Goal: Information Seeking & Learning: Learn about a topic

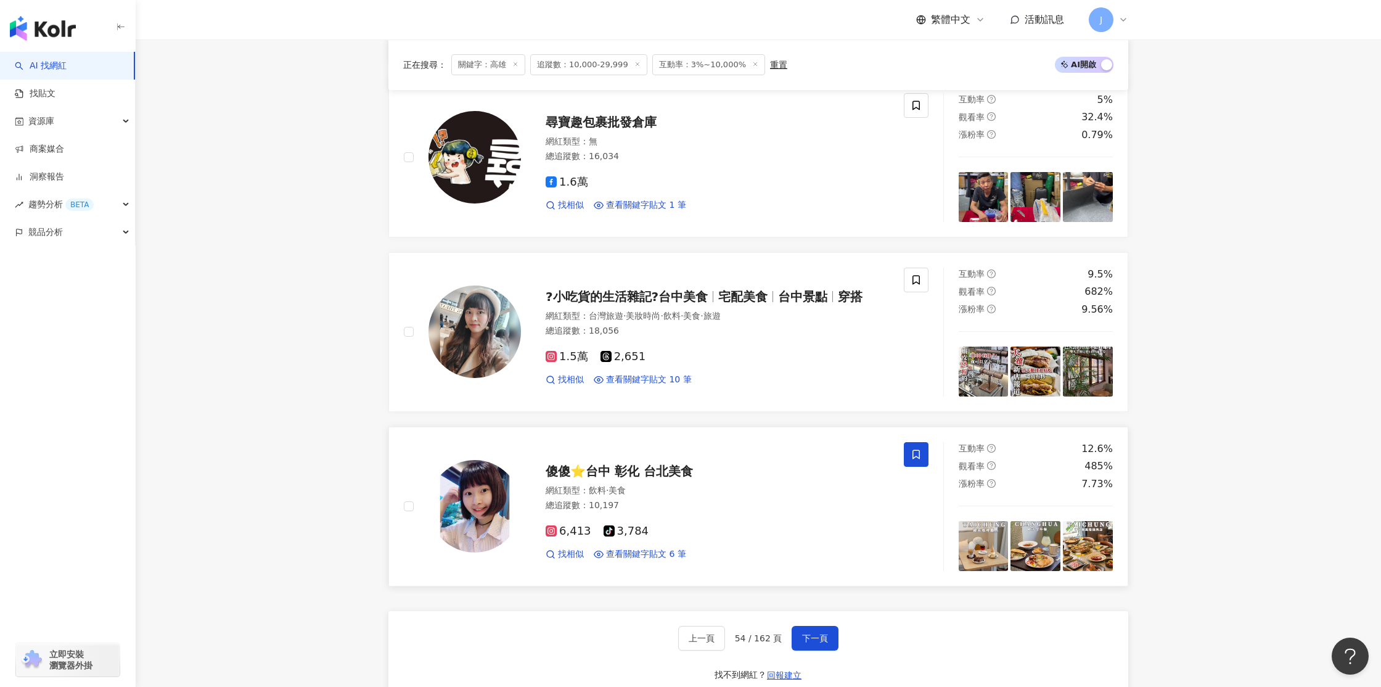
click at [477, 523] on img at bounding box center [474, 506] width 92 height 92
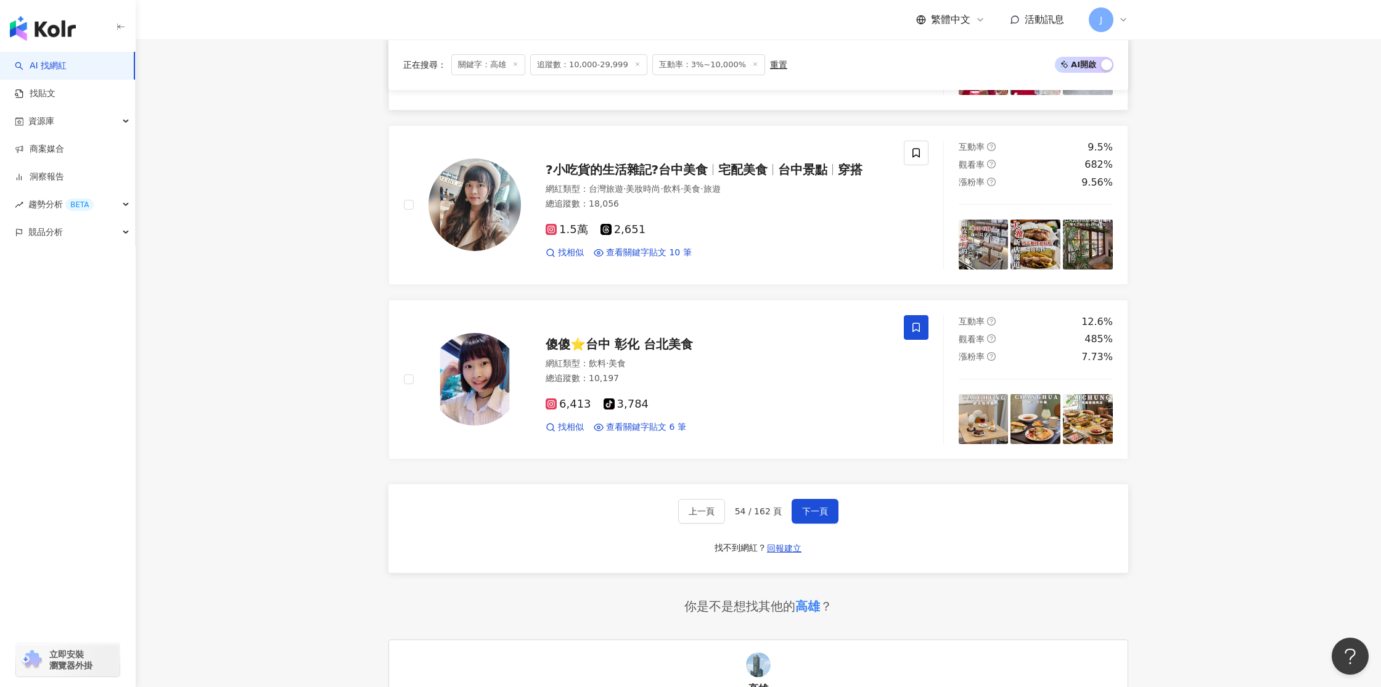
scroll to position [1896, 0]
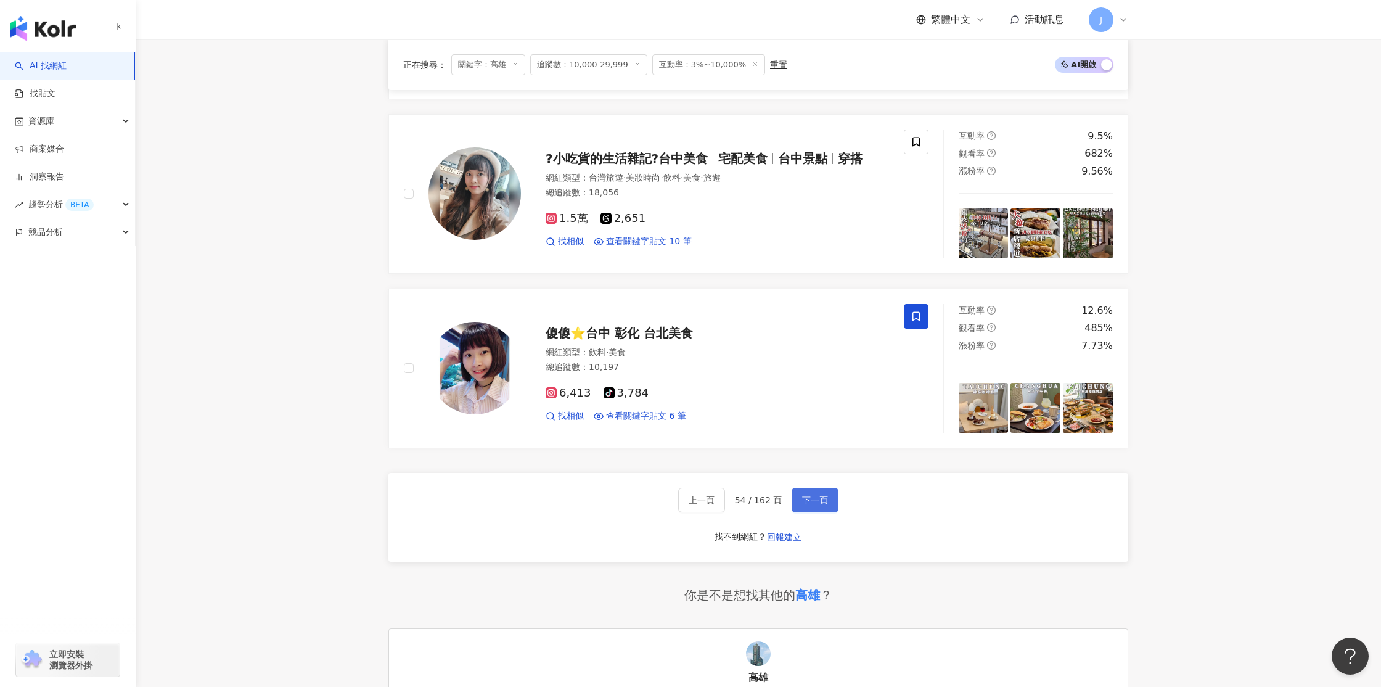
click at [824, 505] on span "下一頁" at bounding box center [815, 500] width 26 height 10
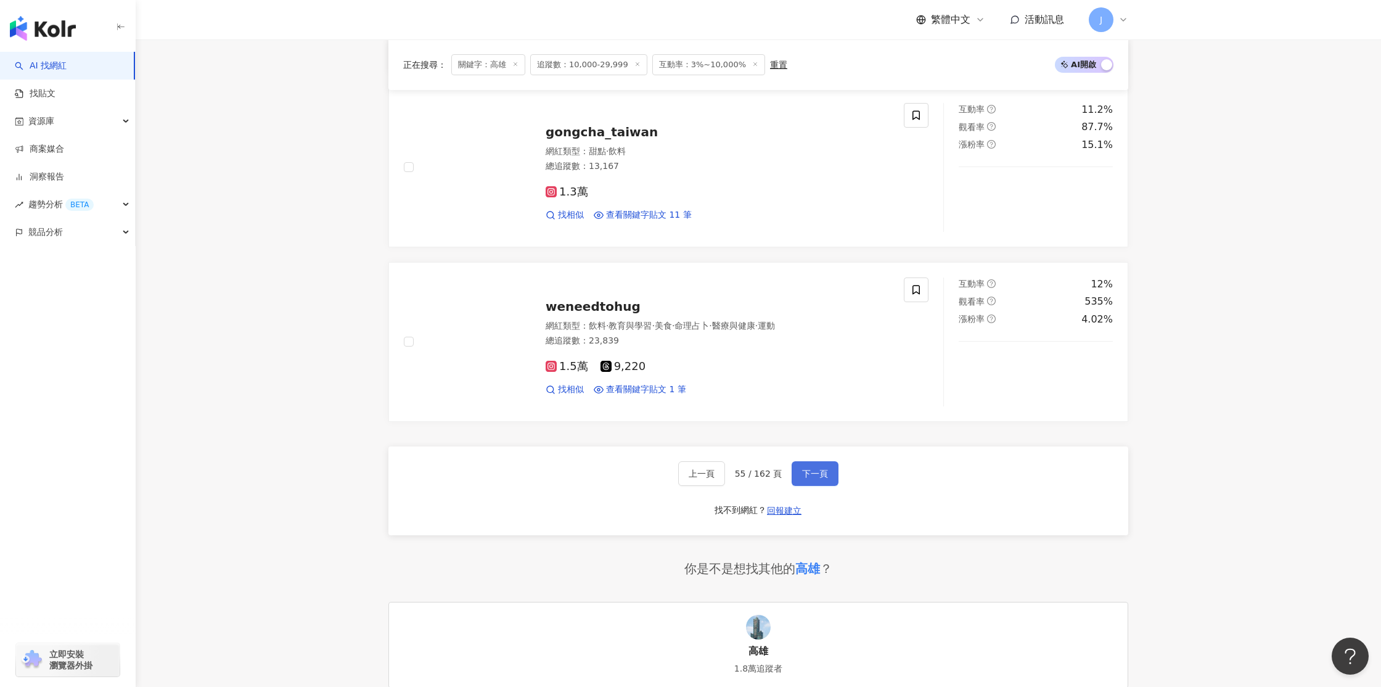
scroll to position [2118, 0]
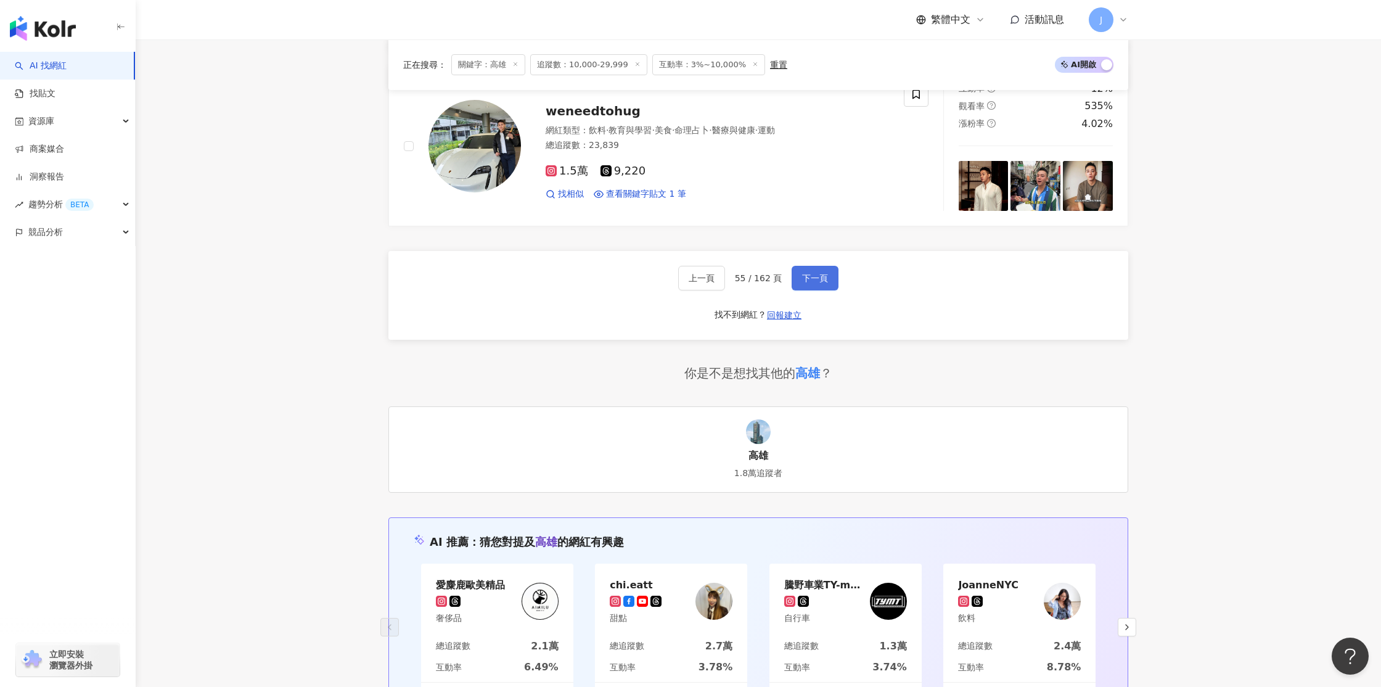
click at [814, 282] on span "下一頁" at bounding box center [815, 278] width 26 height 10
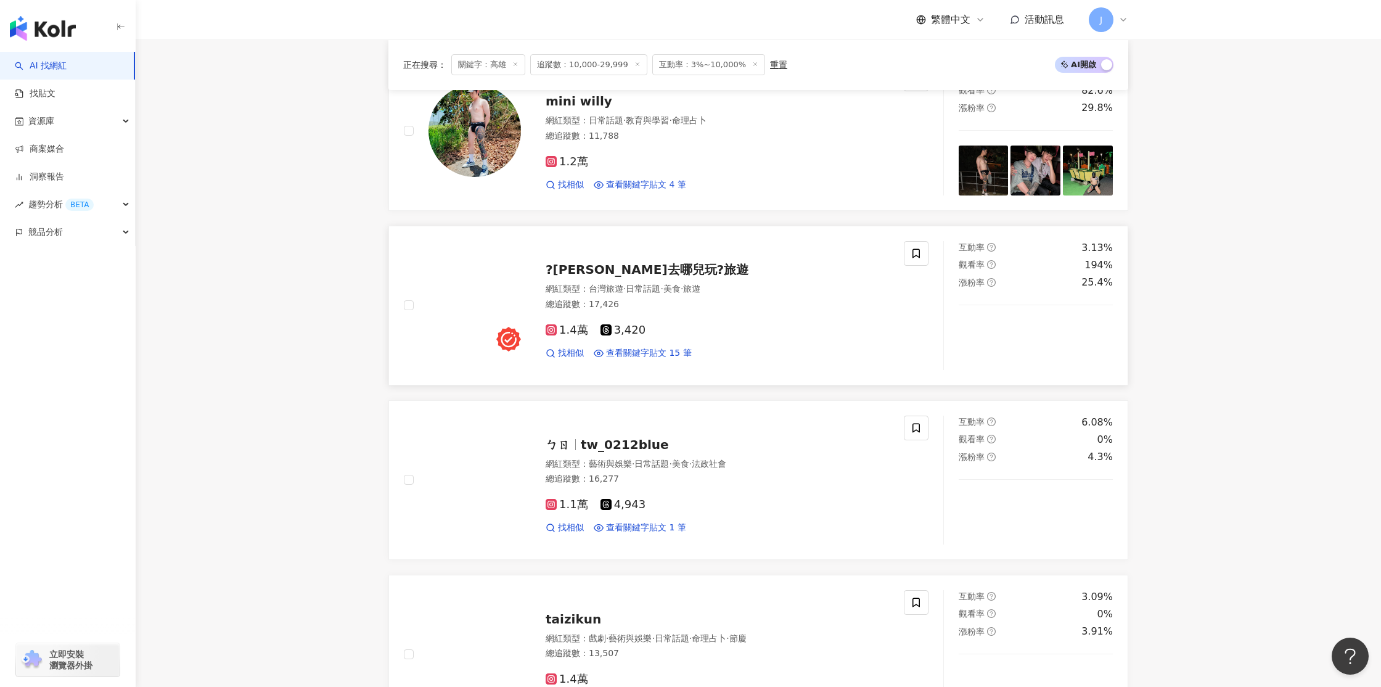
scroll to position [1069, 0]
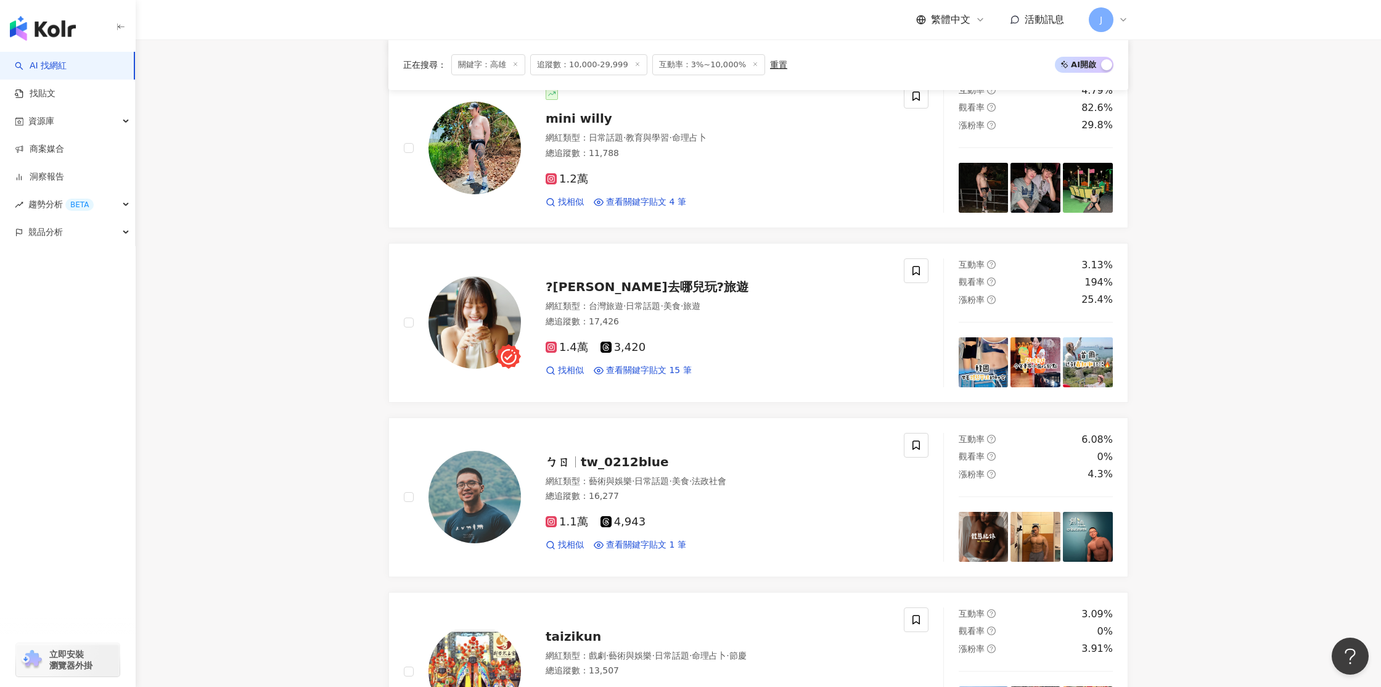
click at [476, 306] on img at bounding box center [474, 322] width 92 height 92
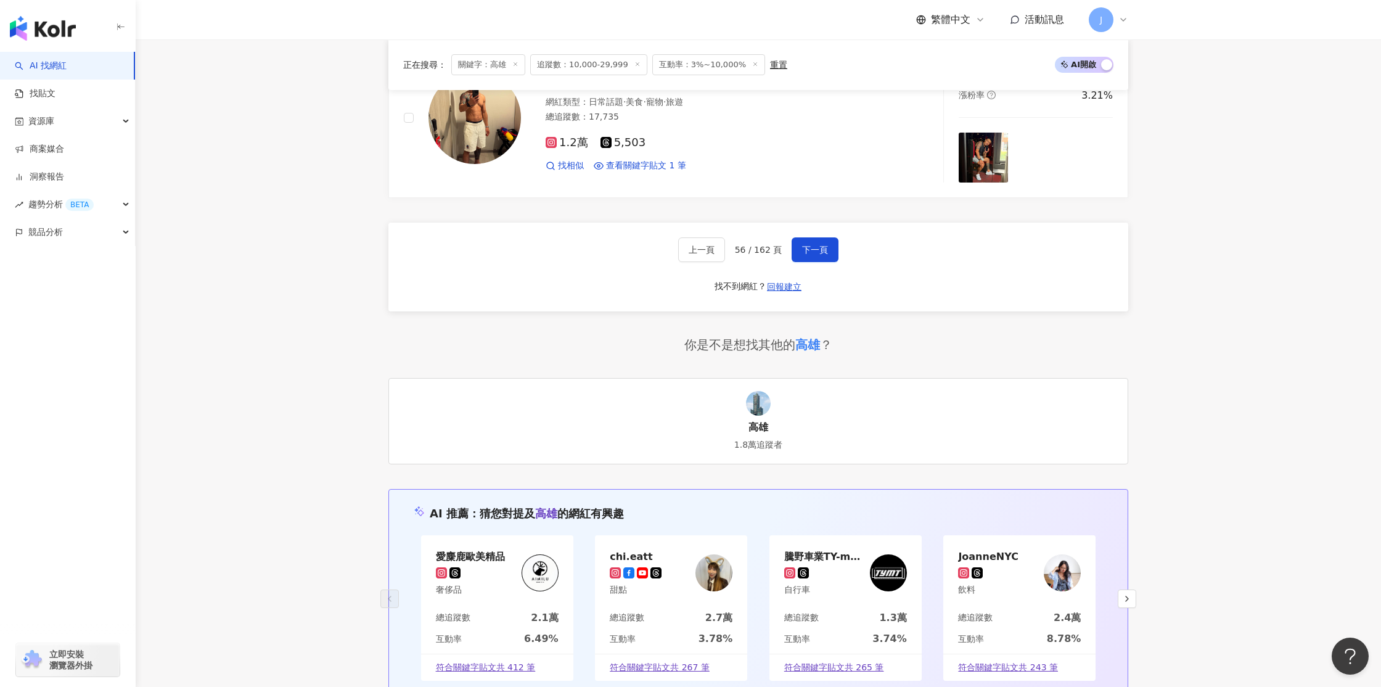
scroll to position [2258, 0]
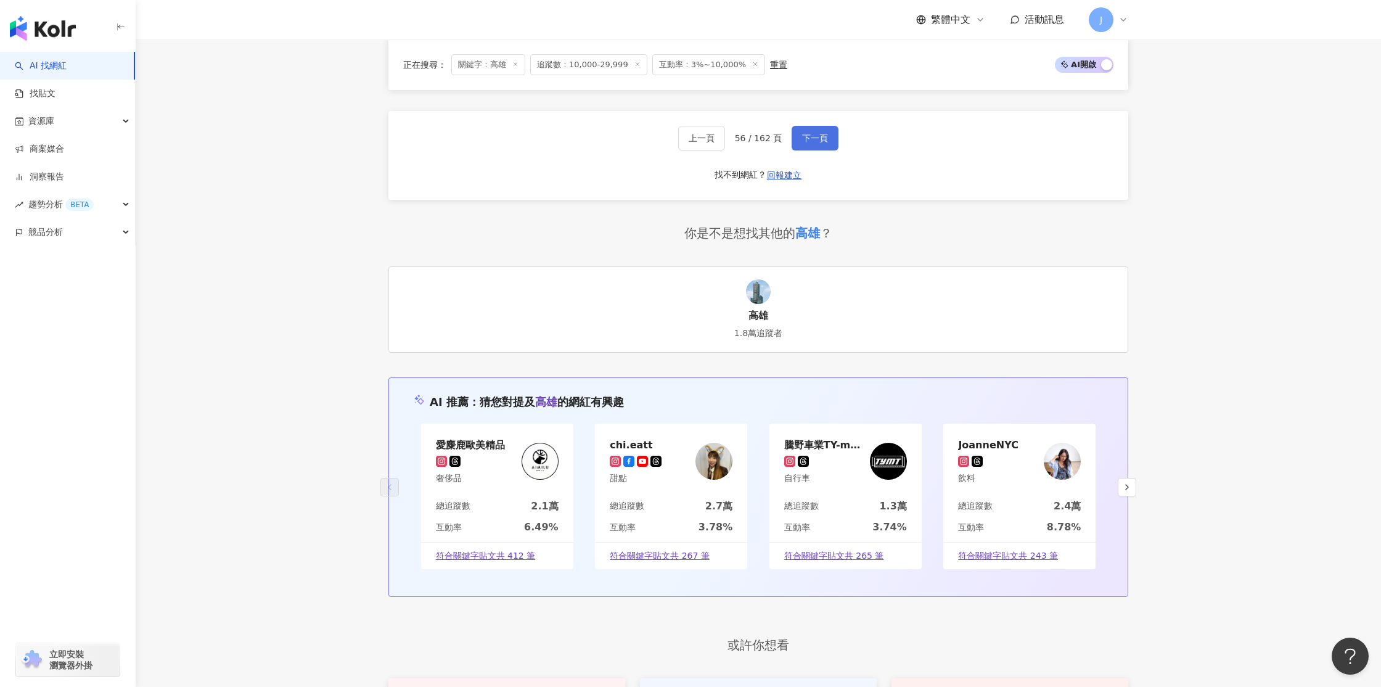
click at [820, 139] on span "下一頁" at bounding box center [815, 138] width 26 height 10
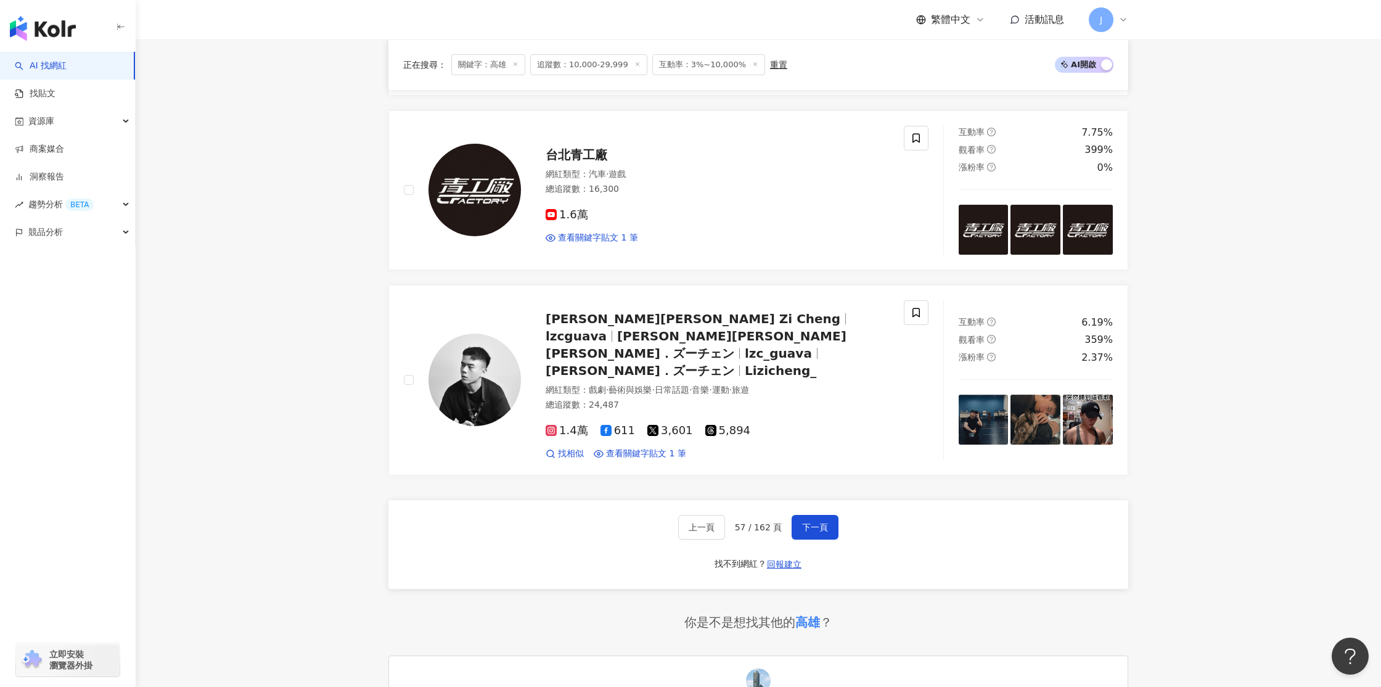
scroll to position [1894, 0]
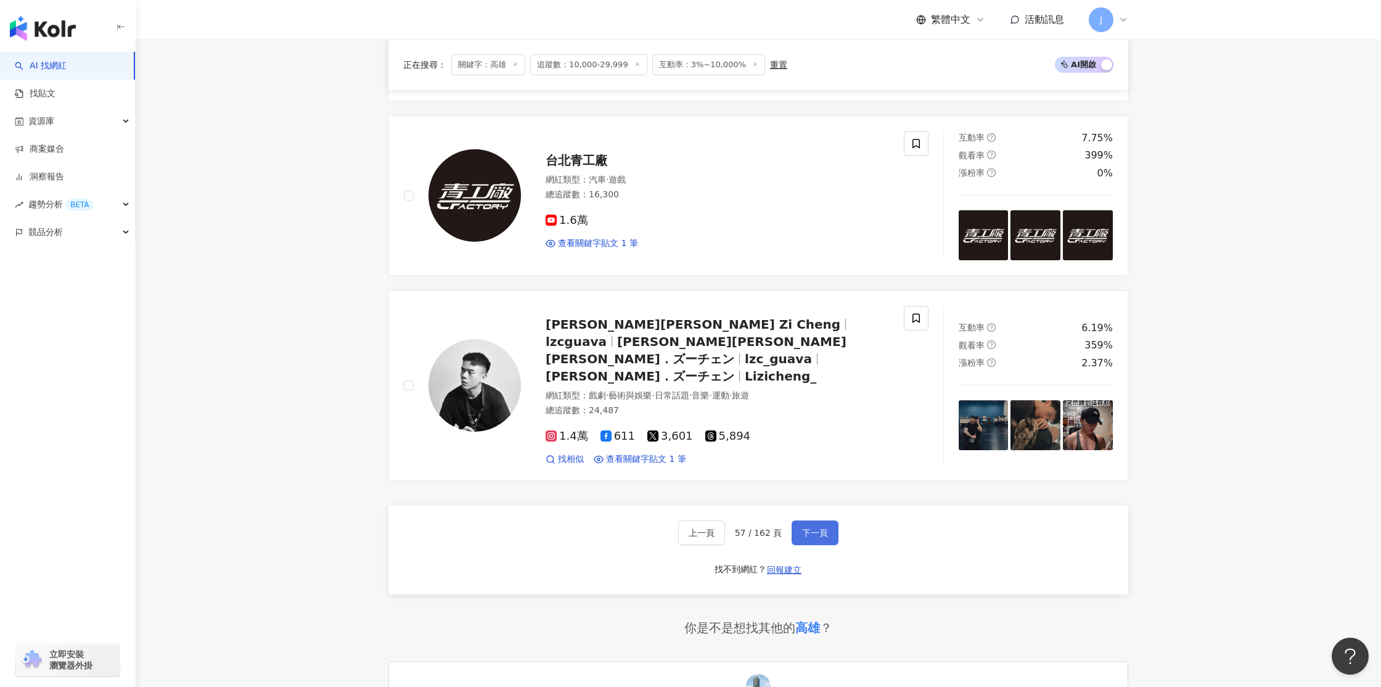
click at [813, 528] on span "下一頁" at bounding box center [815, 533] width 26 height 10
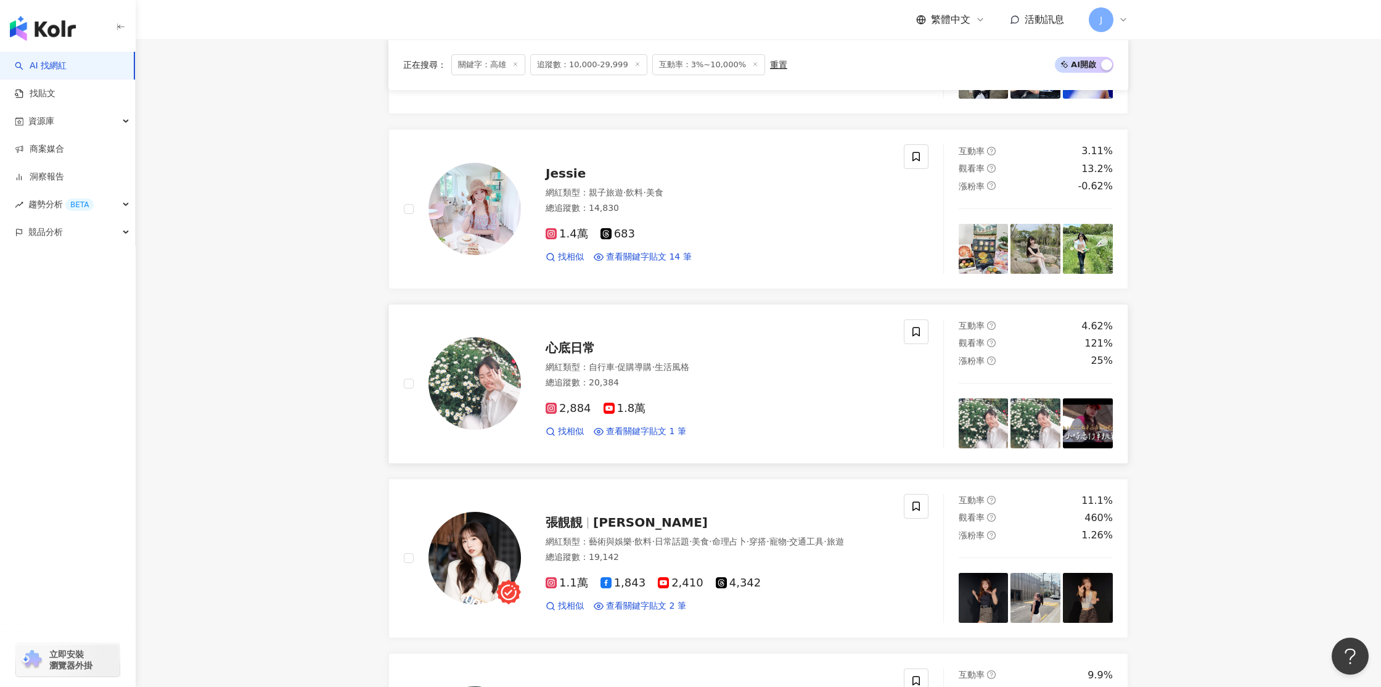
scroll to position [833, 0]
click at [501, 384] on img at bounding box center [474, 384] width 92 height 92
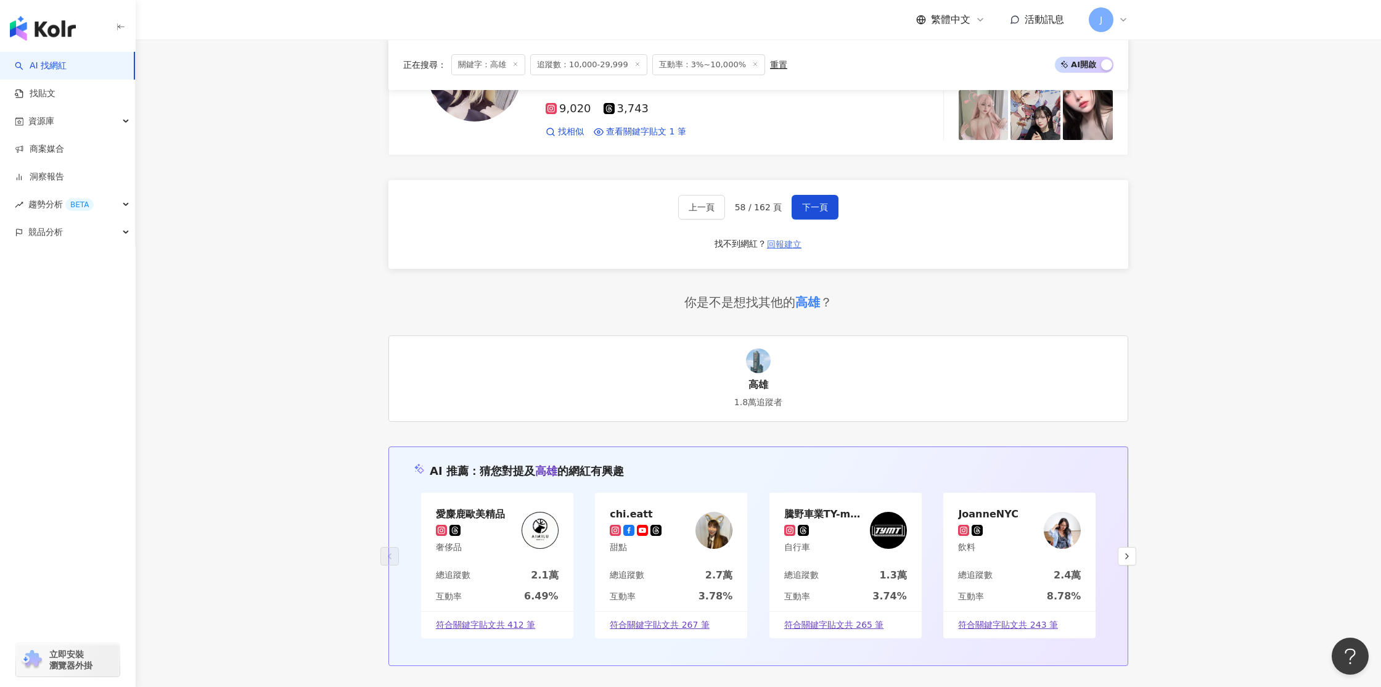
scroll to position [2188, 0]
click at [823, 213] on button "下一頁" at bounding box center [815, 207] width 47 height 25
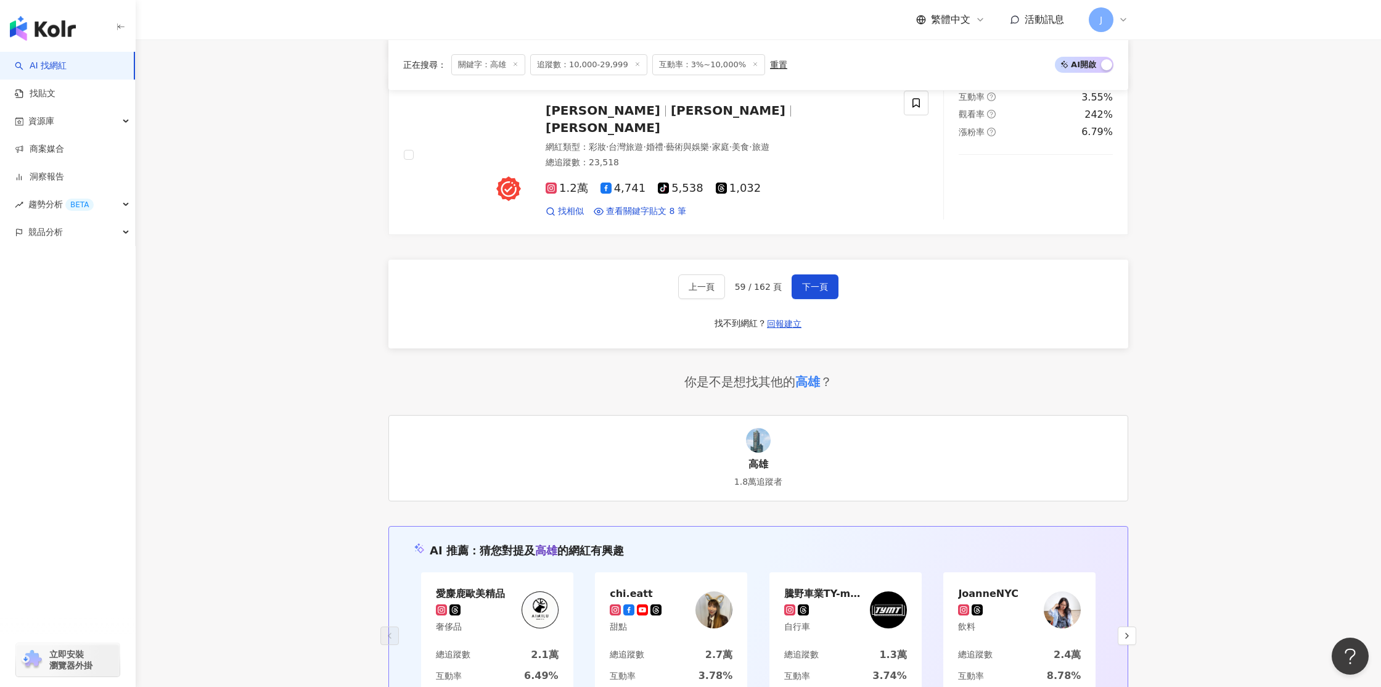
scroll to position [2107, 0]
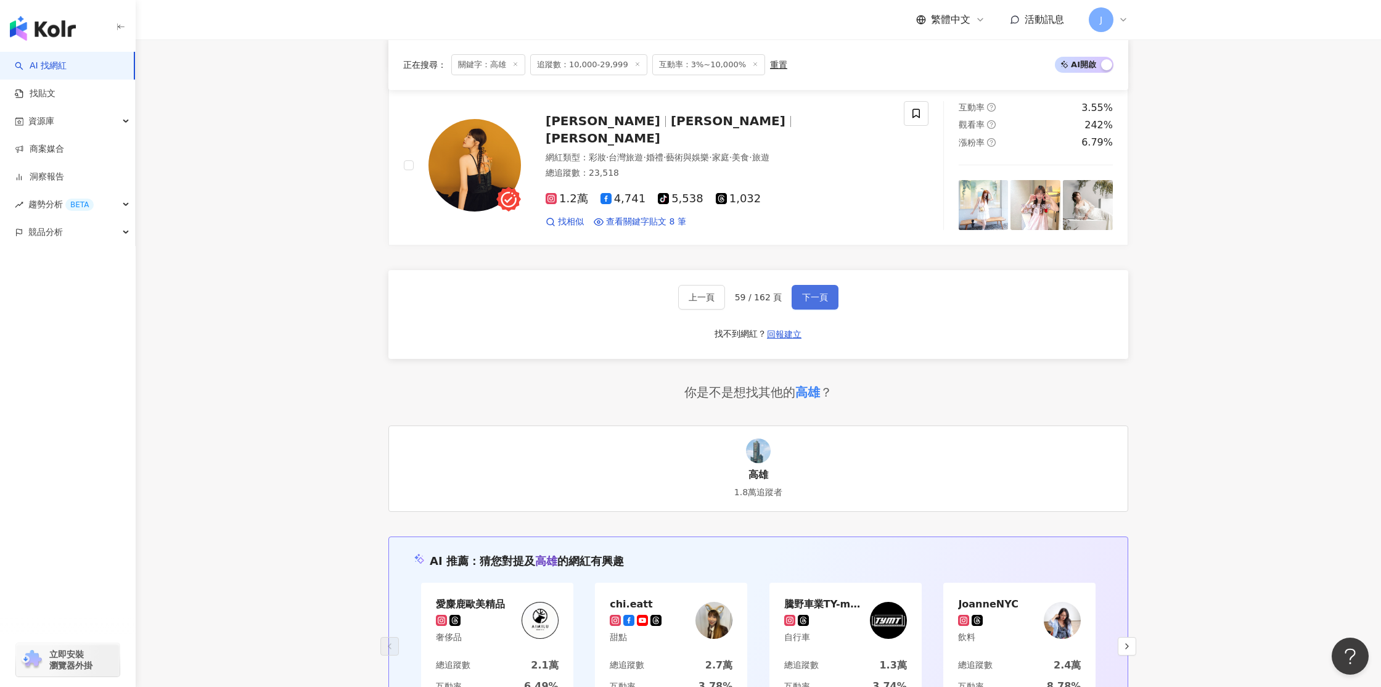
click at [816, 292] on span "下一頁" at bounding box center [815, 297] width 26 height 10
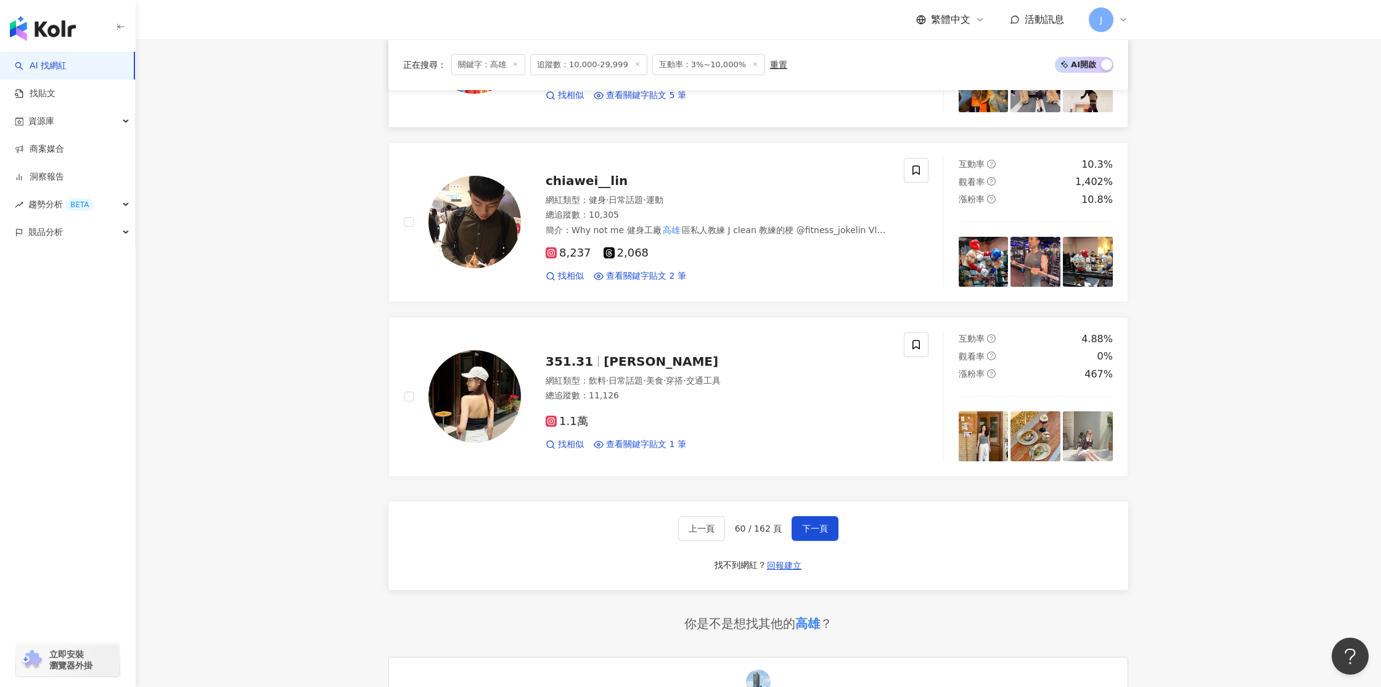
scroll to position [1810, 0]
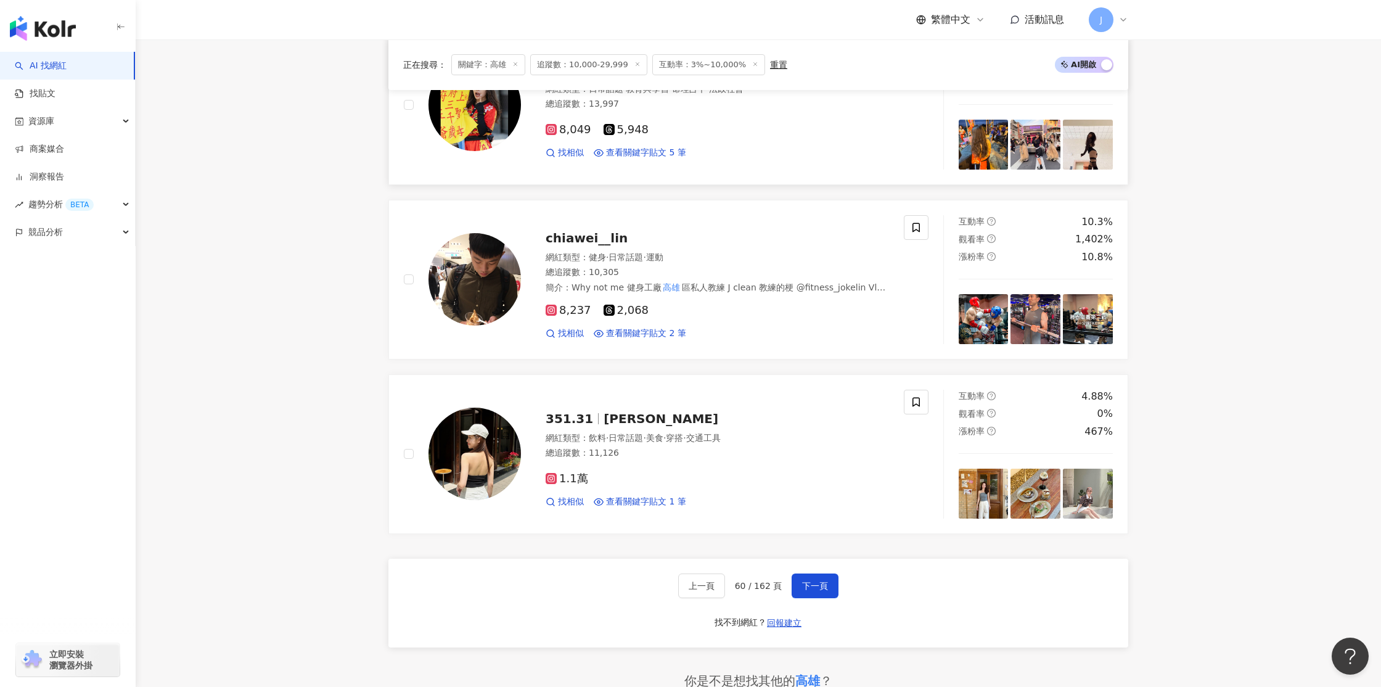
click at [469, 459] on img at bounding box center [474, 453] width 92 height 92
click at [597, 185] on link "plastic_0519 網紅類型 ： 日常話題 · 教育與學習 · 命理占卜 · 法政社會 總追蹤數 ： 13,997 8,049 5,948 找相似 查看…" at bounding box center [758, 105] width 740 height 160
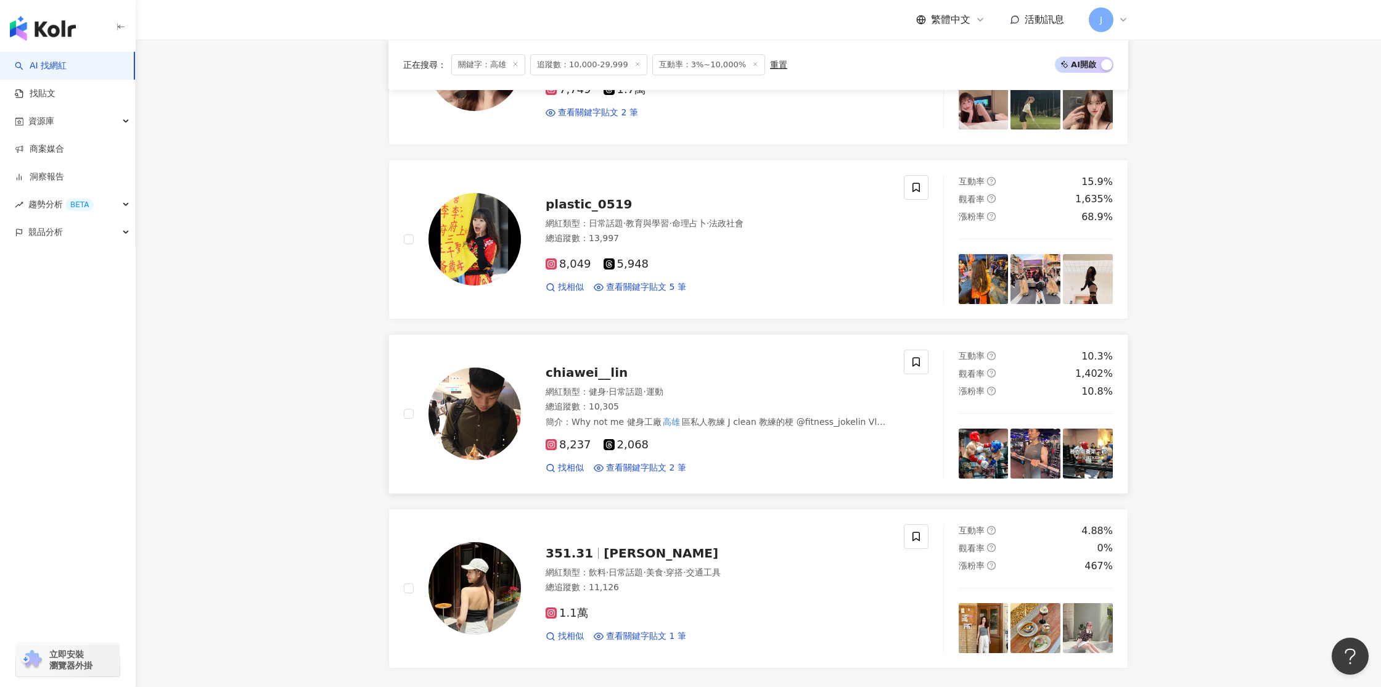
scroll to position [1799, 0]
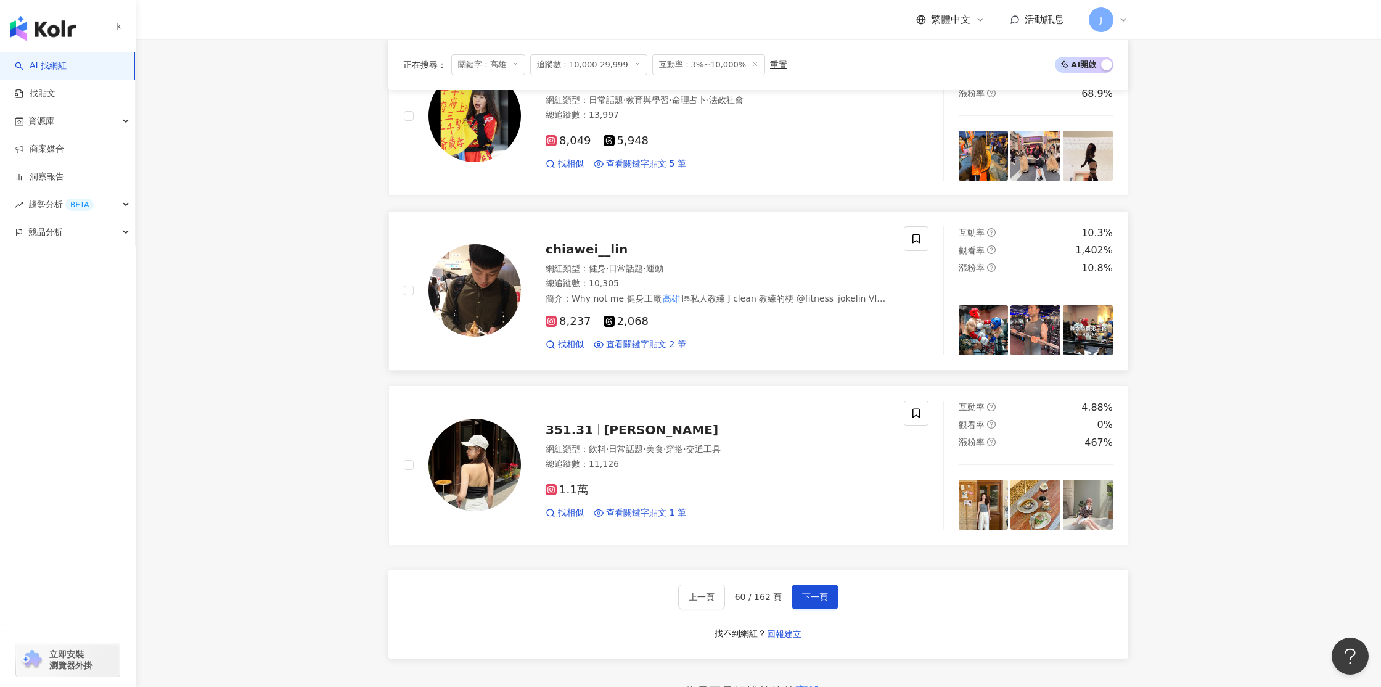
click at [484, 292] on img at bounding box center [474, 290] width 92 height 92
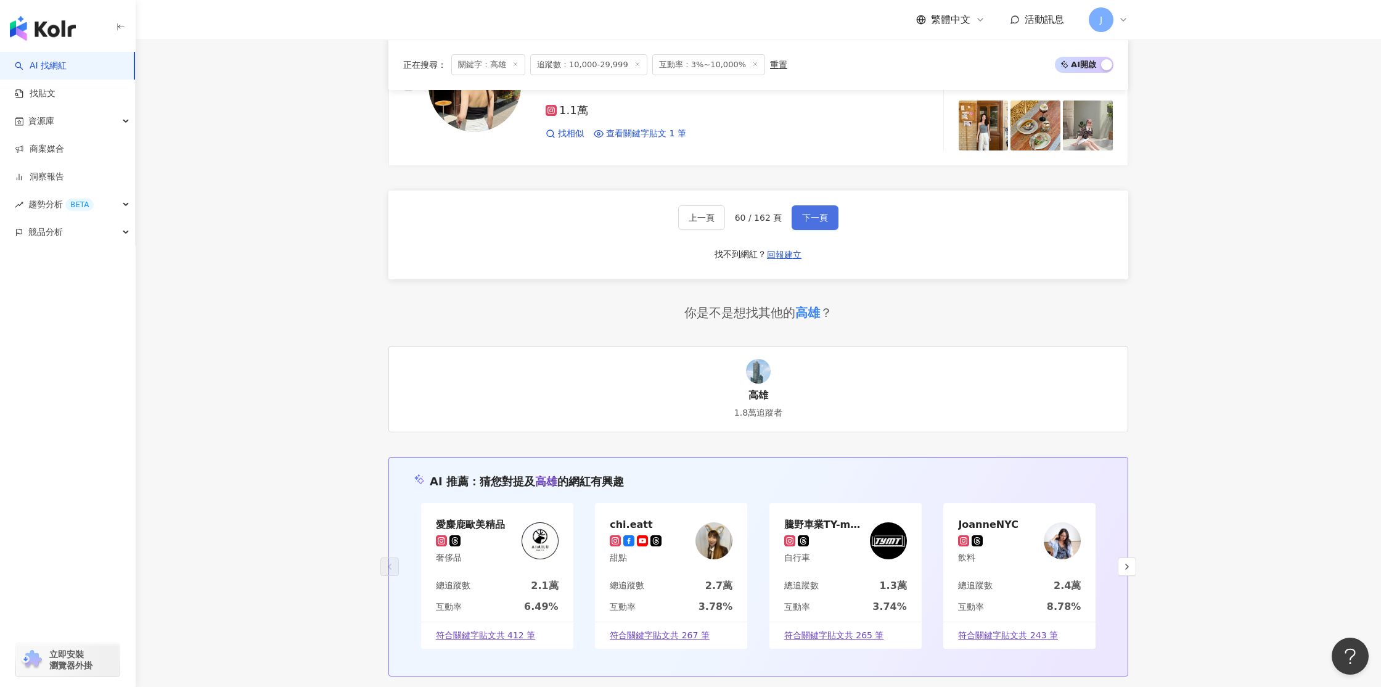
scroll to position [2177, 0]
click at [817, 231] on button "下一頁" at bounding box center [815, 219] width 47 height 25
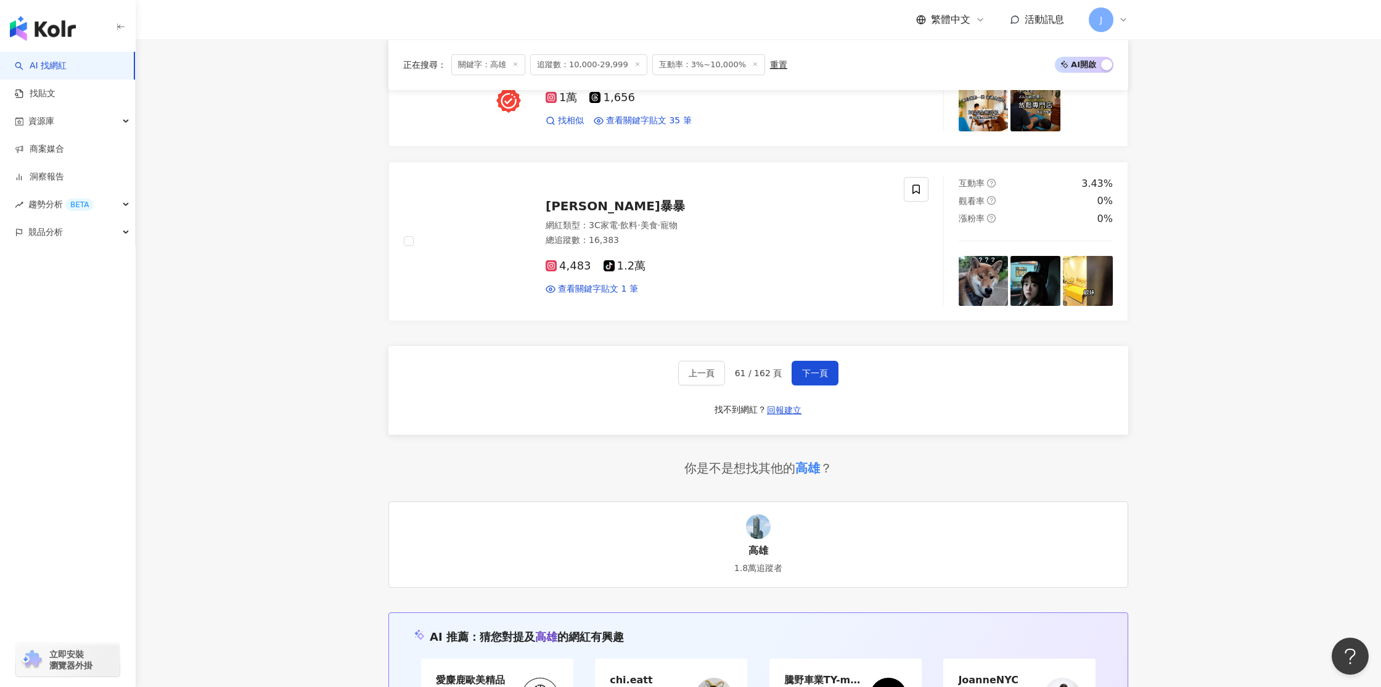
scroll to position [2013, 0]
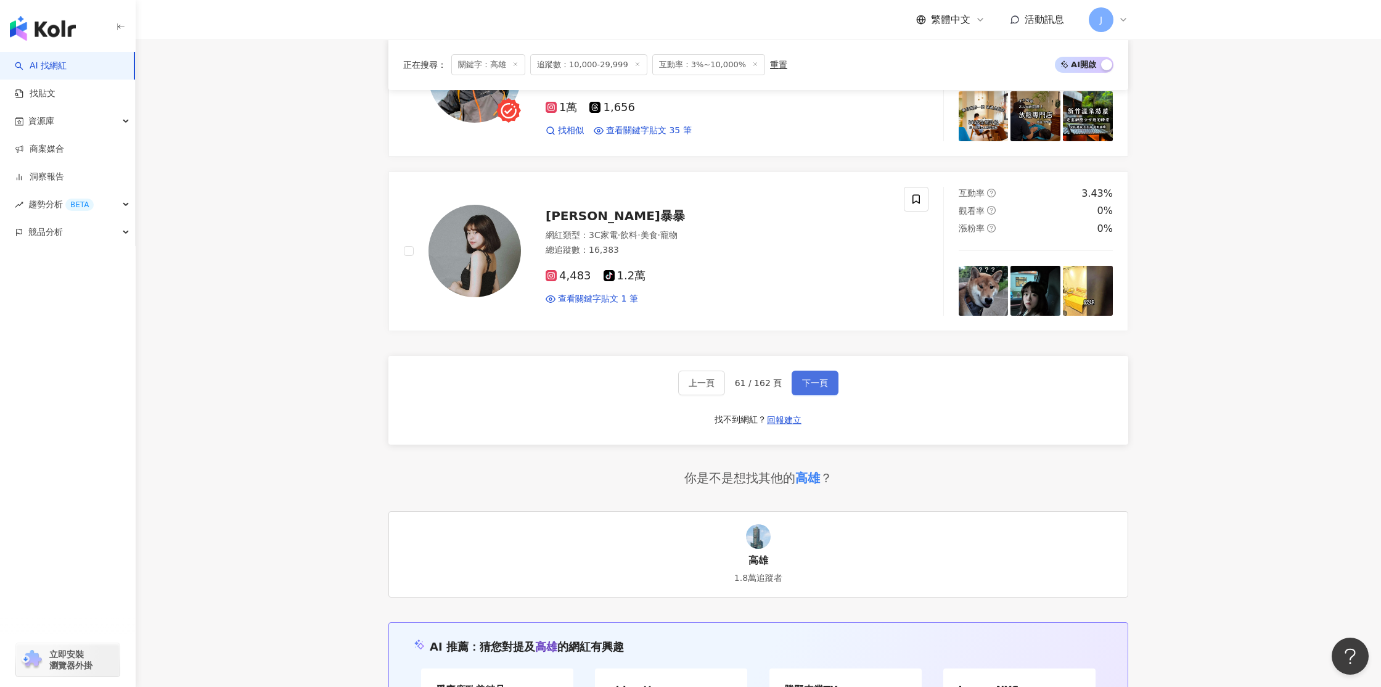
click at [813, 384] on span "下一頁" at bounding box center [815, 383] width 26 height 10
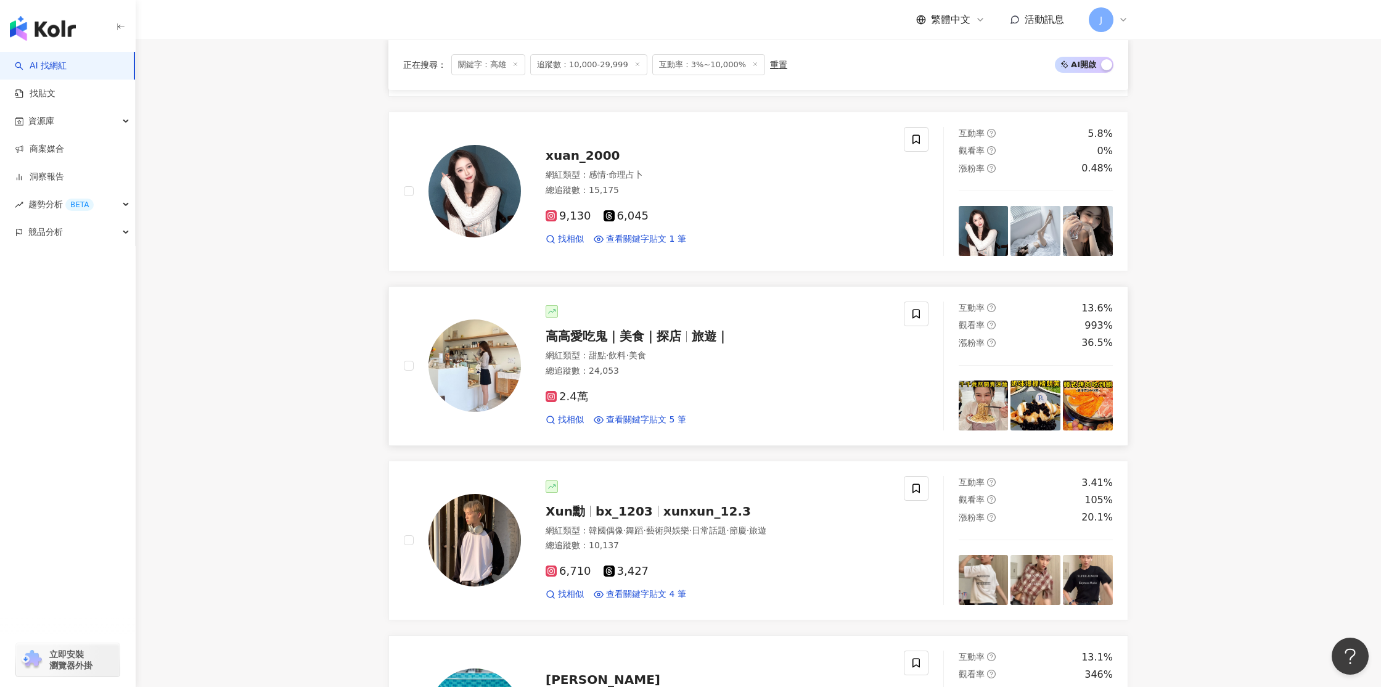
scroll to position [1023, 0]
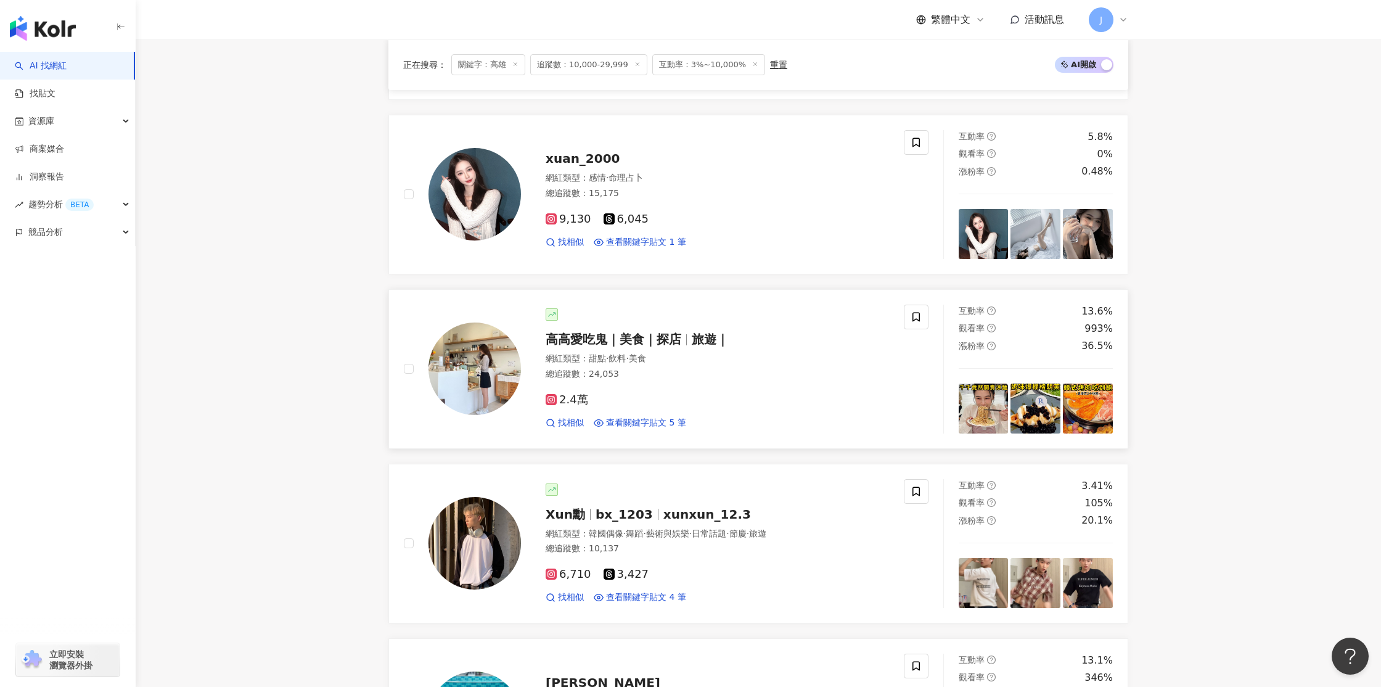
click at [480, 363] on img at bounding box center [474, 368] width 92 height 92
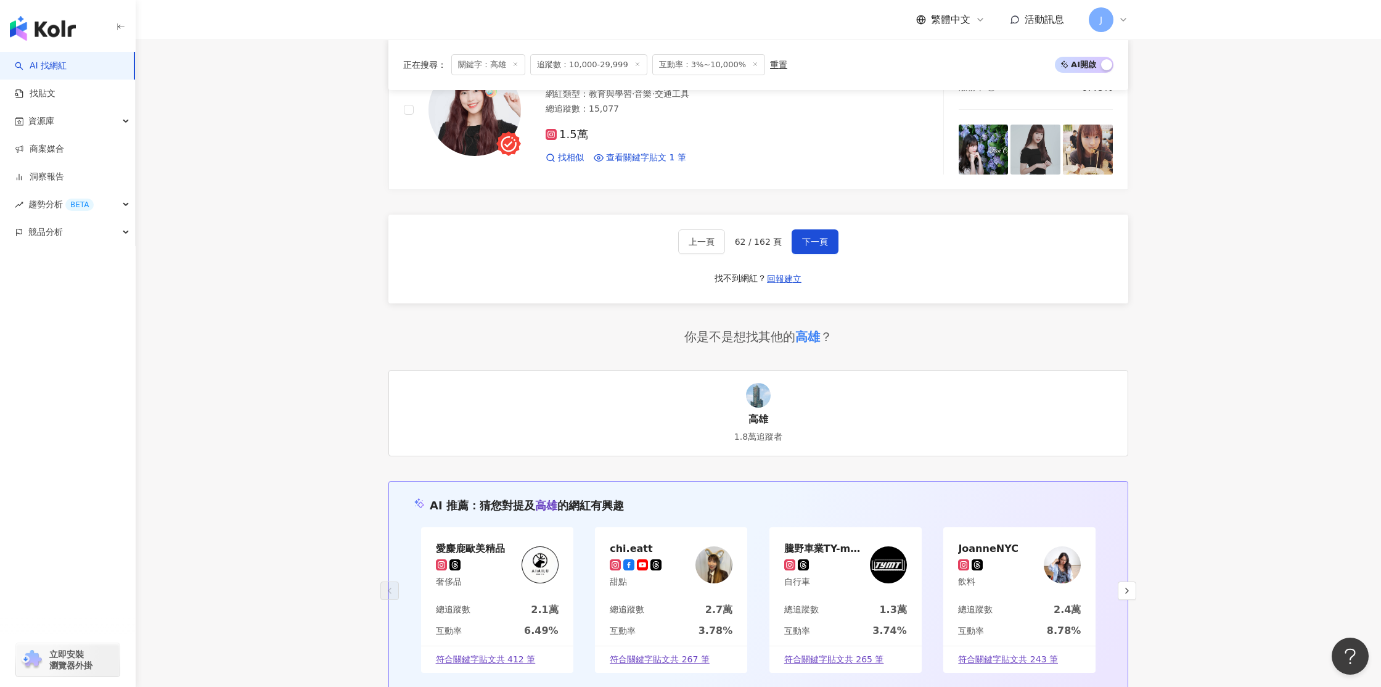
scroll to position [2110, 0]
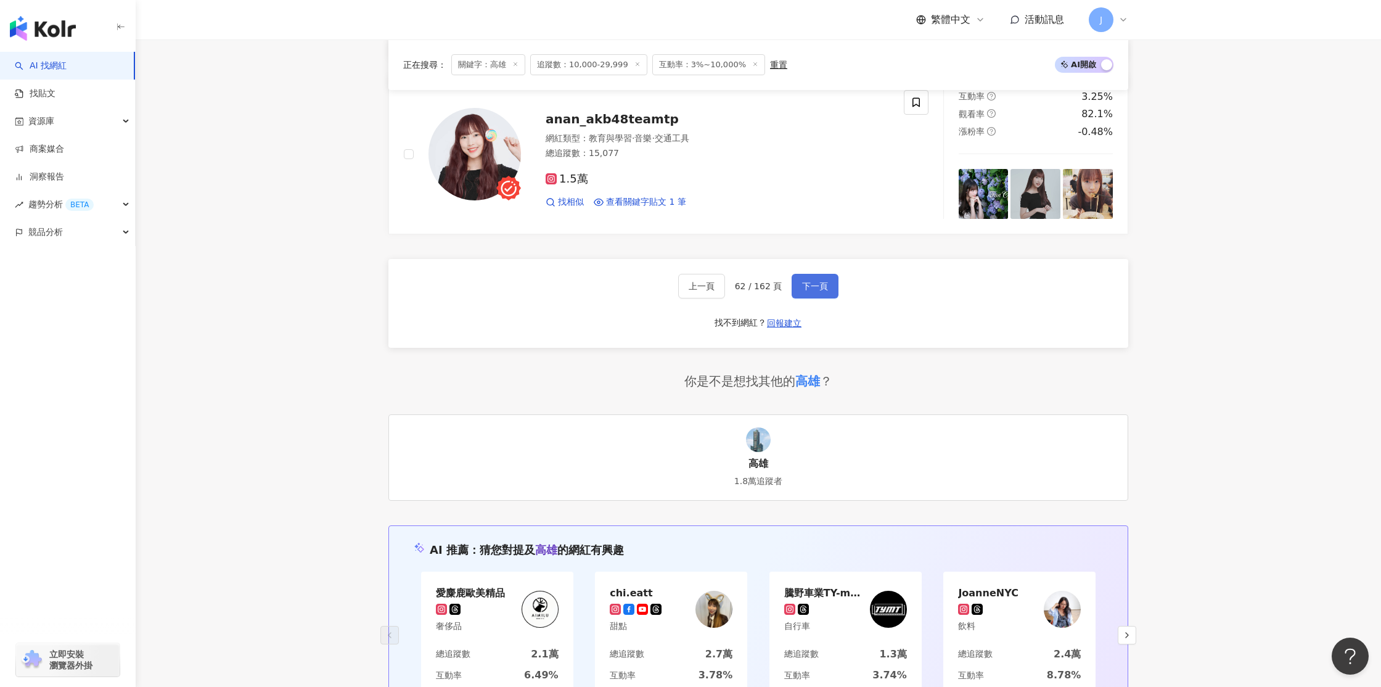
click at [806, 284] on span "下一頁" at bounding box center [815, 286] width 26 height 10
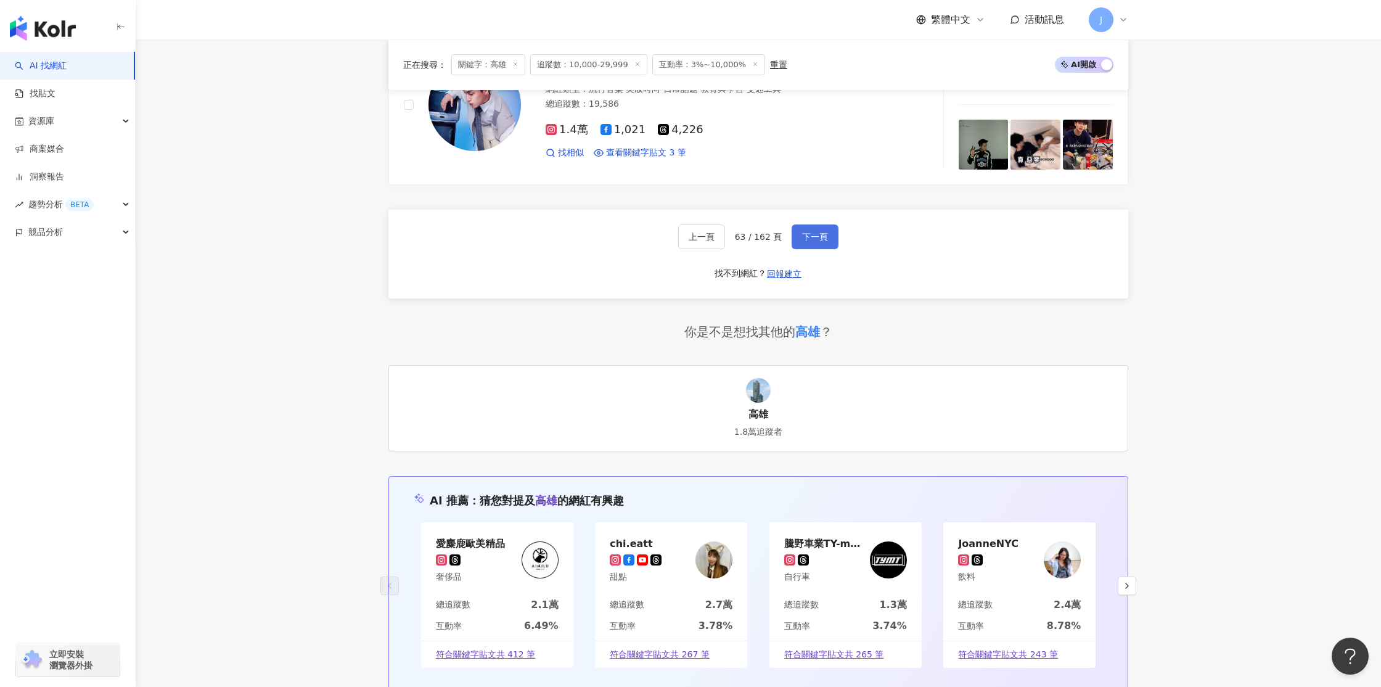
scroll to position [2160, 0]
click at [813, 239] on span "下一頁" at bounding box center [815, 236] width 26 height 10
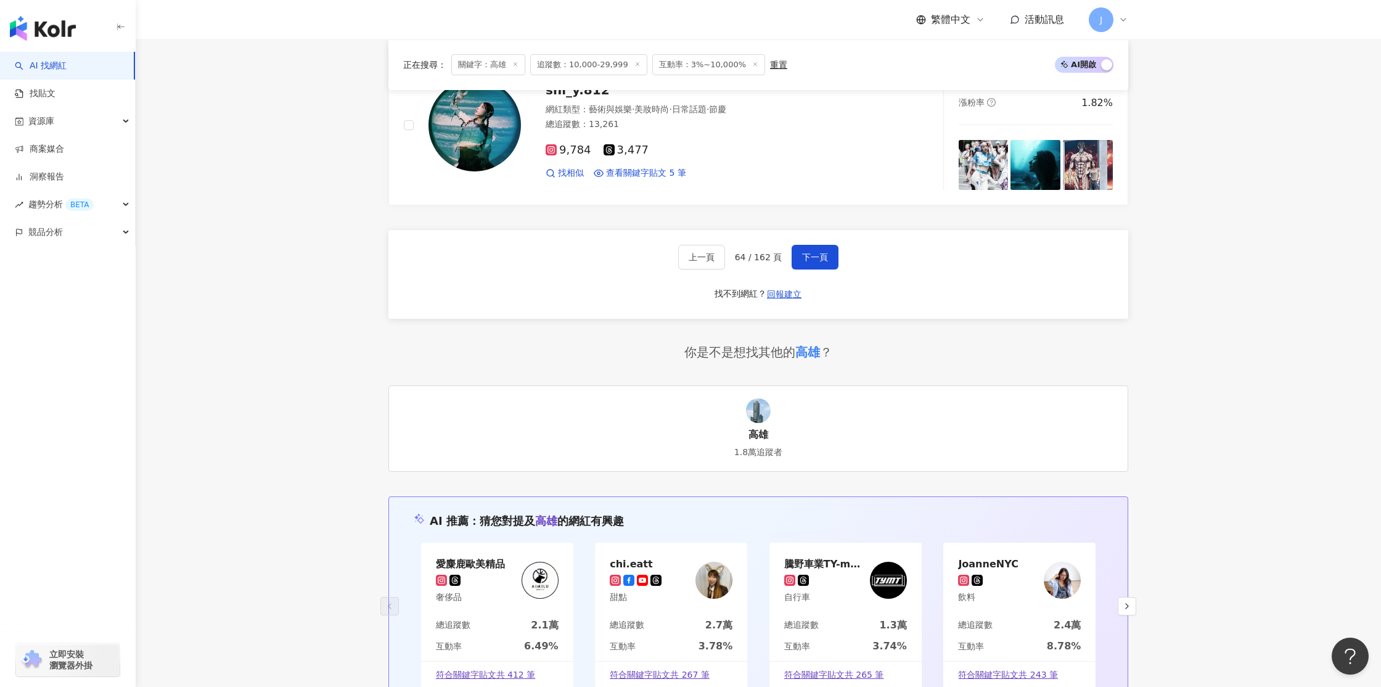
scroll to position [2140, 0]
click at [808, 258] on span "下一頁" at bounding box center [815, 256] width 26 height 10
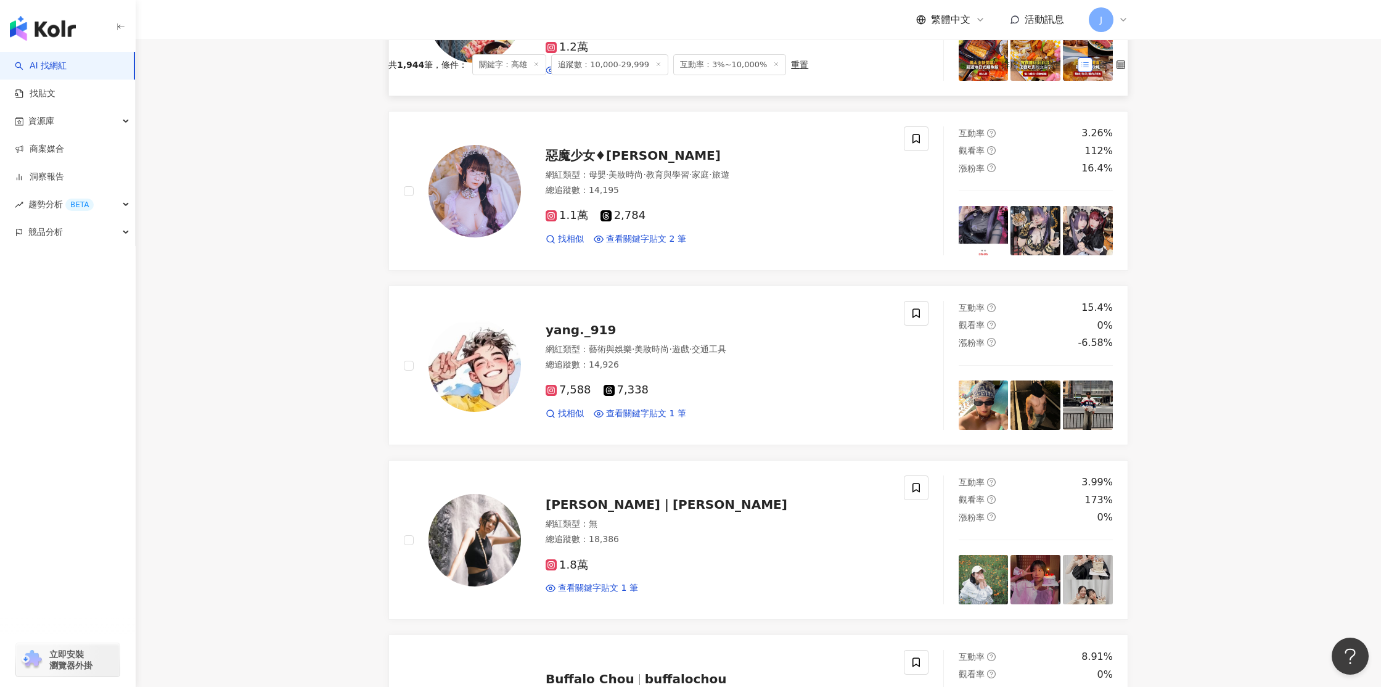
scroll to position [0, 0]
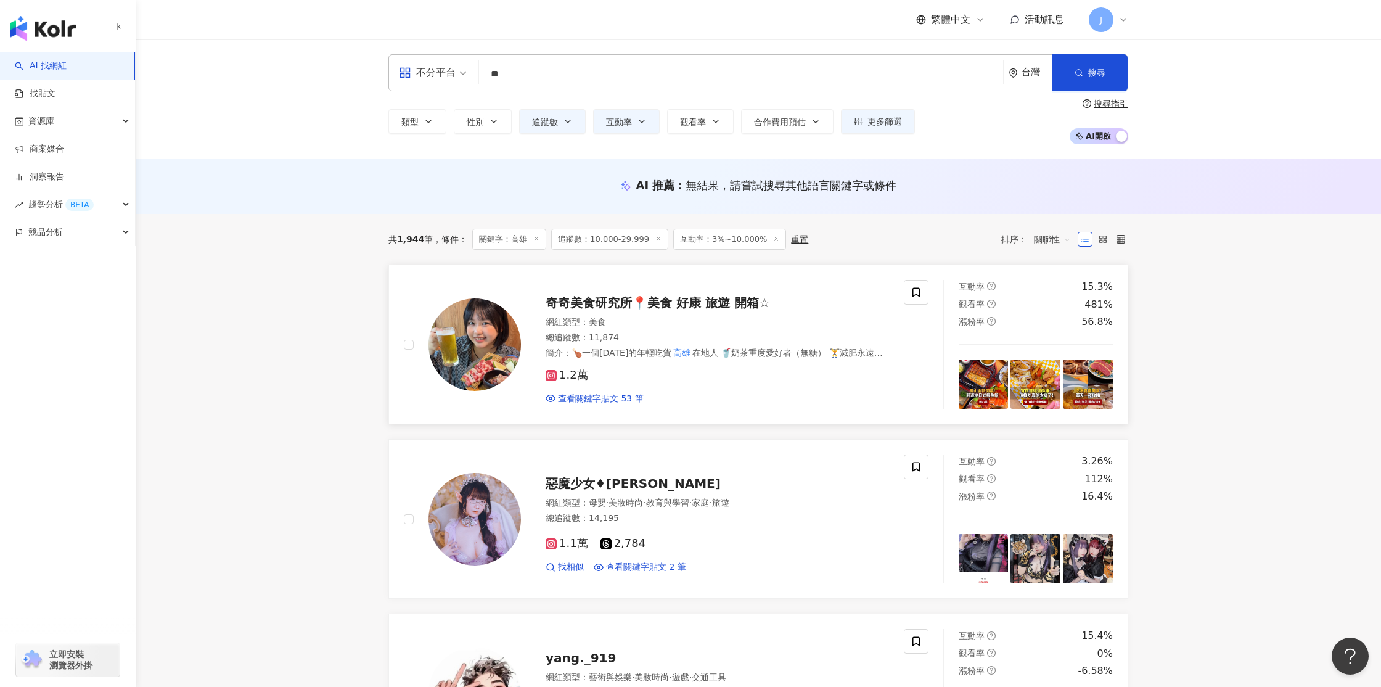
click at [497, 338] on img at bounding box center [474, 344] width 92 height 92
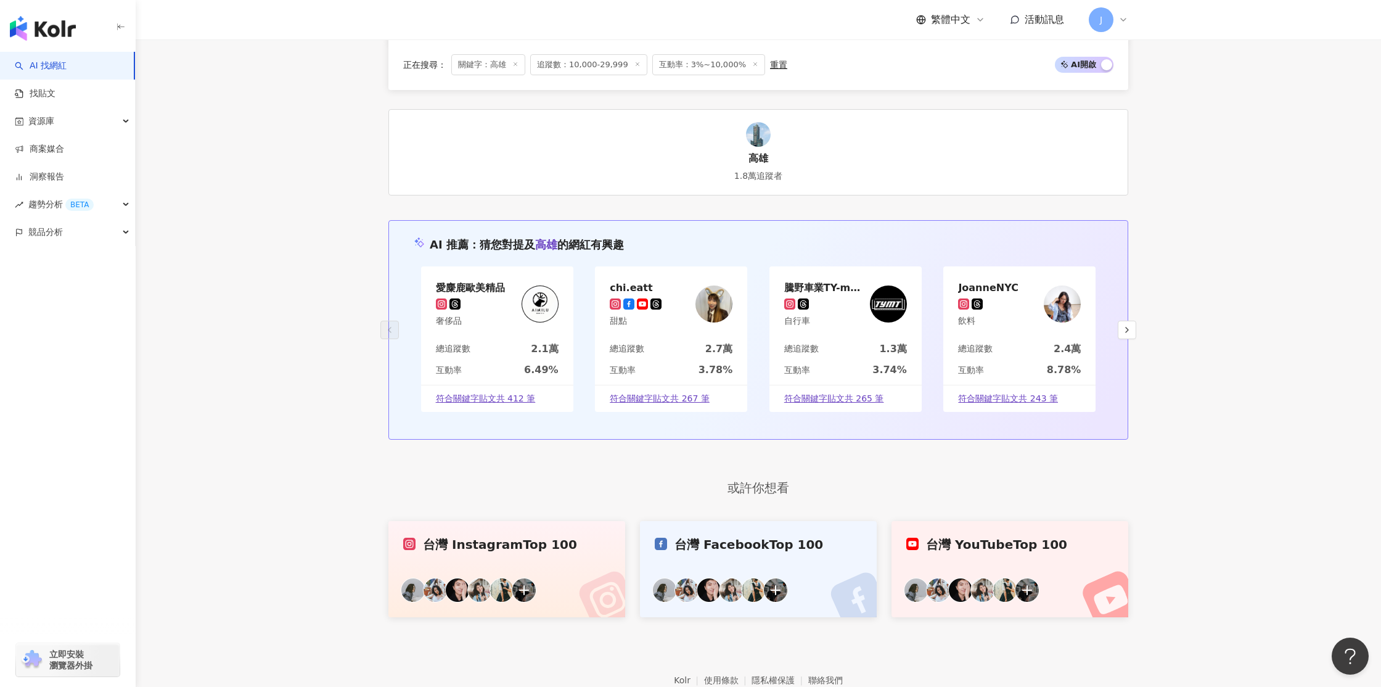
scroll to position [2139, 0]
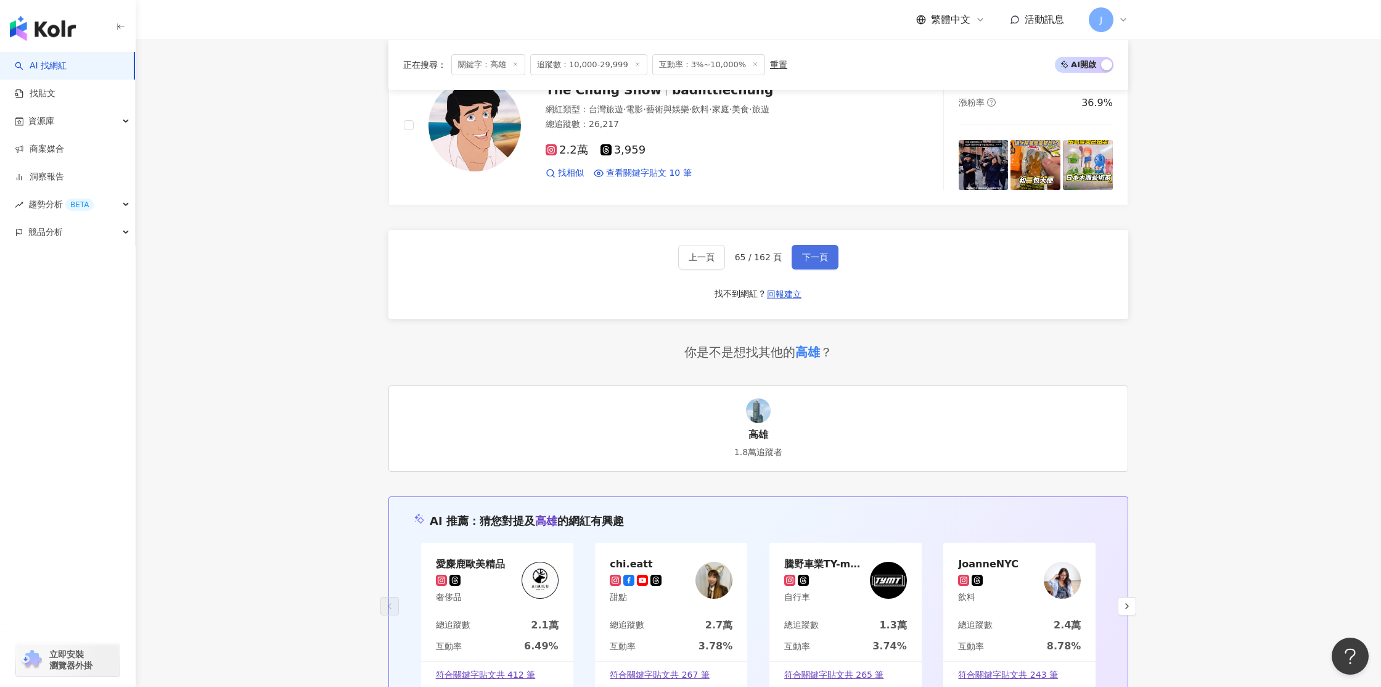
click at [808, 260] on span "下一頁" at bounding box center [815, 257] width 26 height 10
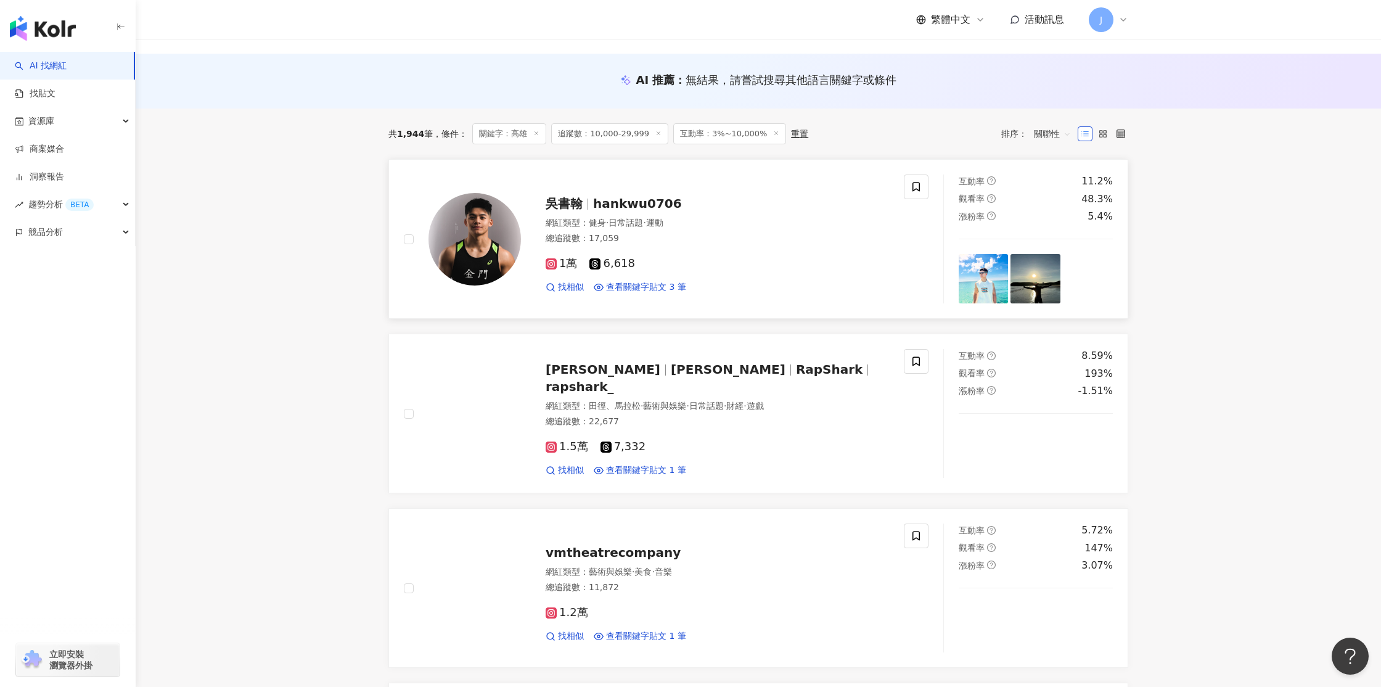
scroll to position [2155, 0]
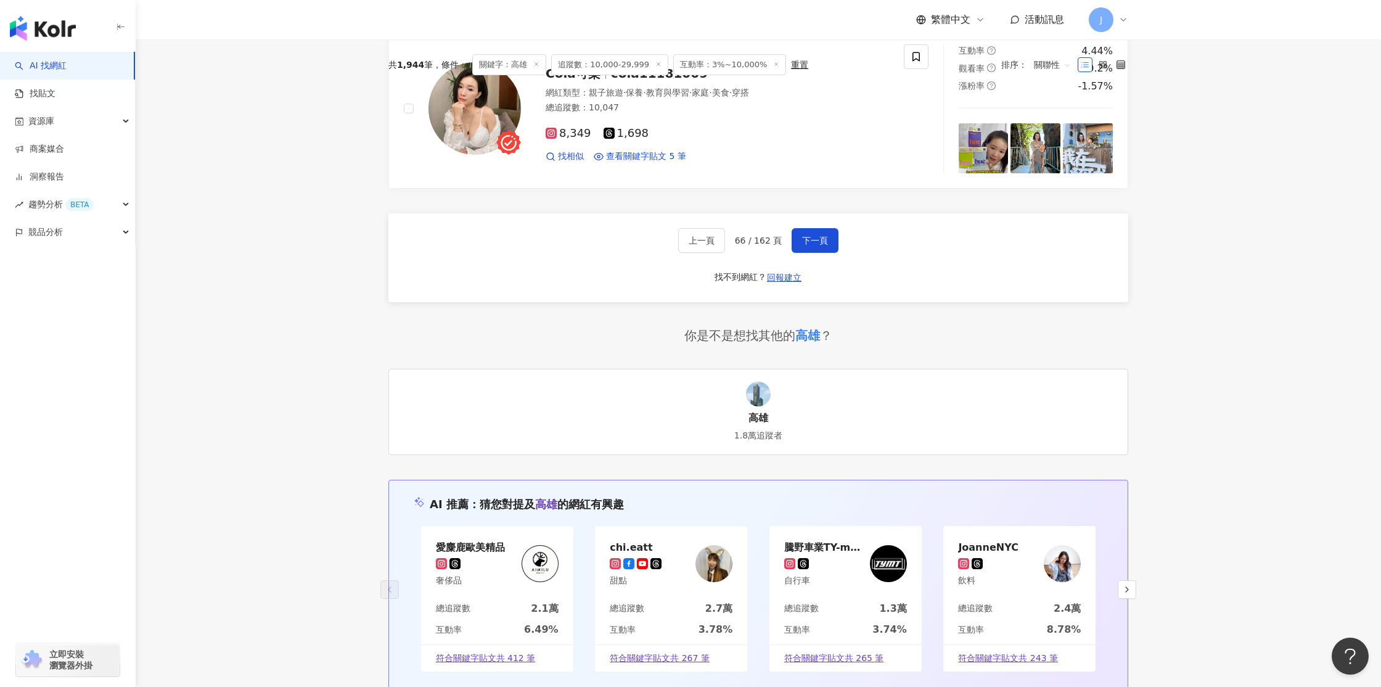
click at [808, 245] on span "下一頁" at bounding box center [815, 240] width 26 height 10
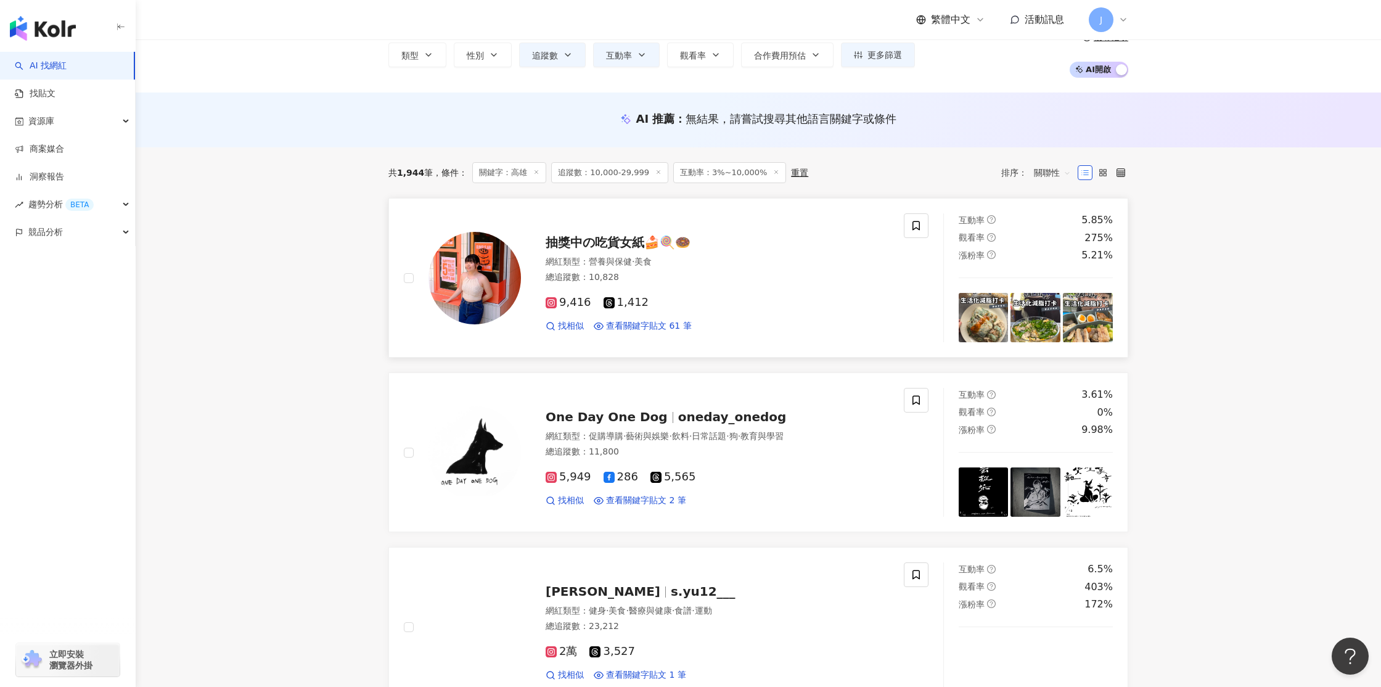
scroll to position [38, 0]
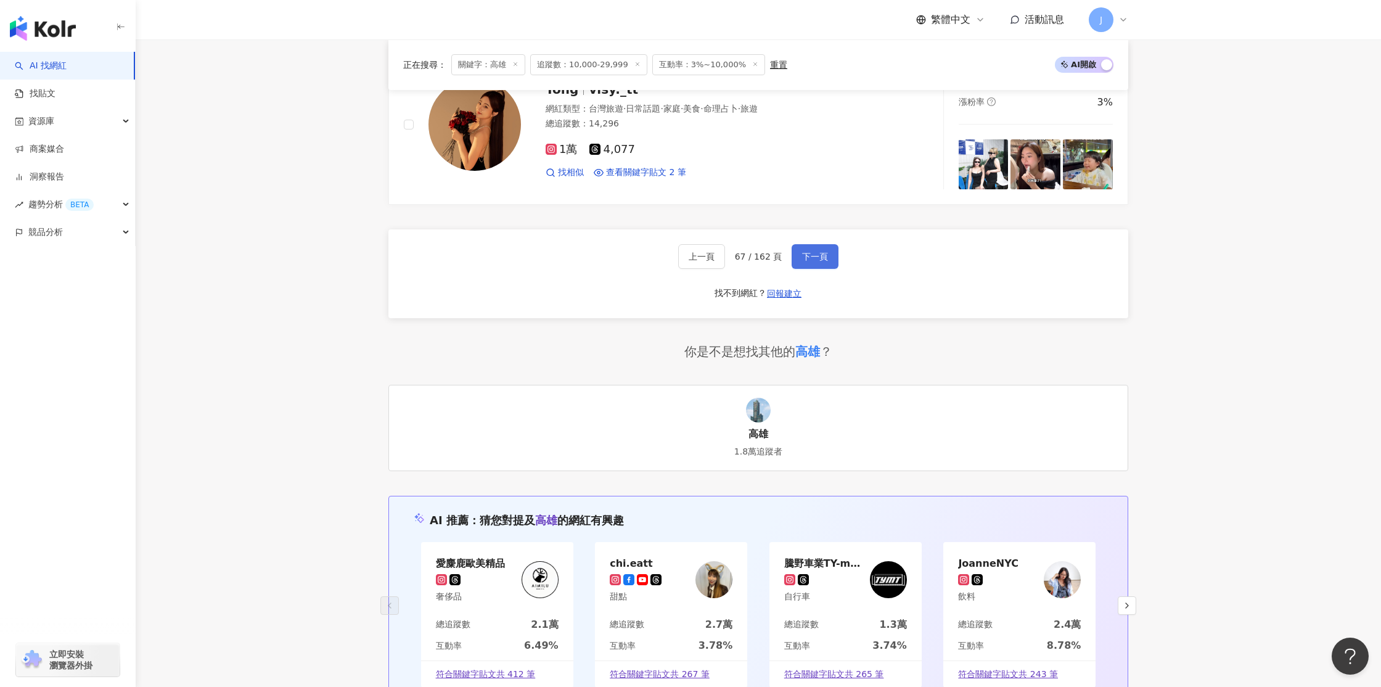
click at [803, 256] on span "下一頁" at bounding box center [815, 257] width 26 height 10
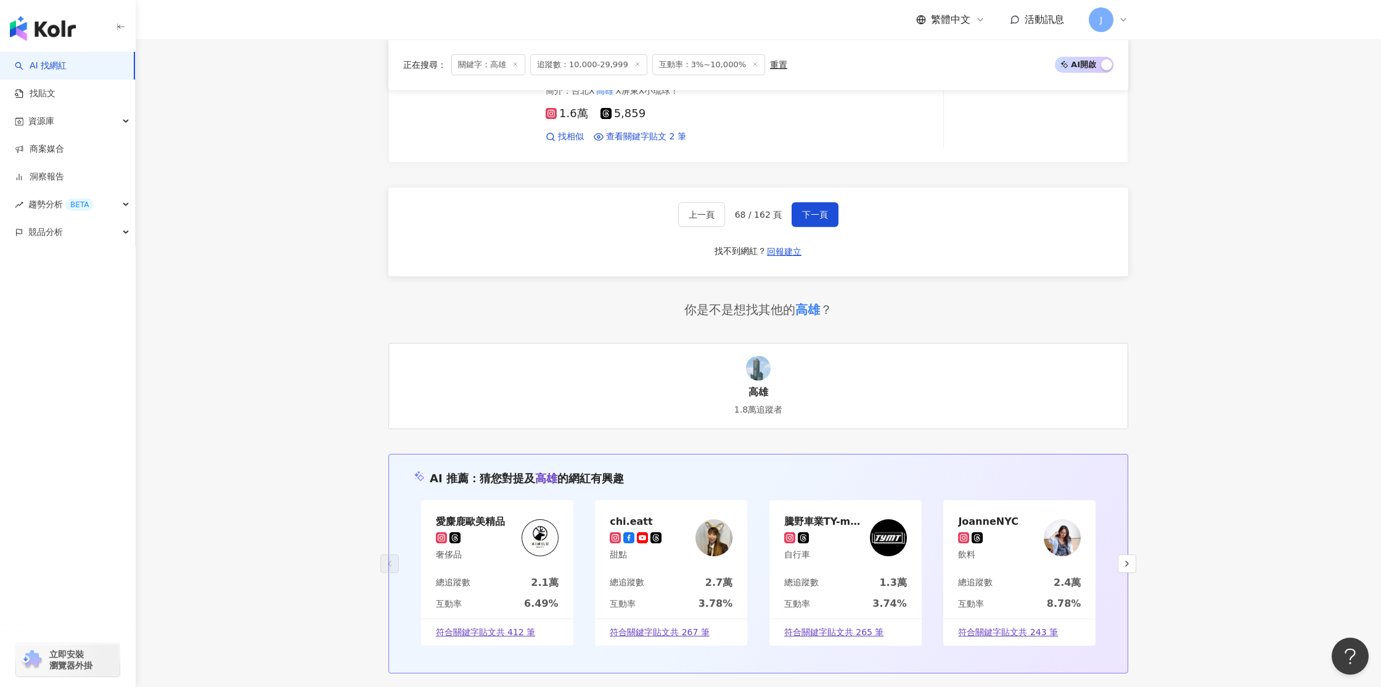
scroll to position [2173, 0]
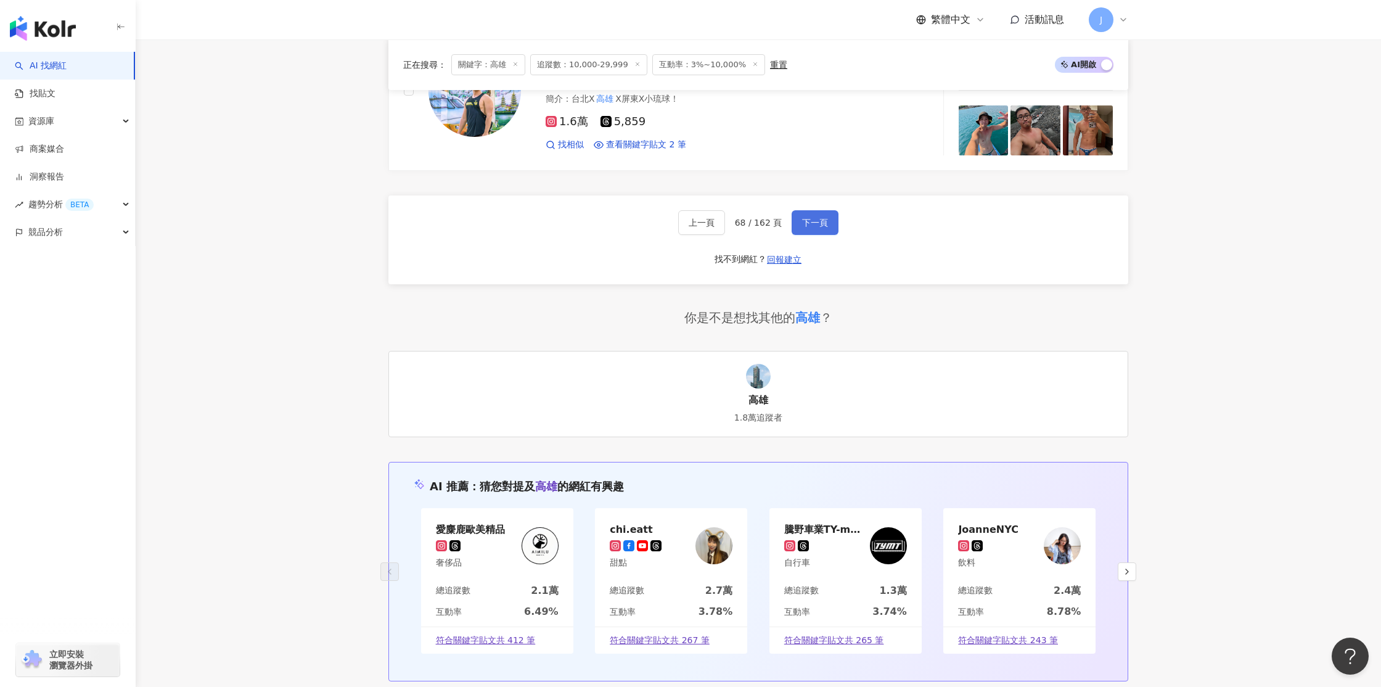
click at [814, 226] on span "下一頁" at bounding box center [815, 223] width 26 height 10
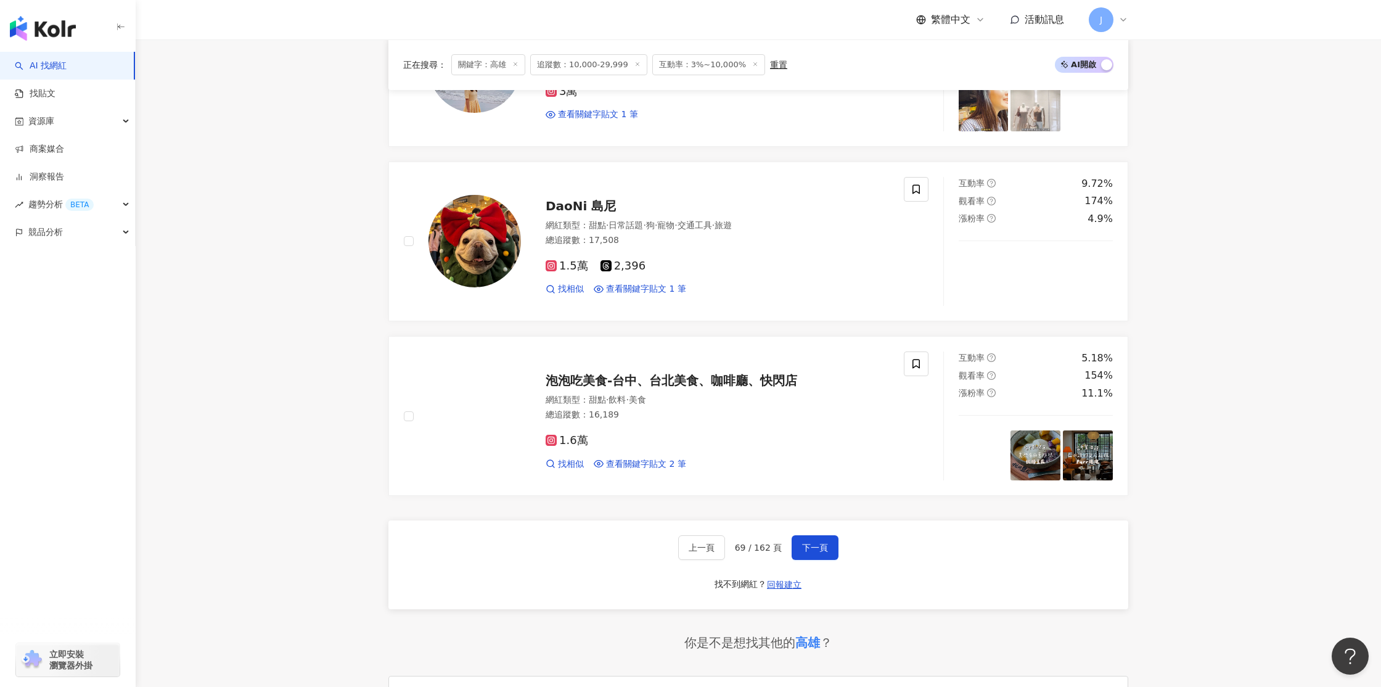
scroll to position [1890, 0]
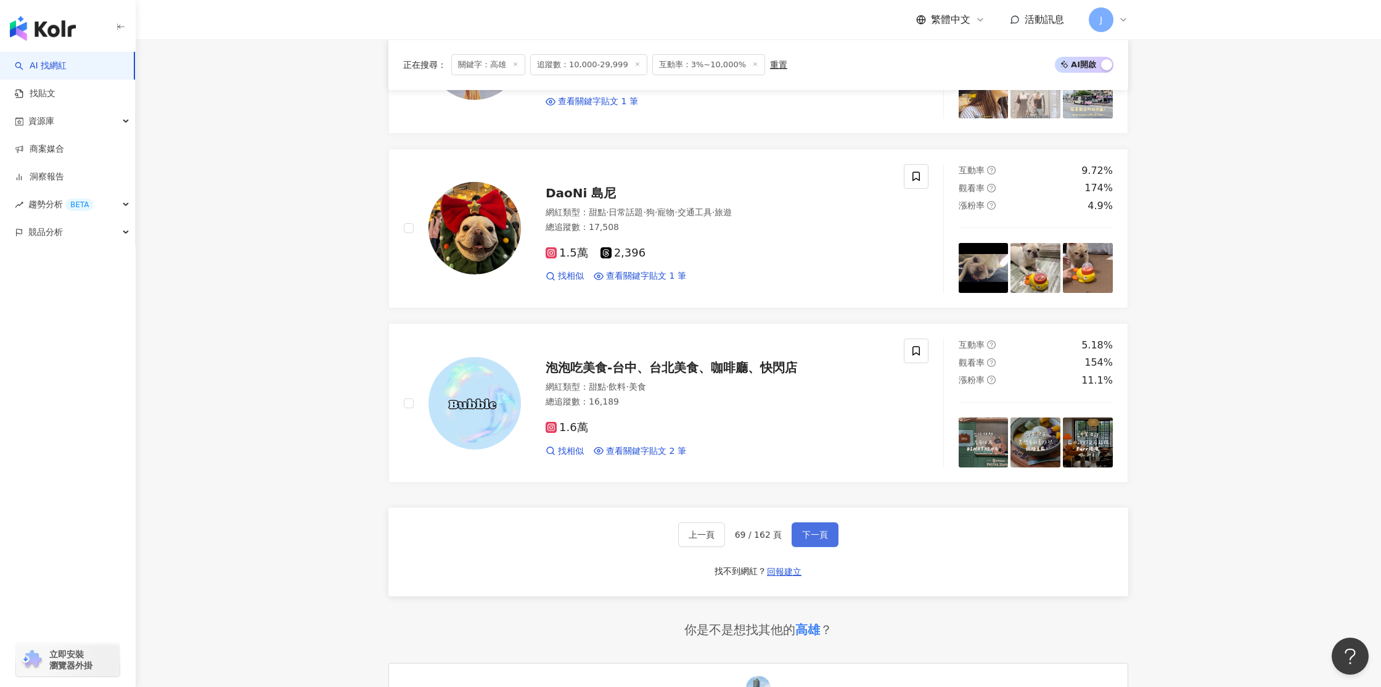
click at [819, 522] on button "下一頁" at bounding box center [815, 534] width 47 height 25
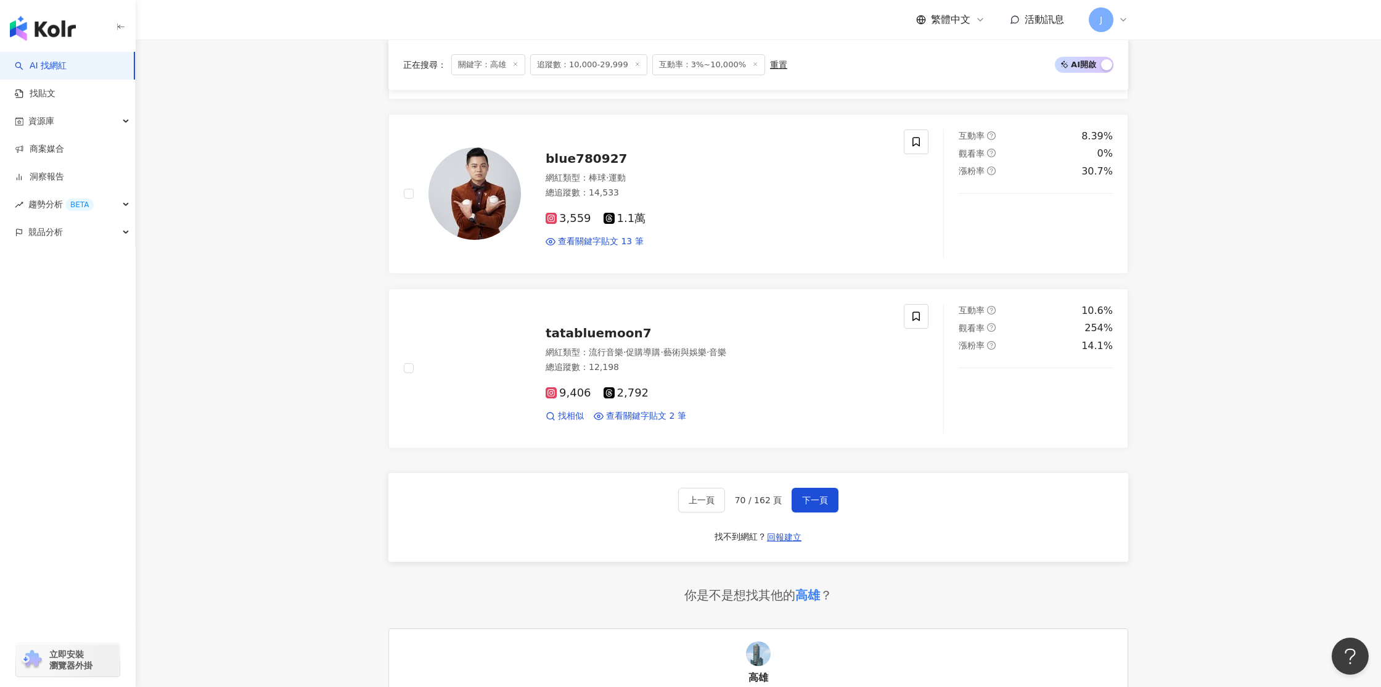
scroll to position [1895, 0]
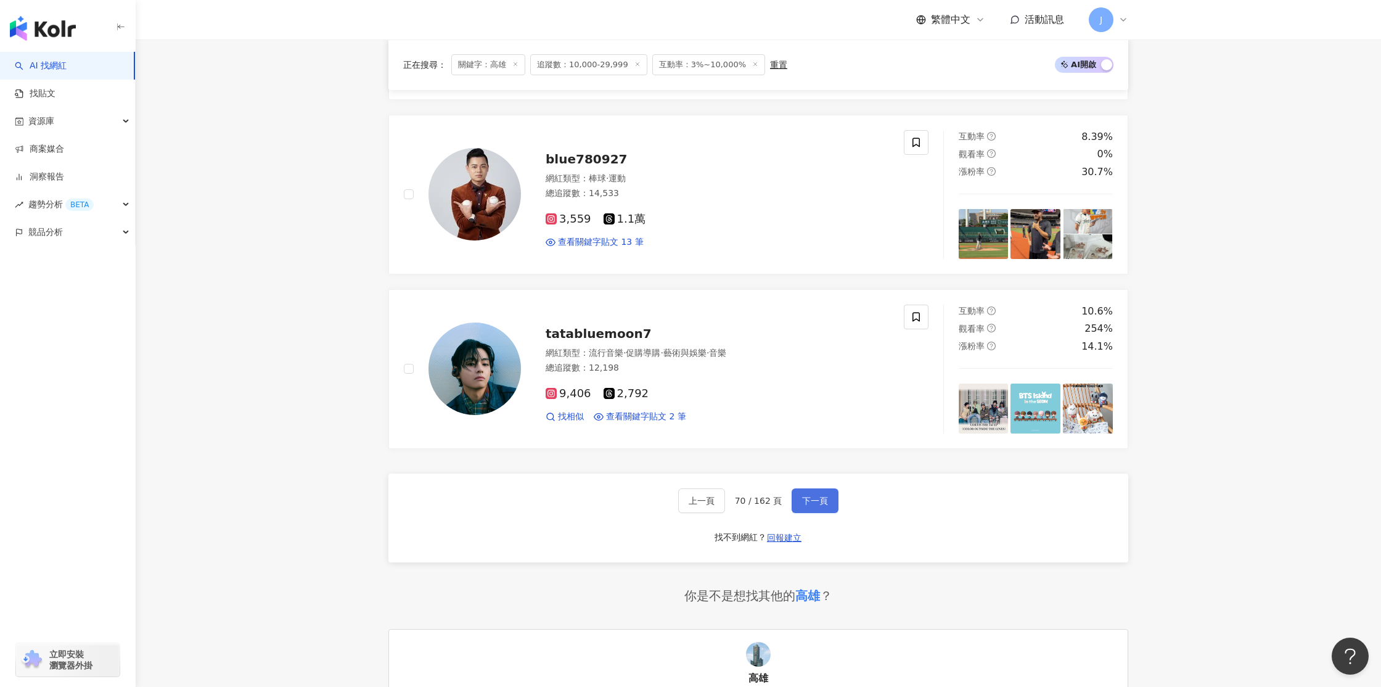
click at [809, 497] on span "下一頁" at bounding box center [815, 501] width 26 height 10
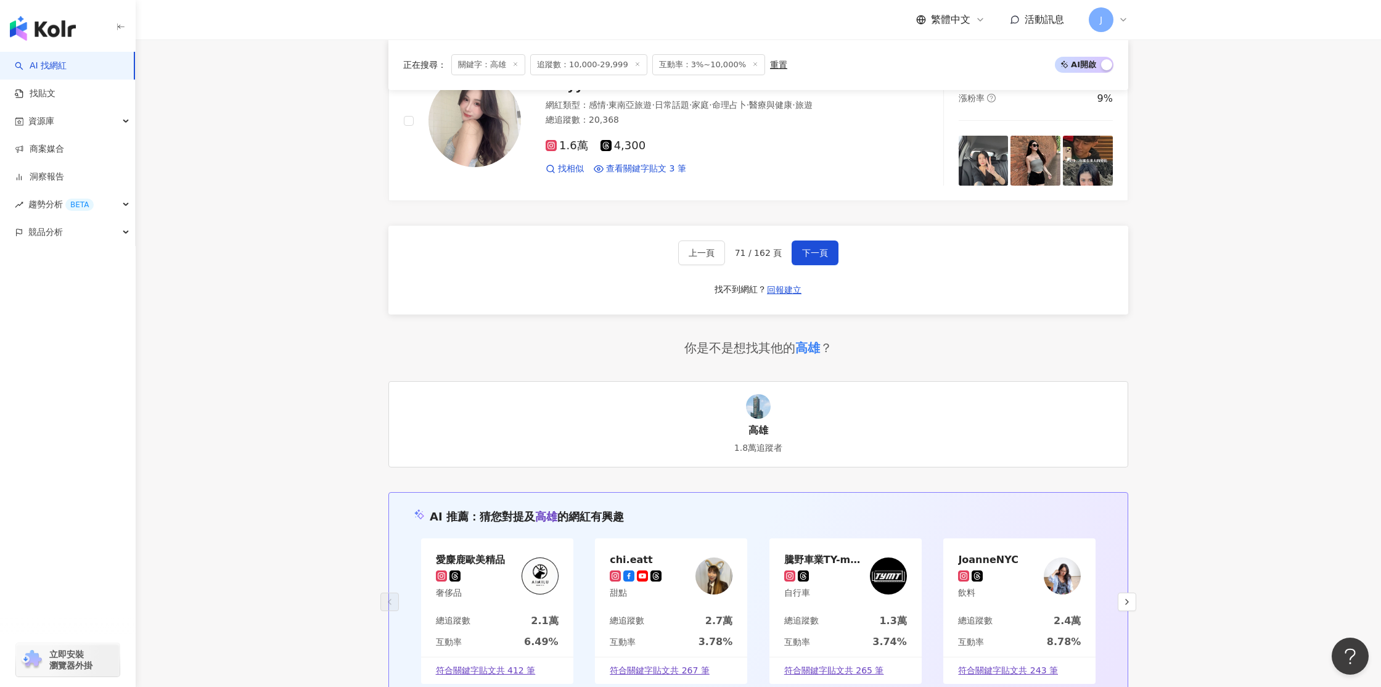
scroll to position [2092, 0]
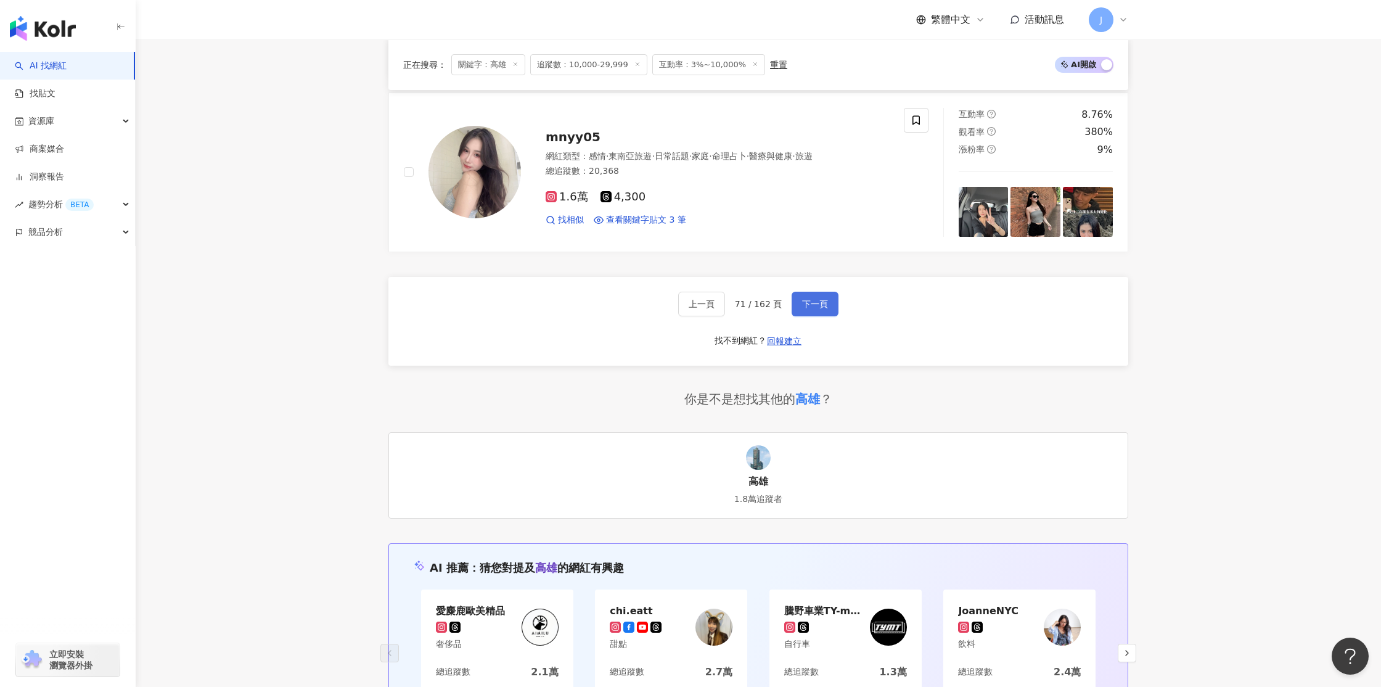
click at [807, 303] on span "下一頁" at bounding box center [815, 304] width 26 height 10
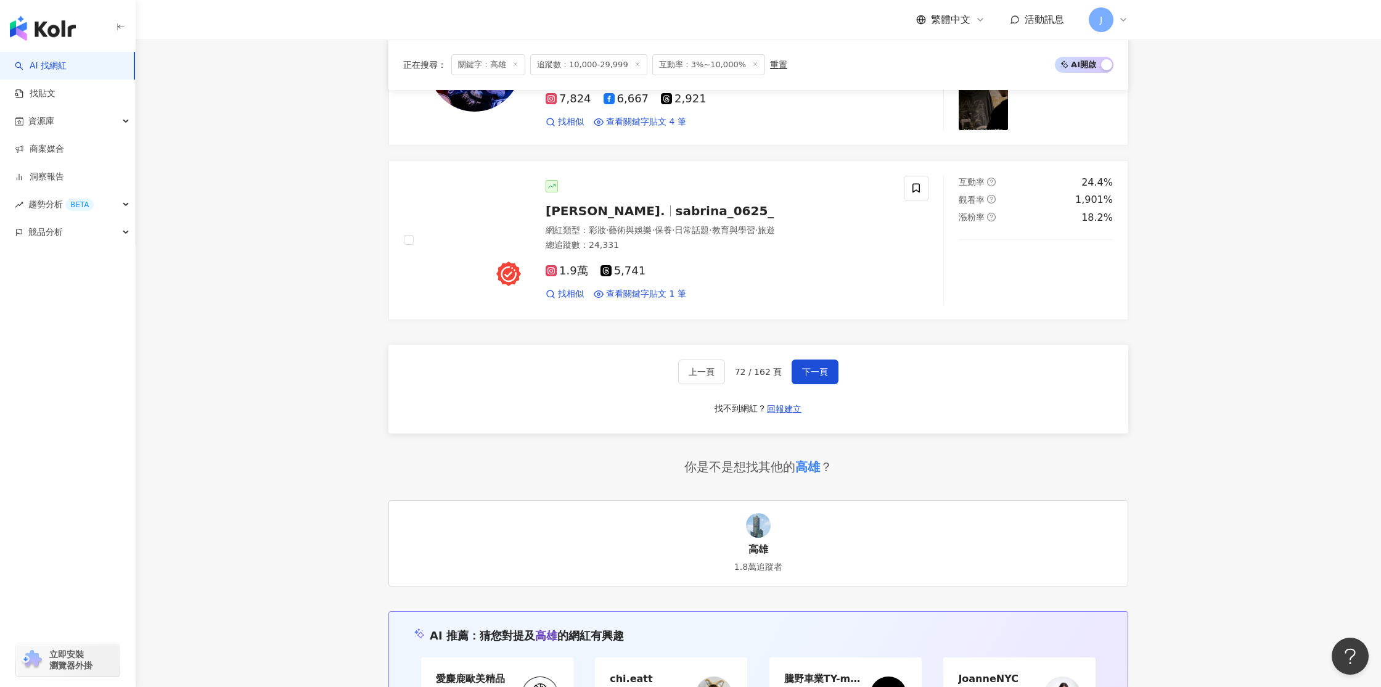
scroll to position [2019, 0]
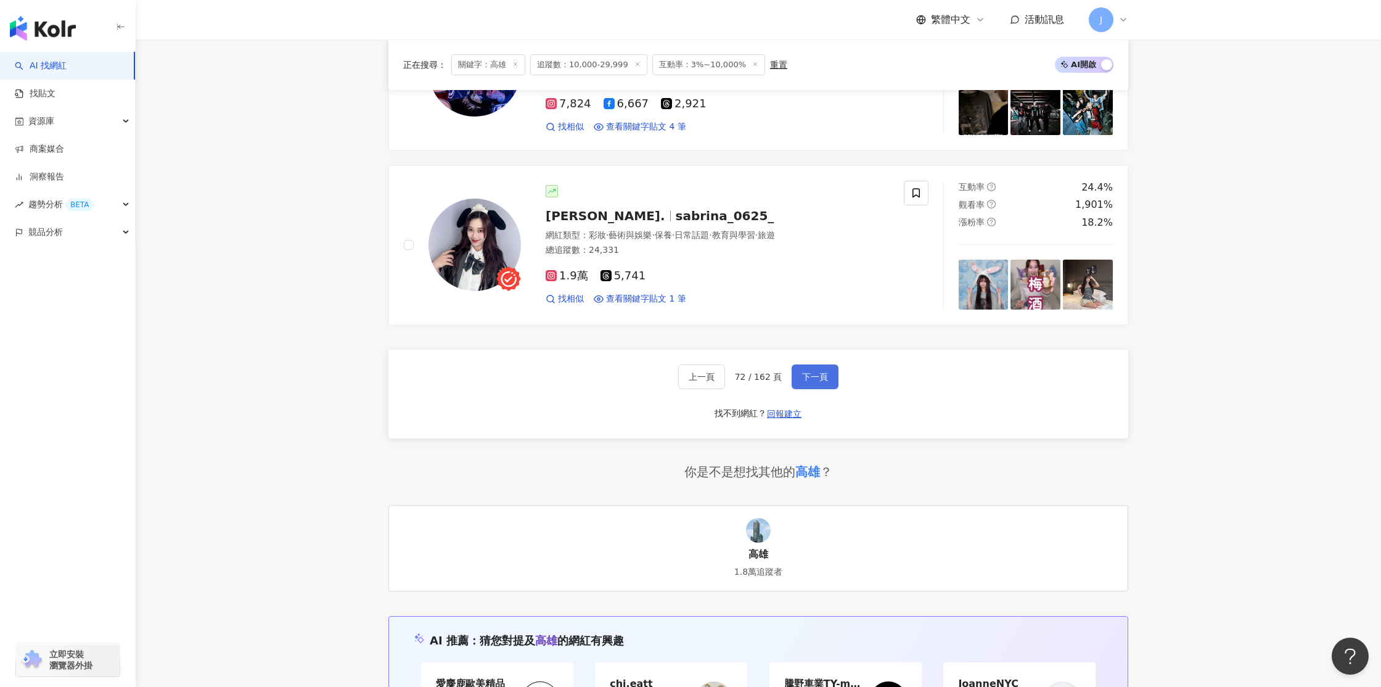
click at [805, 382] on span "下一頁" at bounding box center [815, 377] width 26 height 10
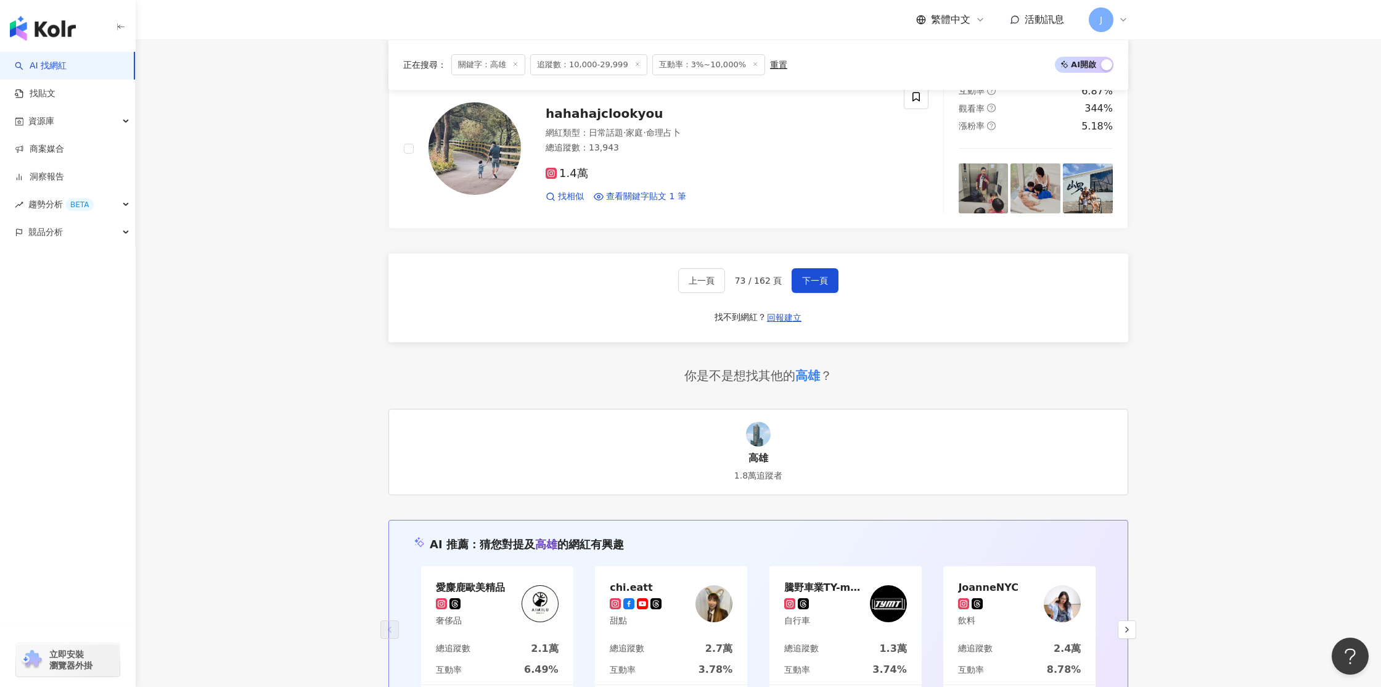
scroll to position [2092, 0]
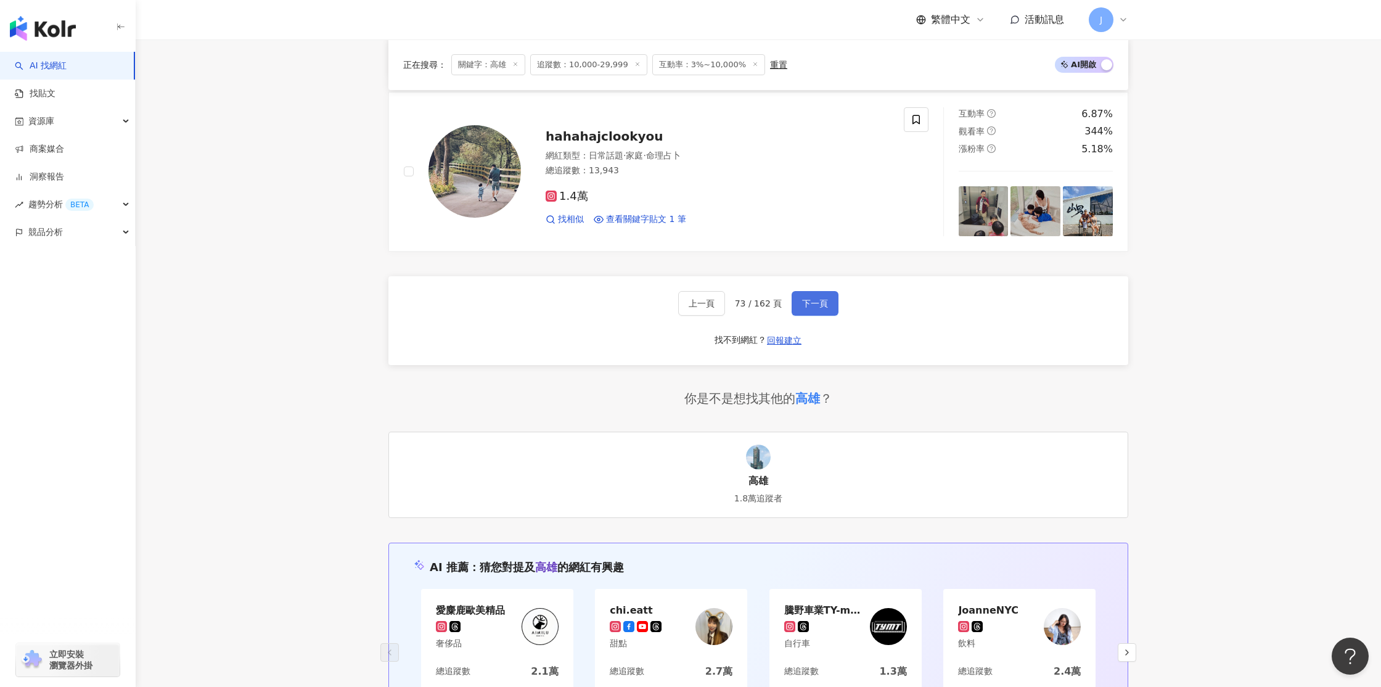
click at [825, 303] on button "下一頁" at bounding box center [815, 303] width 47 height 25
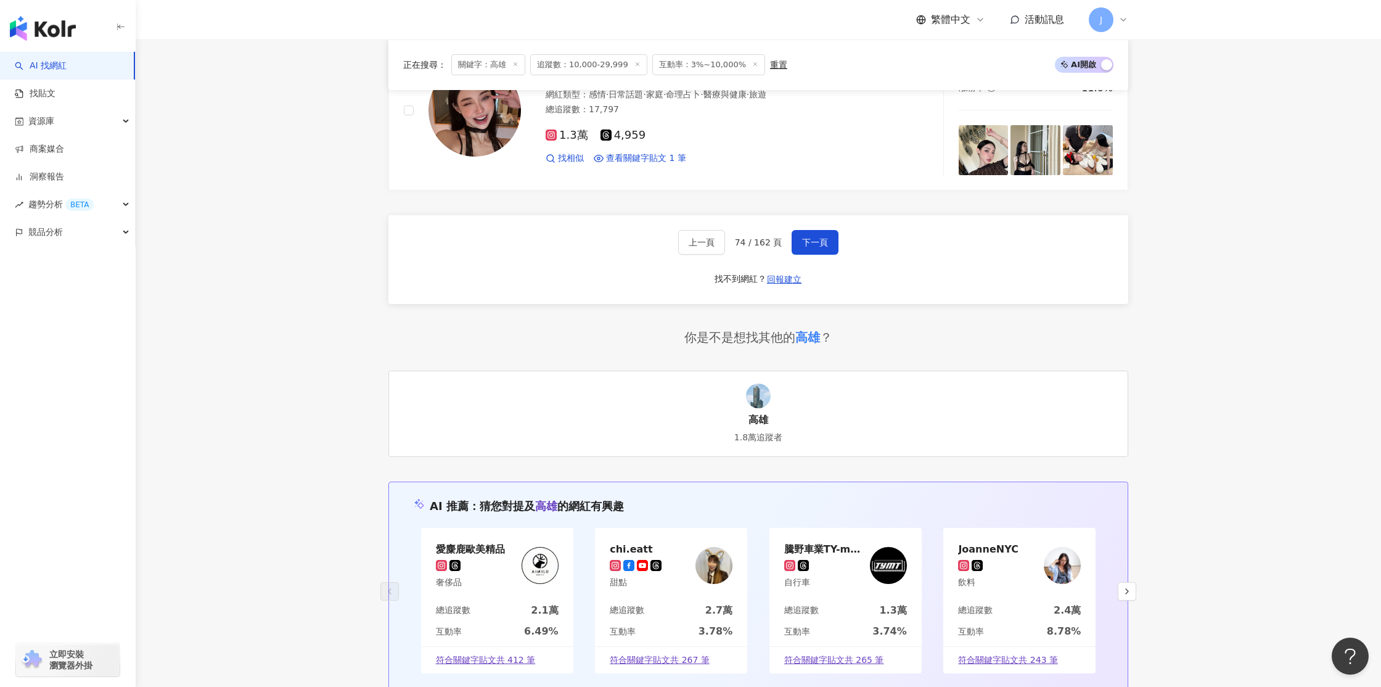
scroll to position [2155, 0]
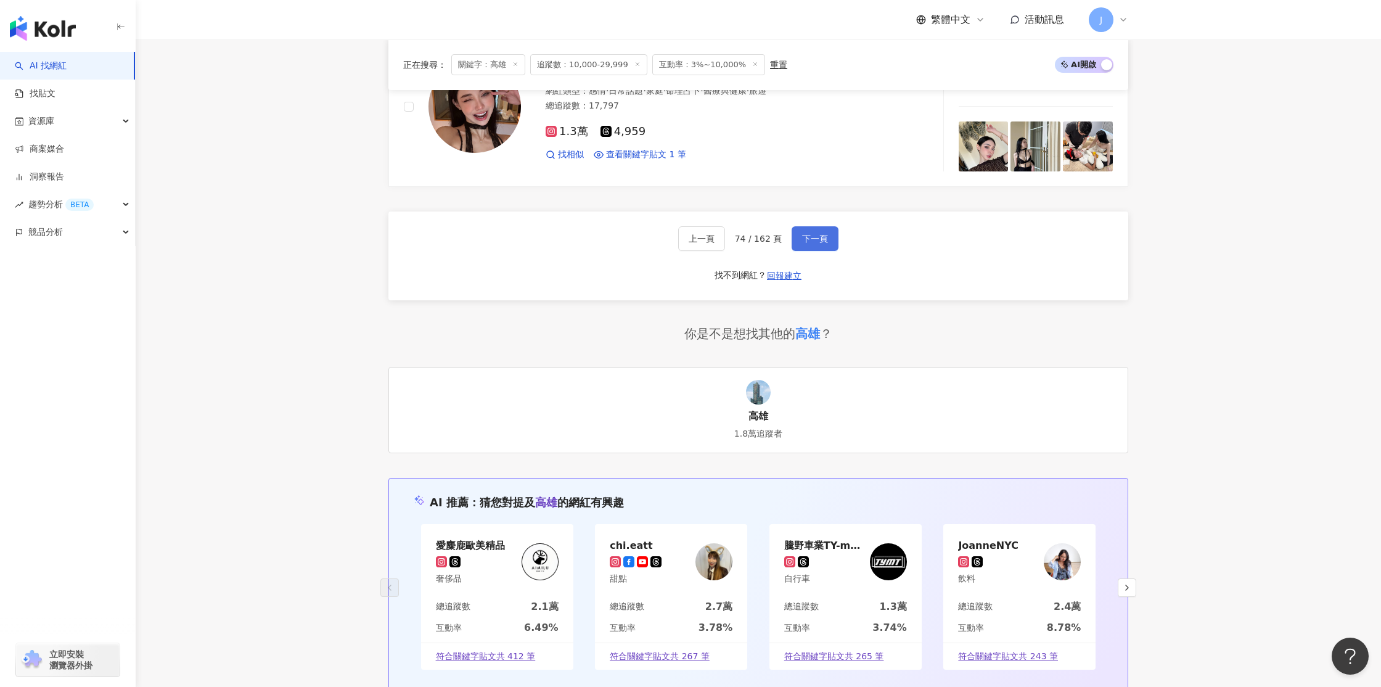
click at [803, 239] on span "下一頁" at bounding box center [815, 239] width 26 height 10
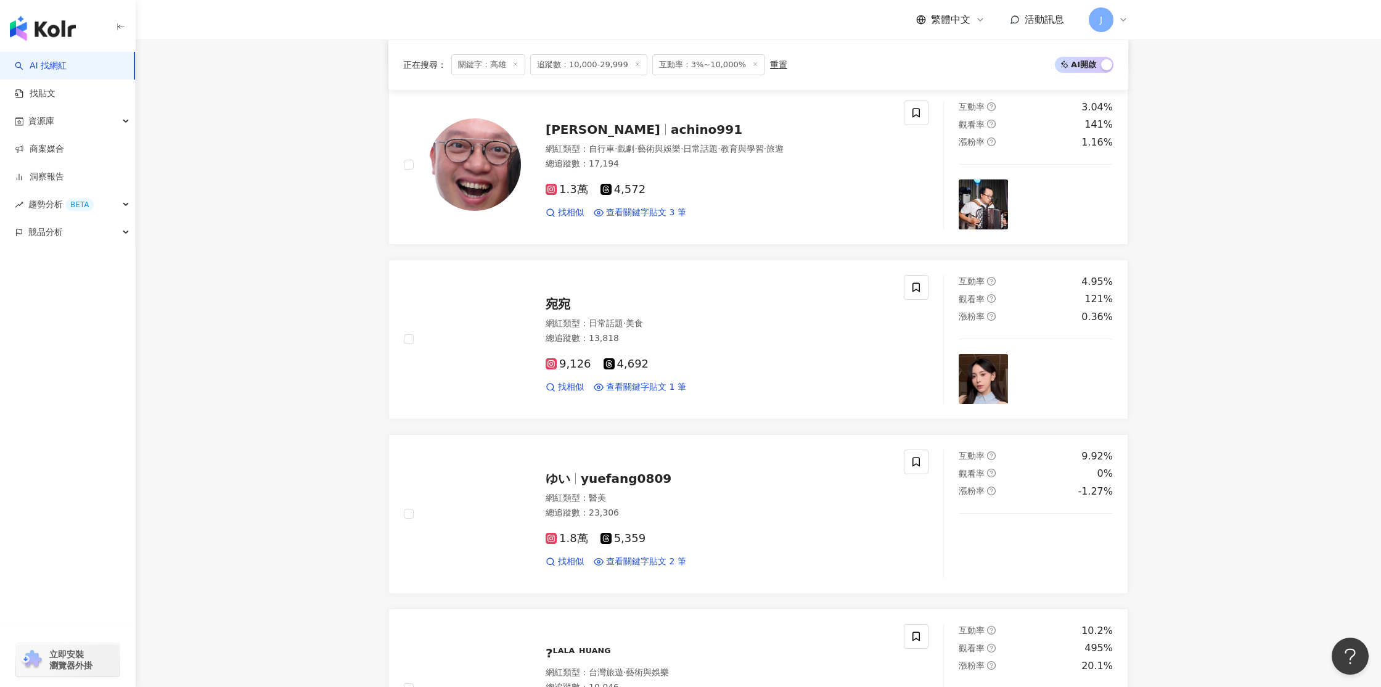
scroll to position [1433, 0]
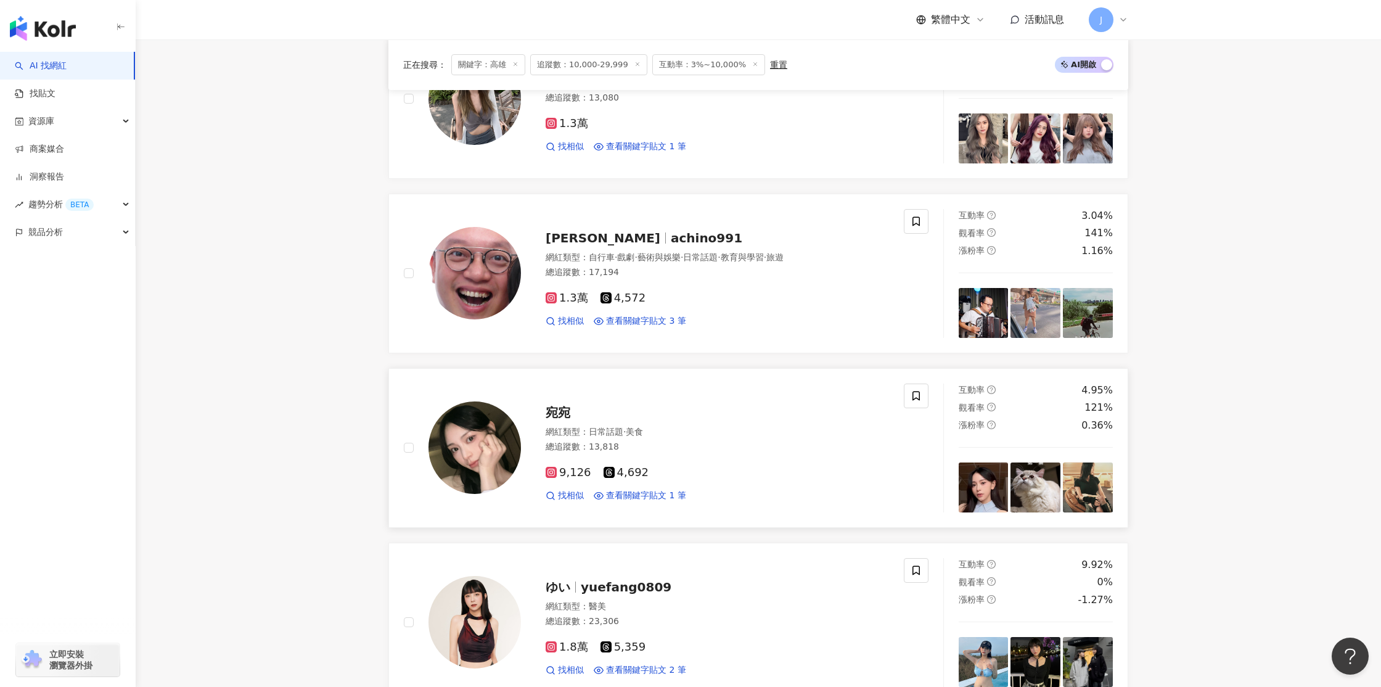
click at [467, 440] on img at bounding box center [474, 447] width 92 height 92
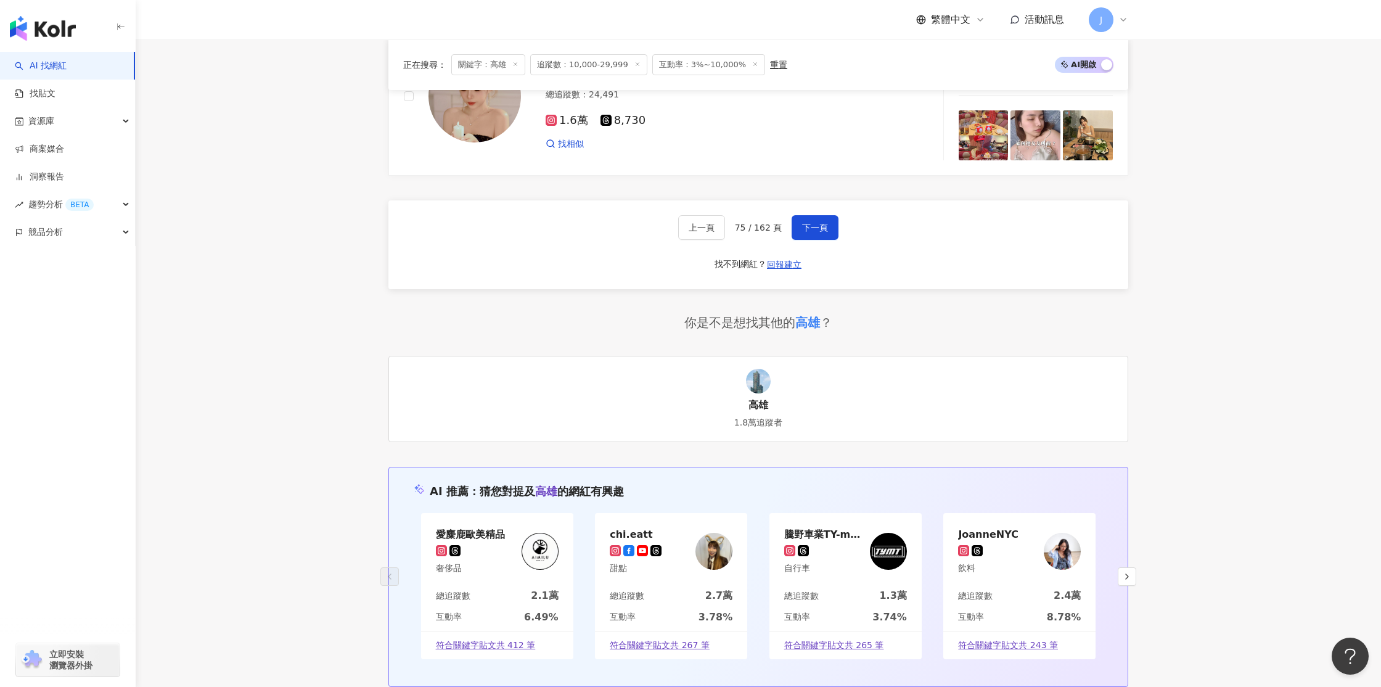
scroll to position [2203, 0]
click at [816, 229] on span "下一頁" at bounding box center [815, 229] width 26 height 10
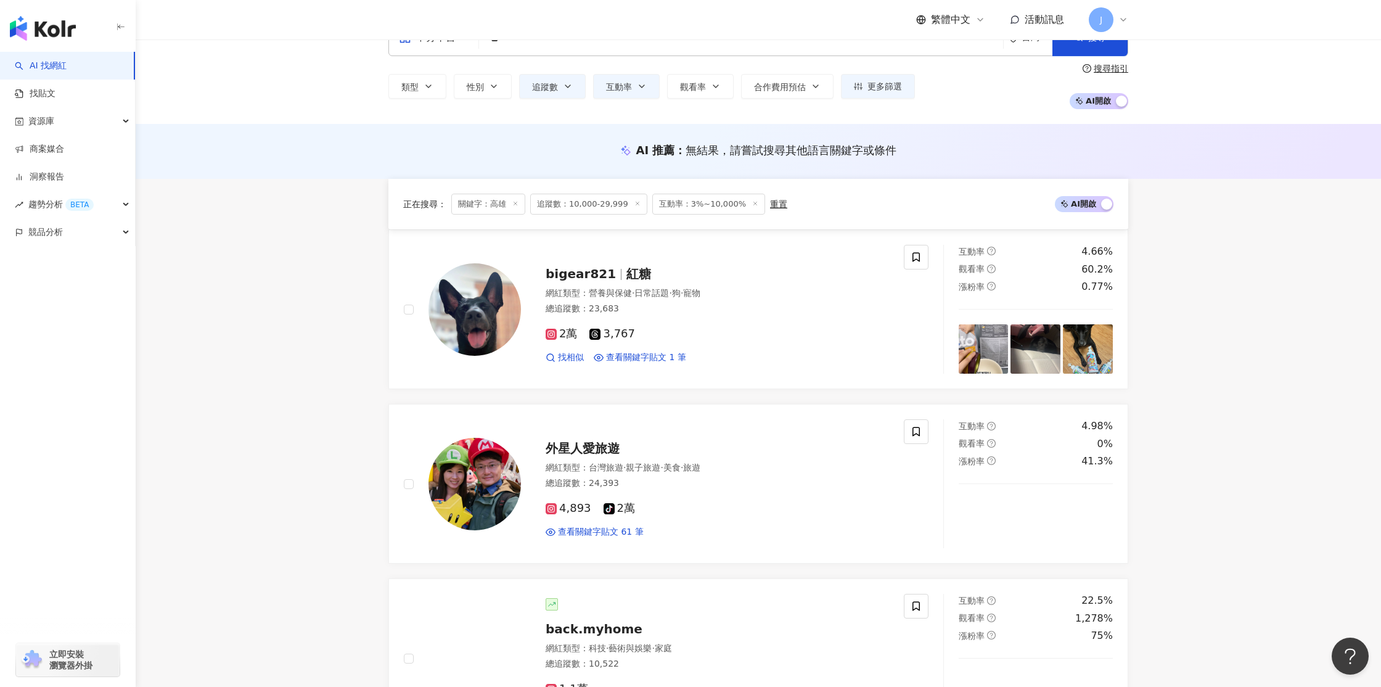
scroll to position [1844, 0]
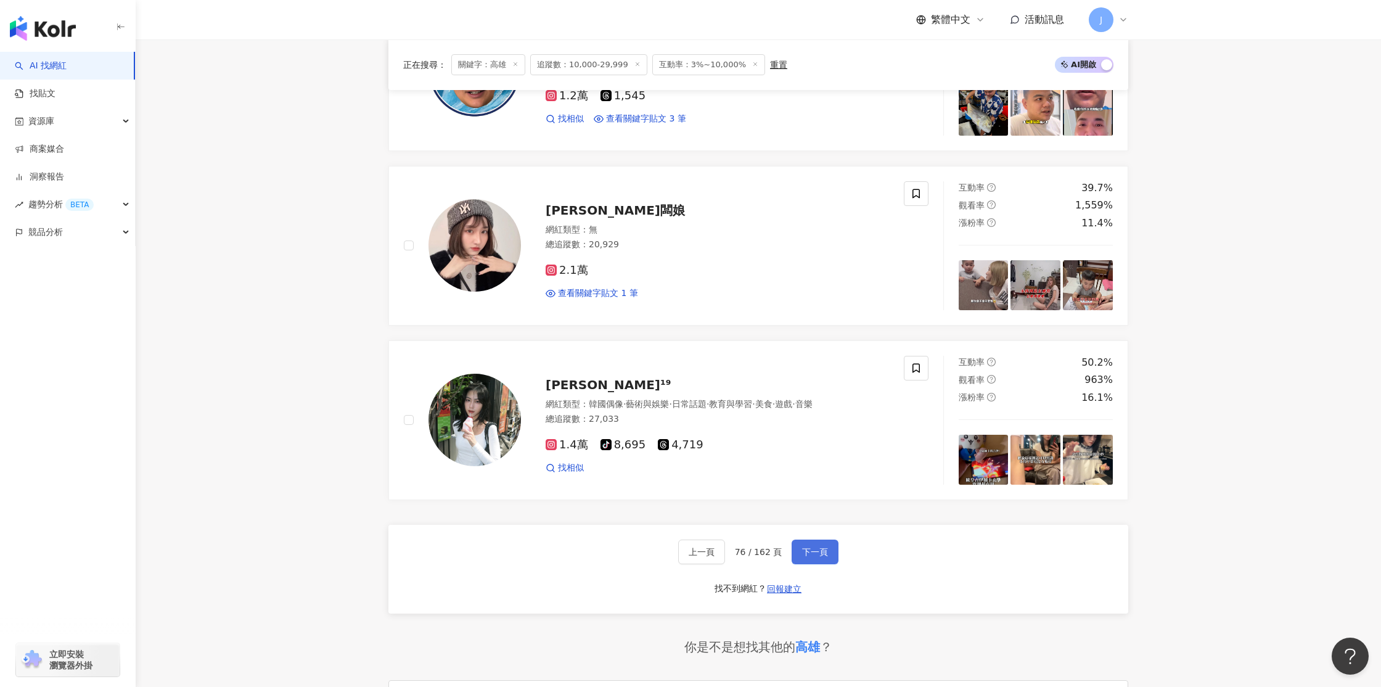
click at [812, 552] on span "下一頁" at bounding box center [815, 552] width 26 height 10
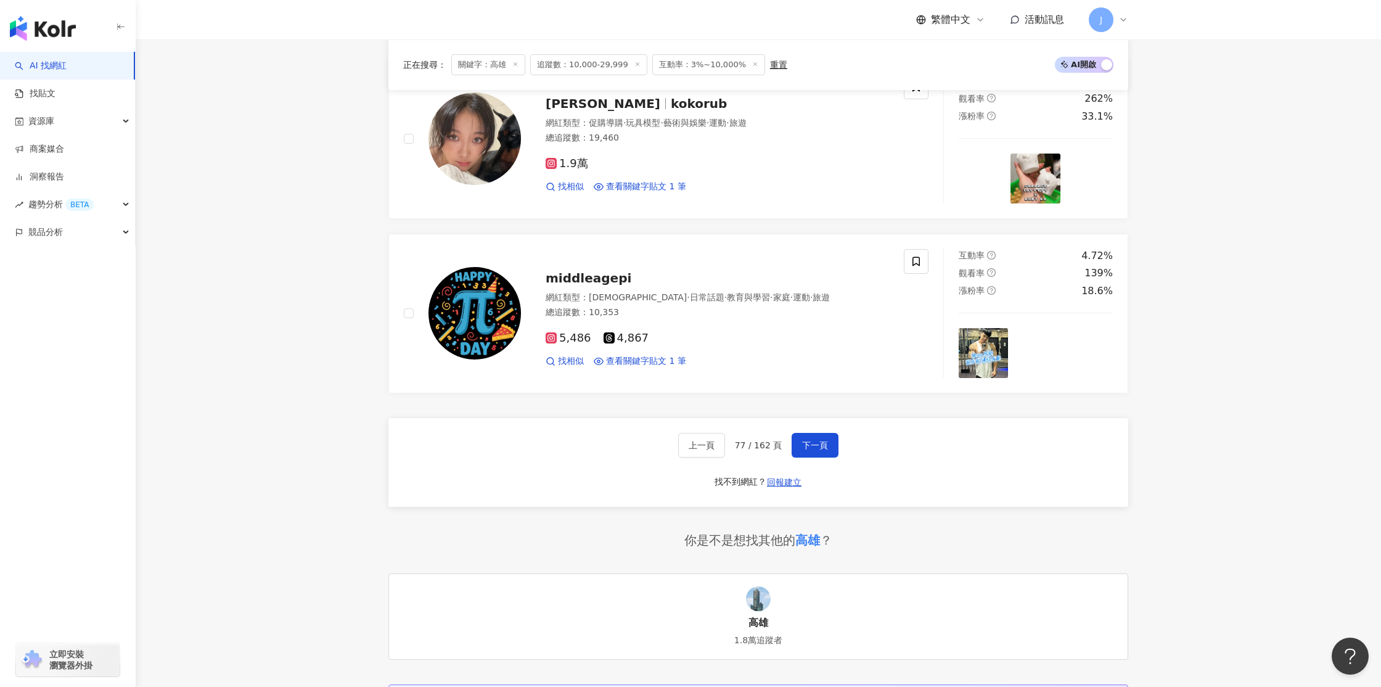
scroll to position [1936, 0]
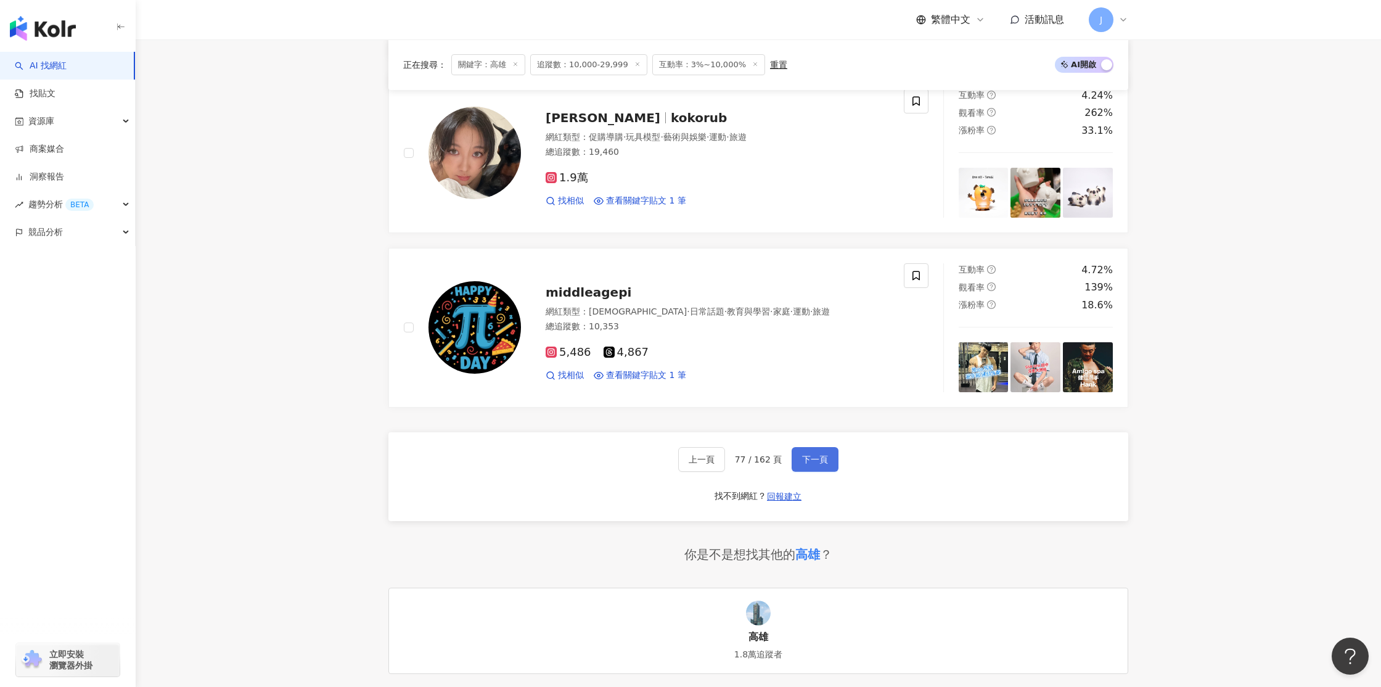
click at [822, 464] on span "下一頁" at bounding box center [815, 459] width 26 height 10
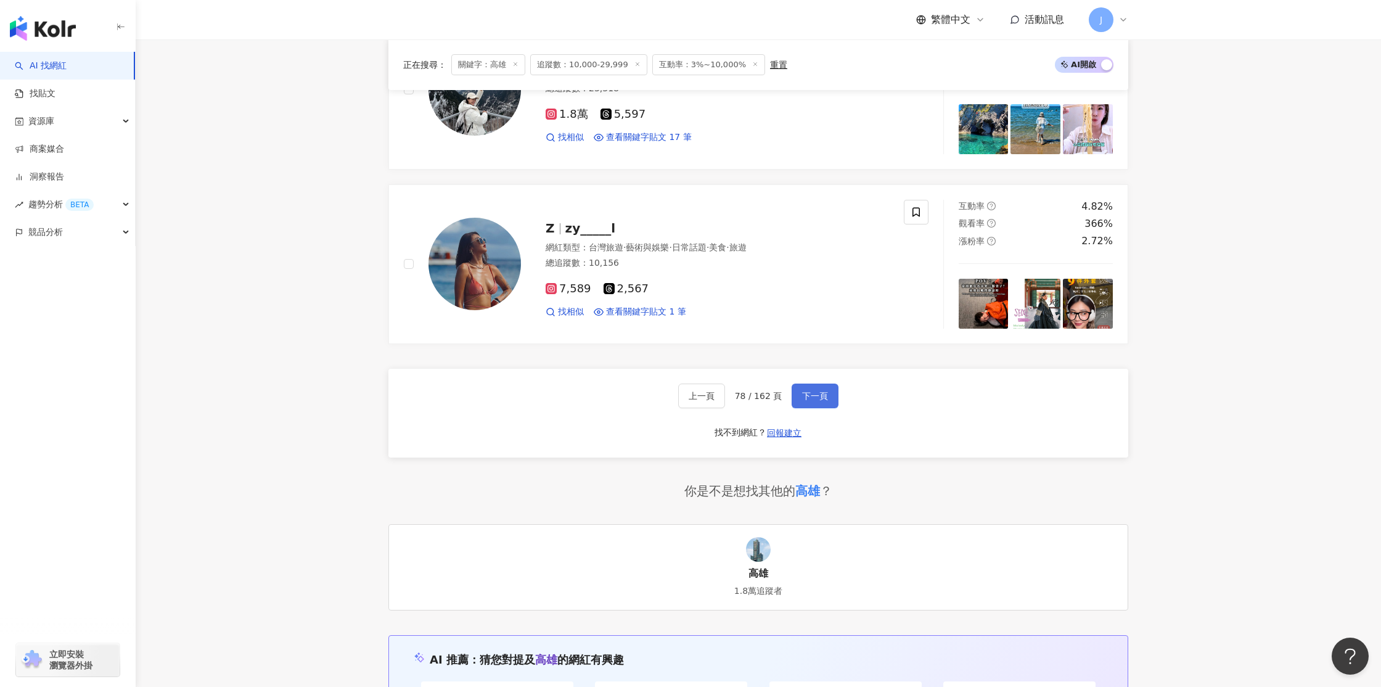
scroll to position [1999, 0]
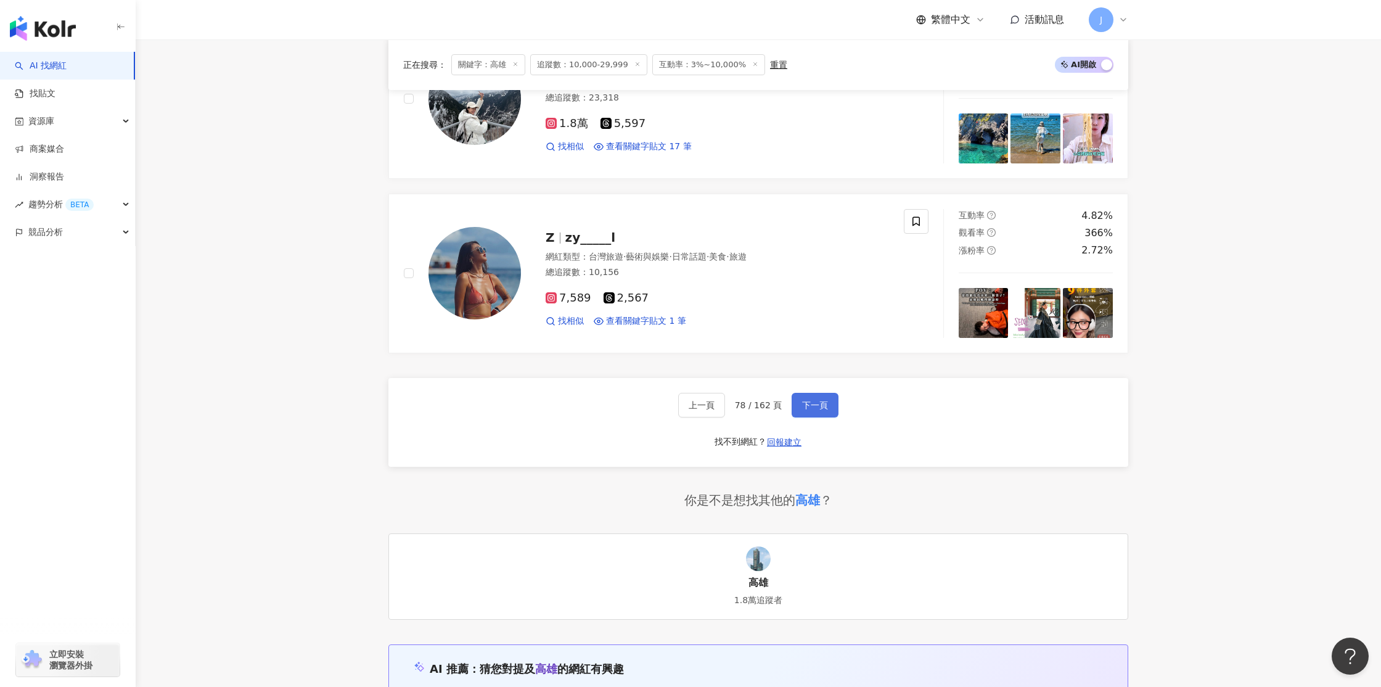
click at [806, 403] on button "下一頁" at bounding box center [815, 405] width 47 height 25
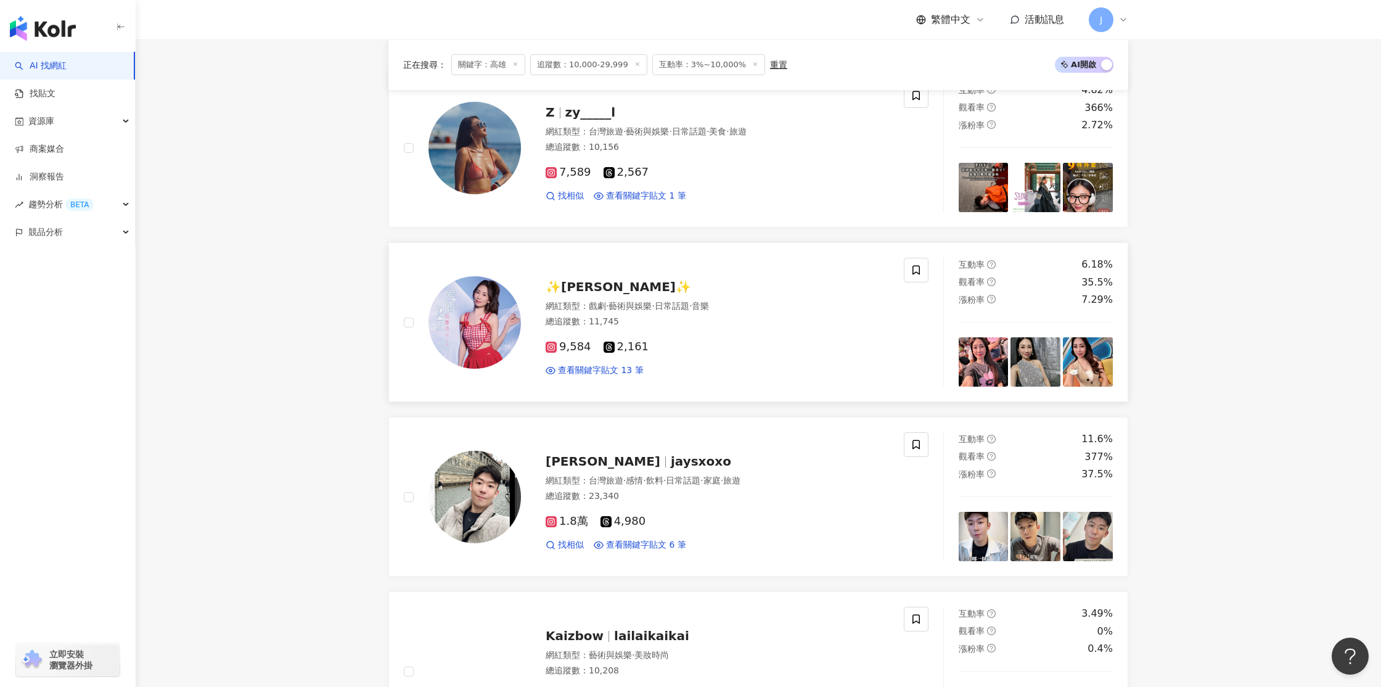
scroll to position [185, 0]
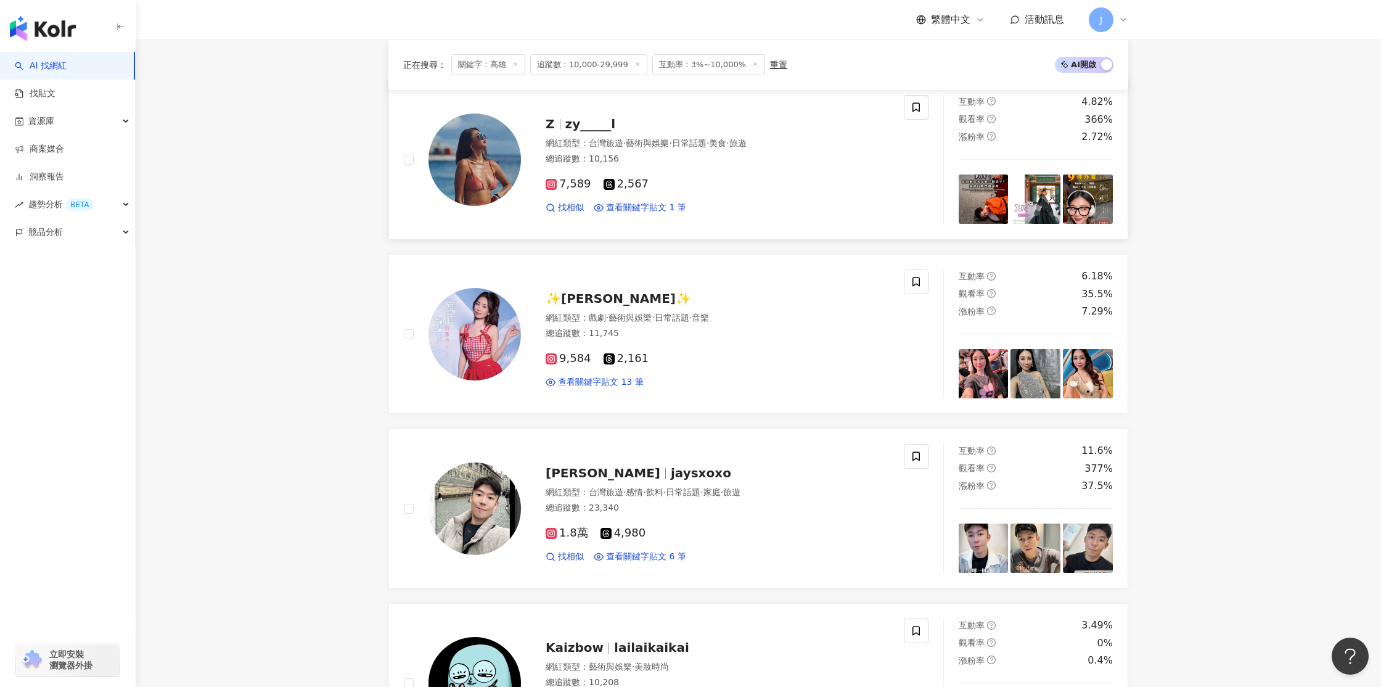
click at [473, 167] on img at bounding box center [474, 159] width 92 height 92
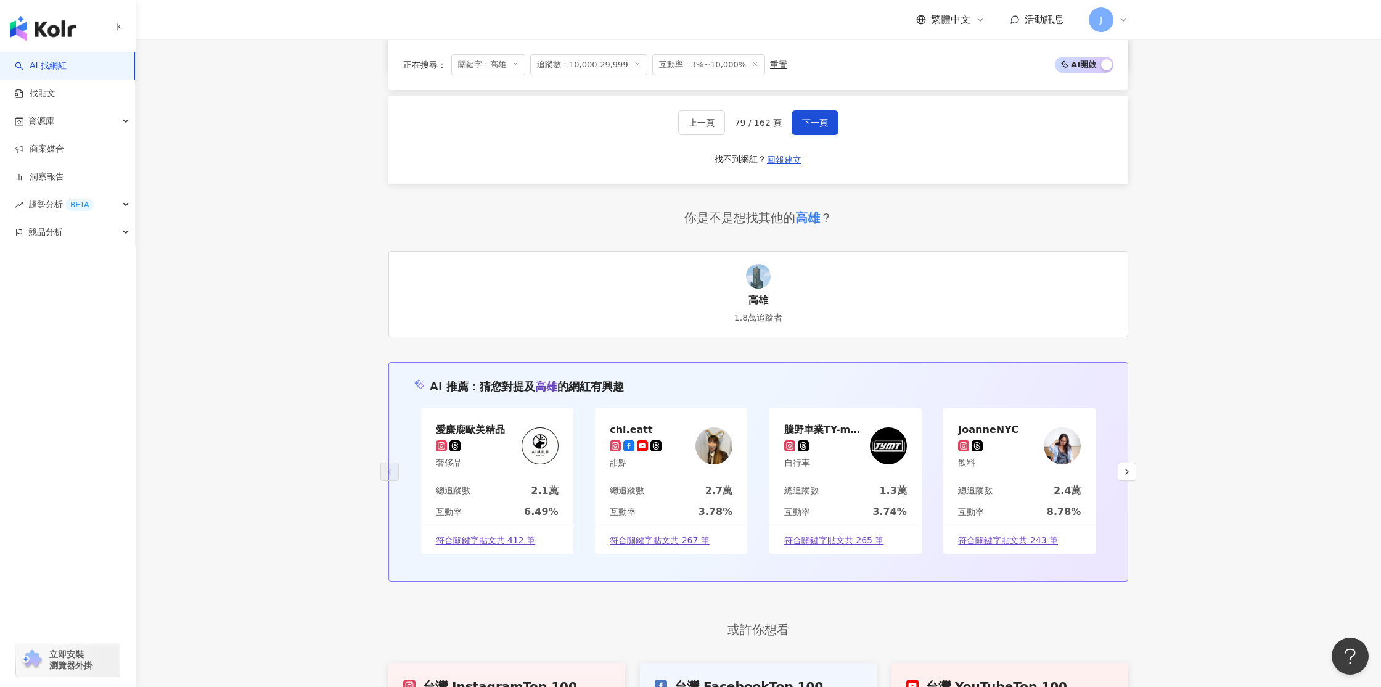
scroll to position [2139, 0]
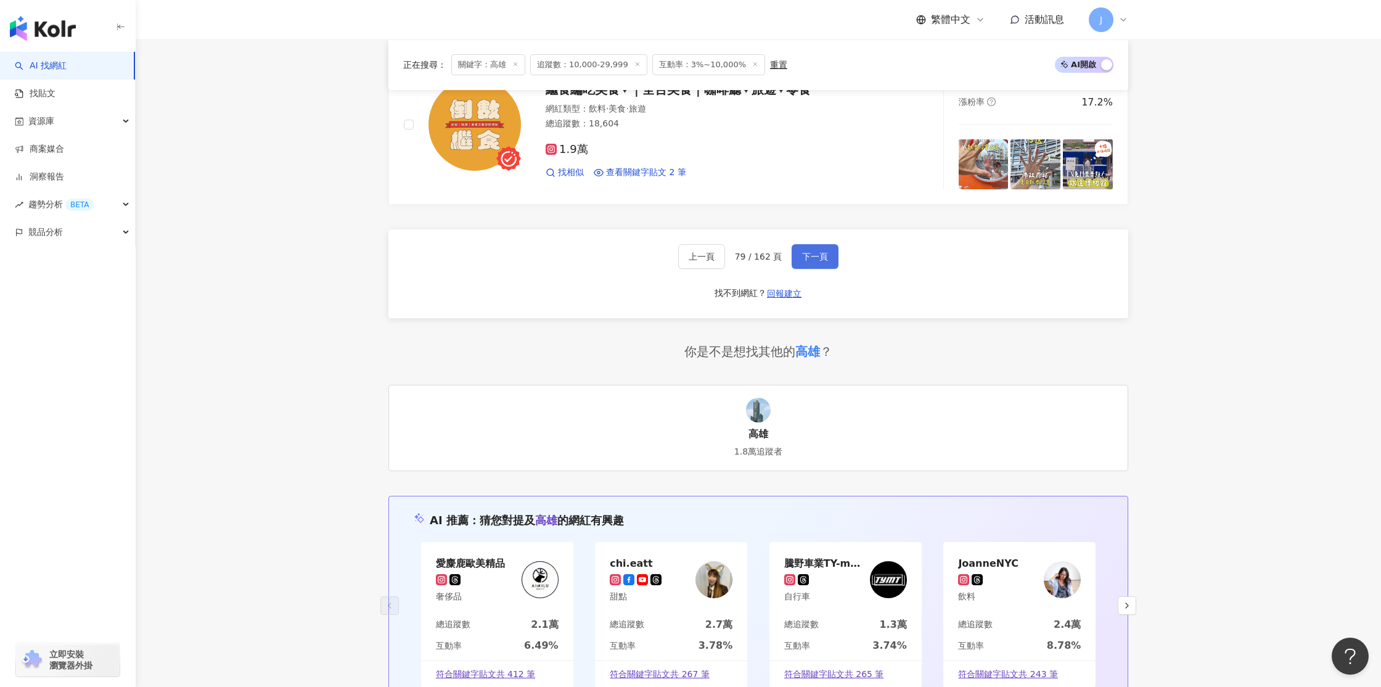
click at [806, 259] on span "下一頁" at bounding box center [815, 257] width 26 height 10
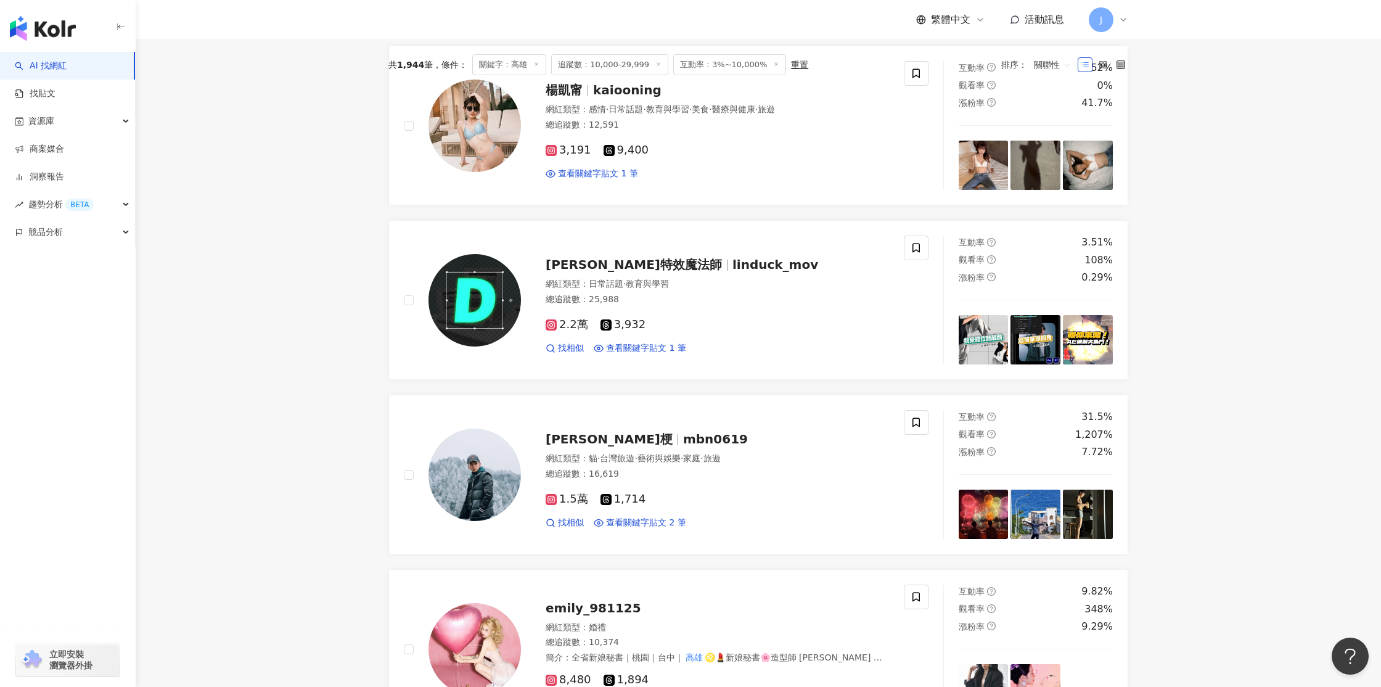
scroll to position [0, 0]
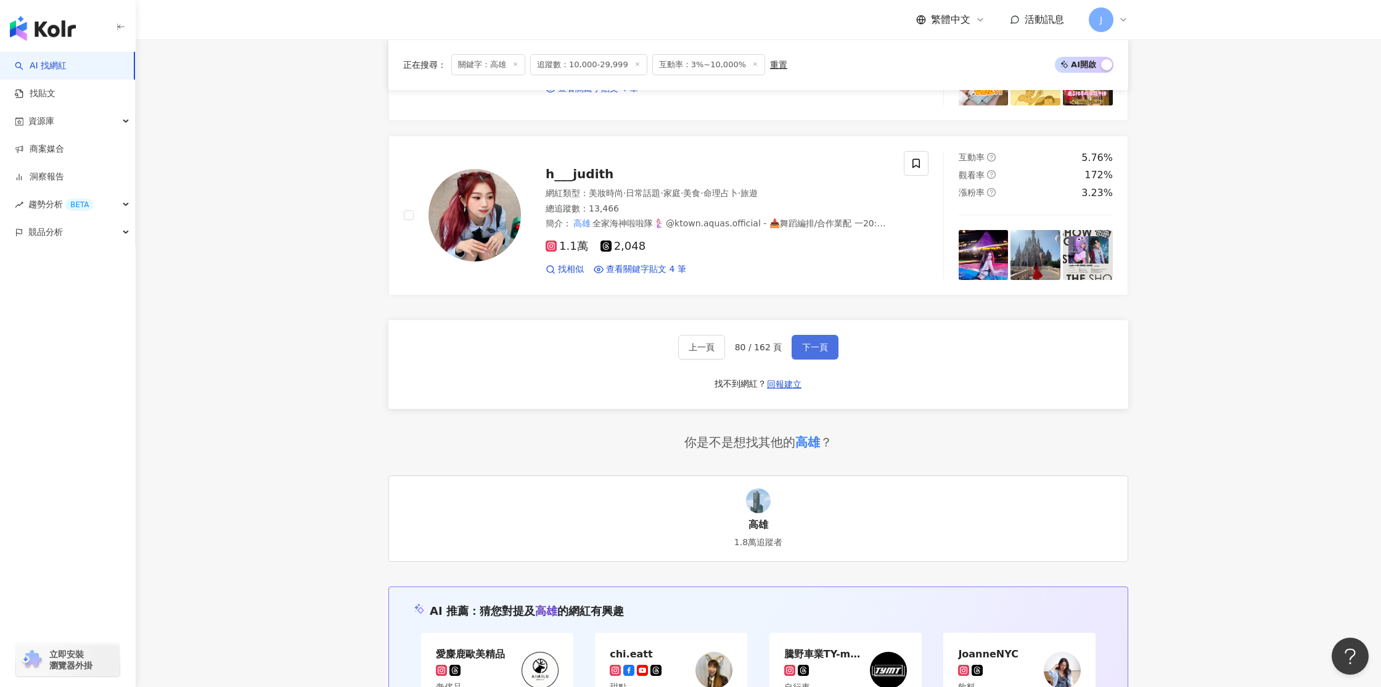
click at [798, 351] on button "下一頁" at bounding box center [815, 347] width 47 height 25
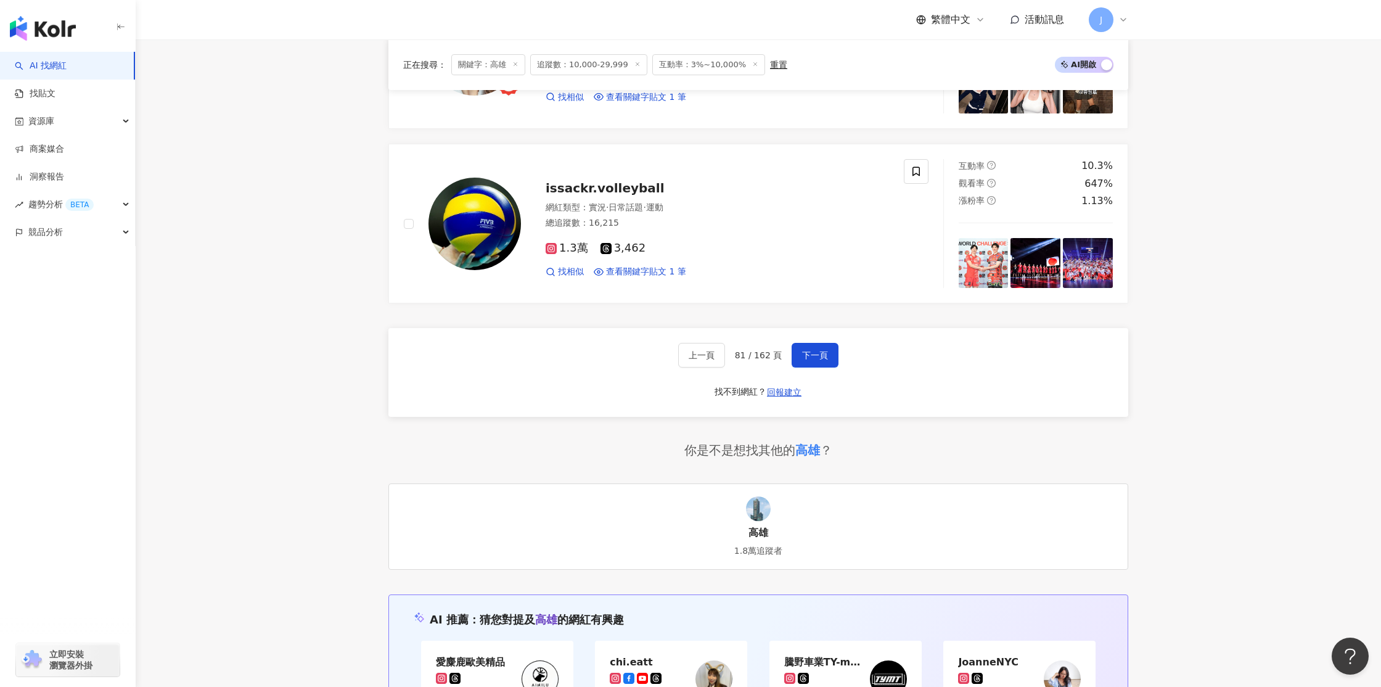
scroll to position [2043, 0]
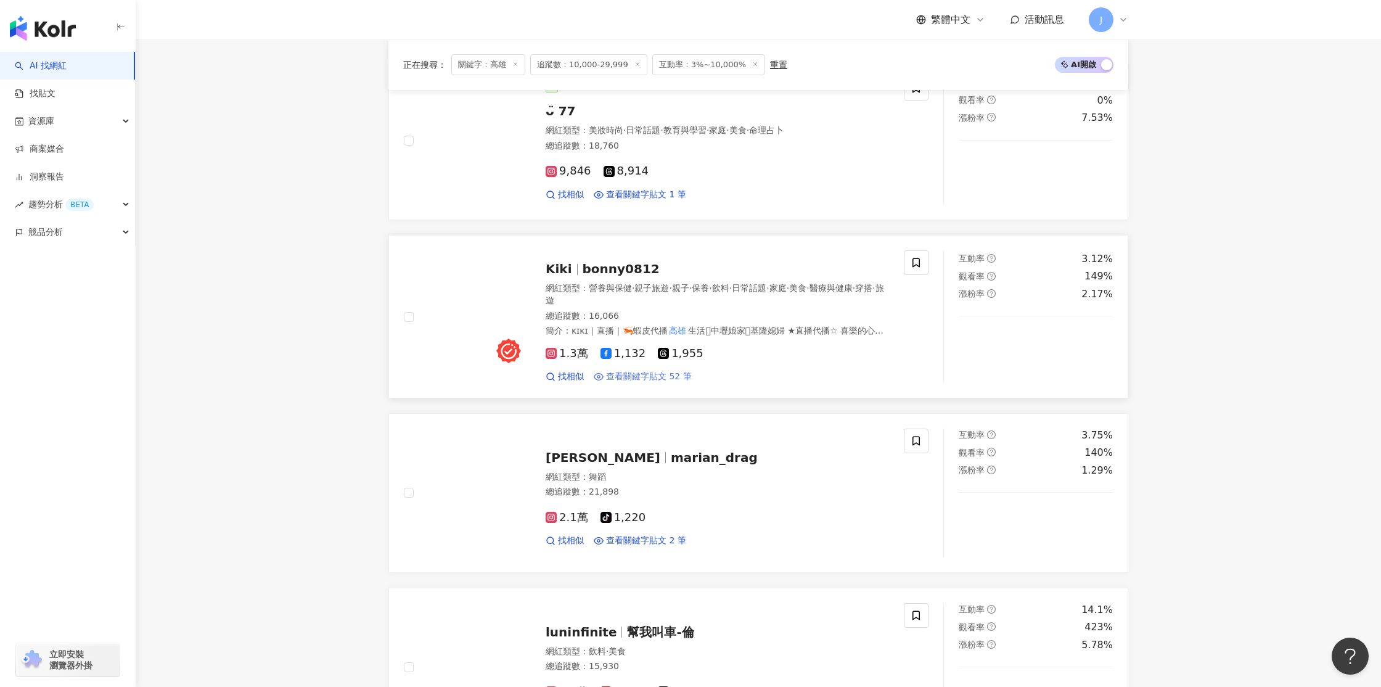
scroll to position [200, 0]
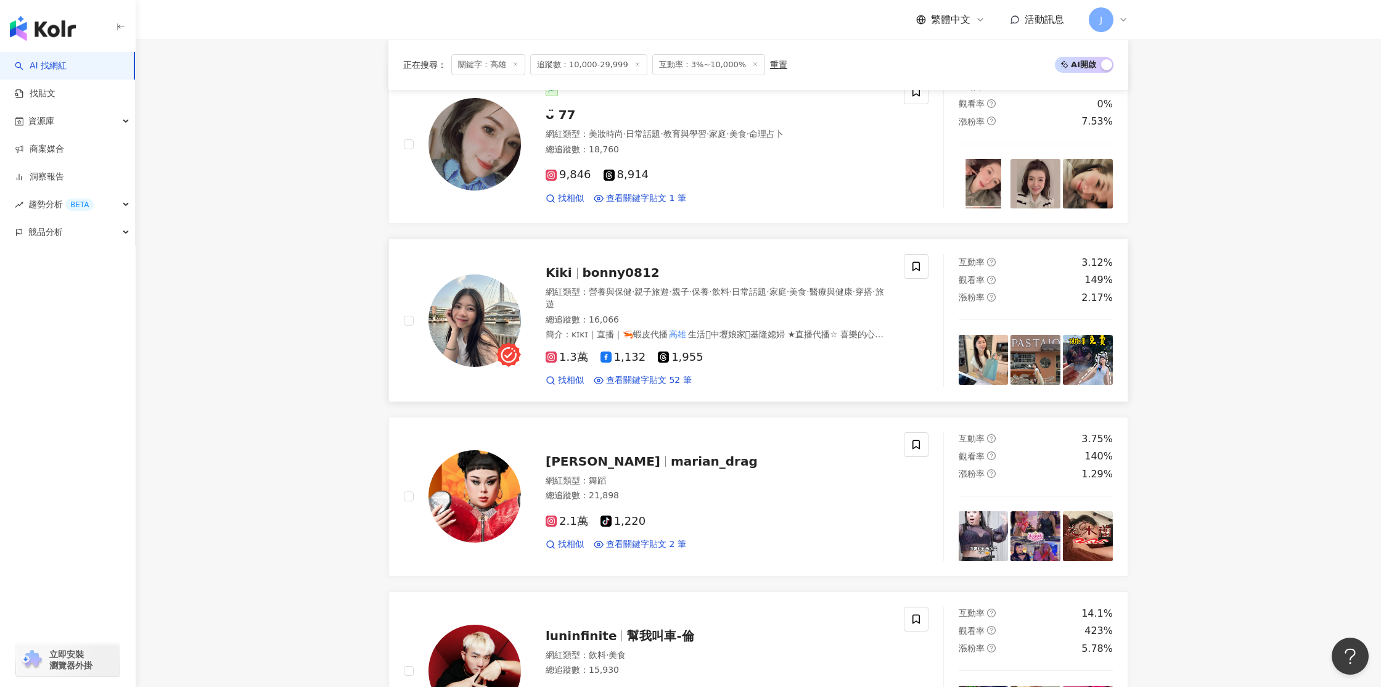
click at [475, 321] on img at bounding box center [474, 320] width 92 height 92
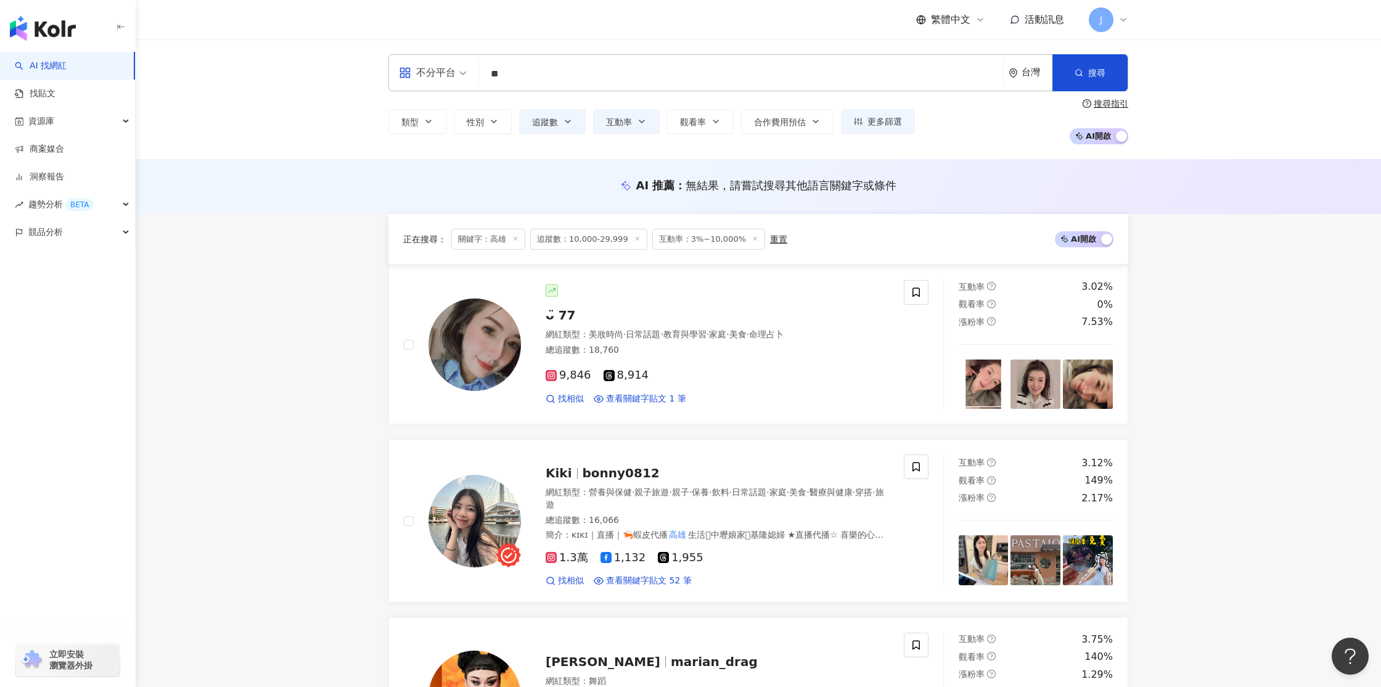
scroll to position [2016, 0]
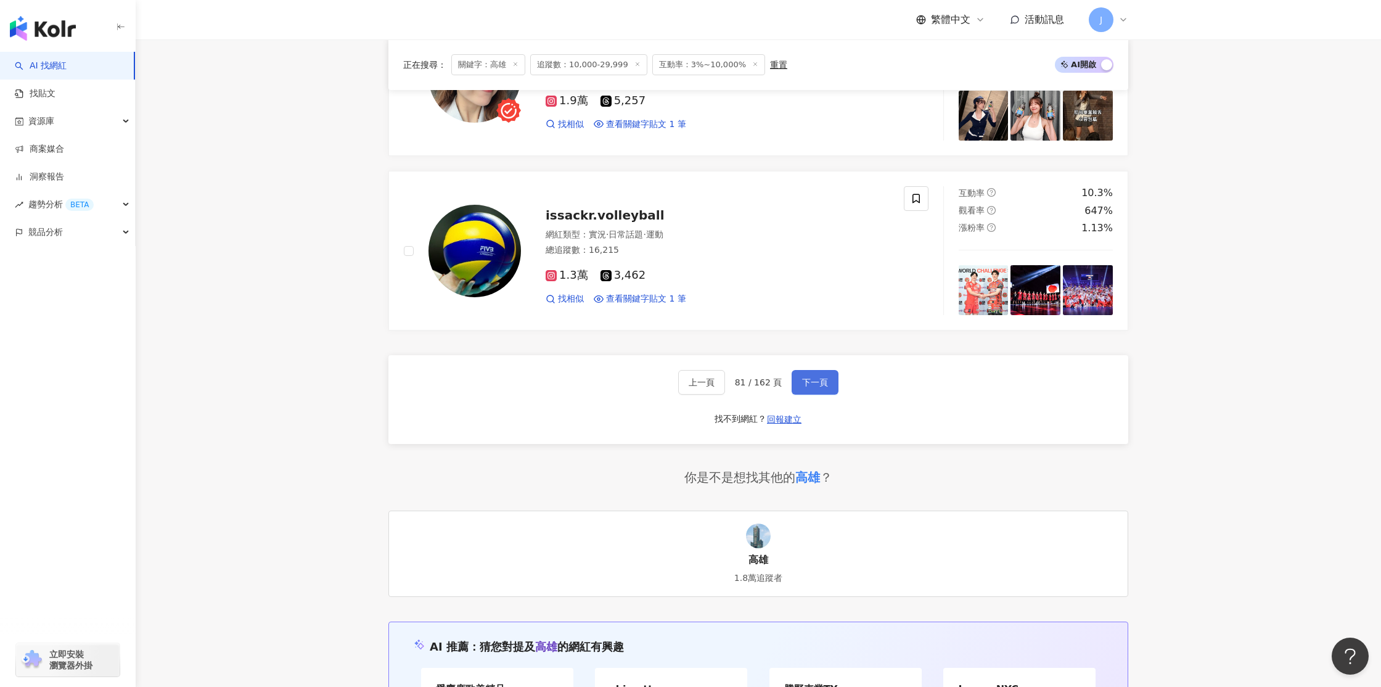
click at [819, 387] on span "下一頁" at bounding box center [815, 382] width 26 height 10
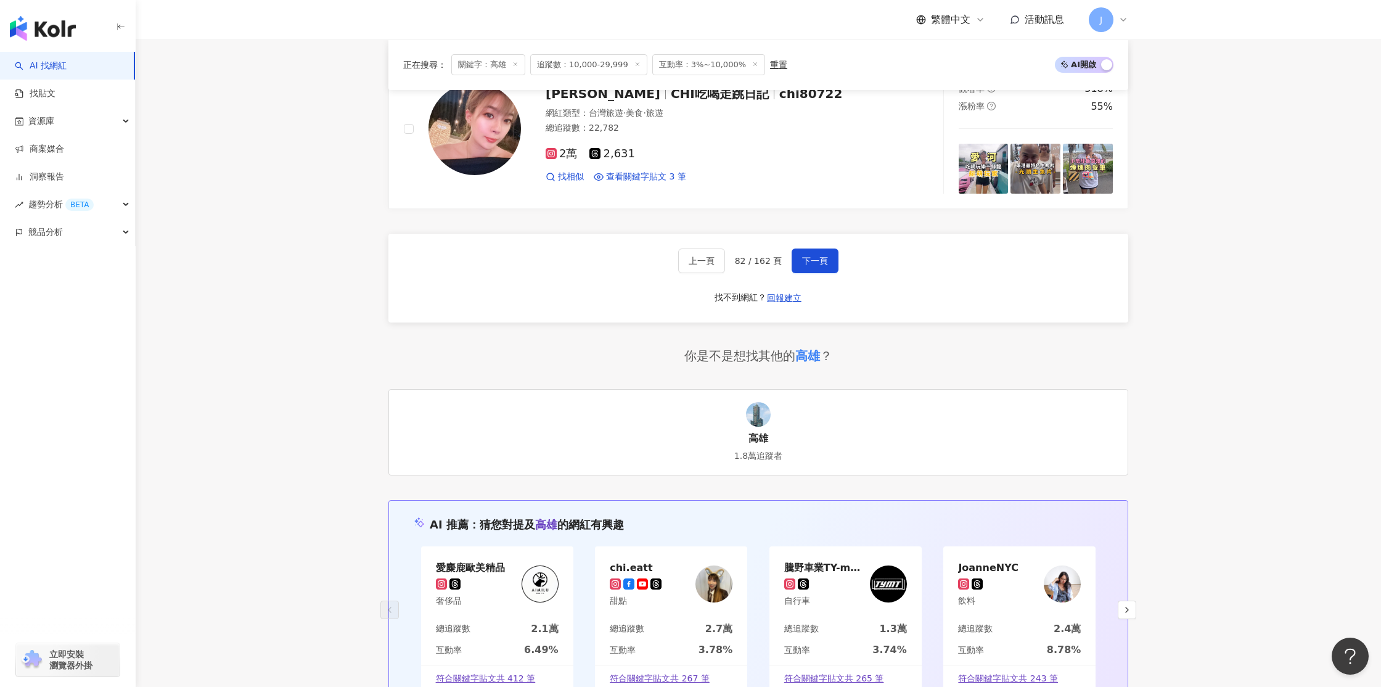
scroll to position [2129, 0]
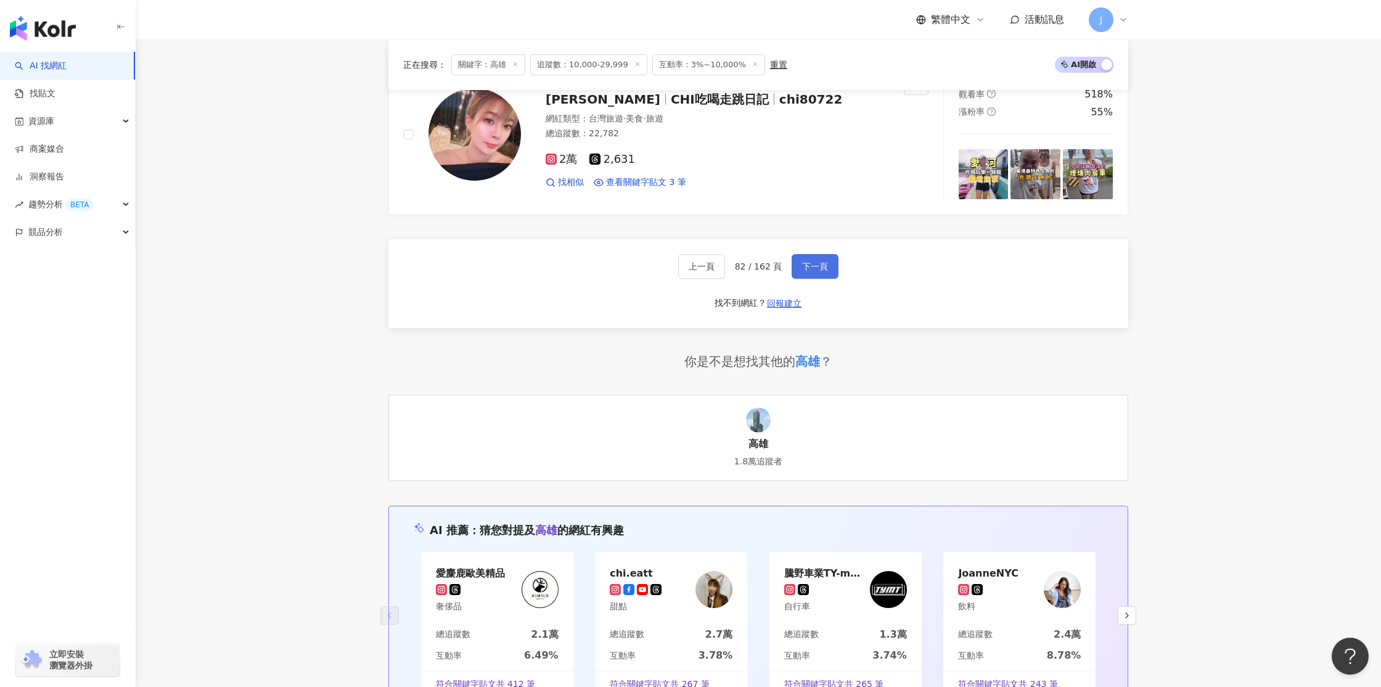
click at [813, 270] on span "下一頁" at bounding box center [815, 266] width 26 height 10
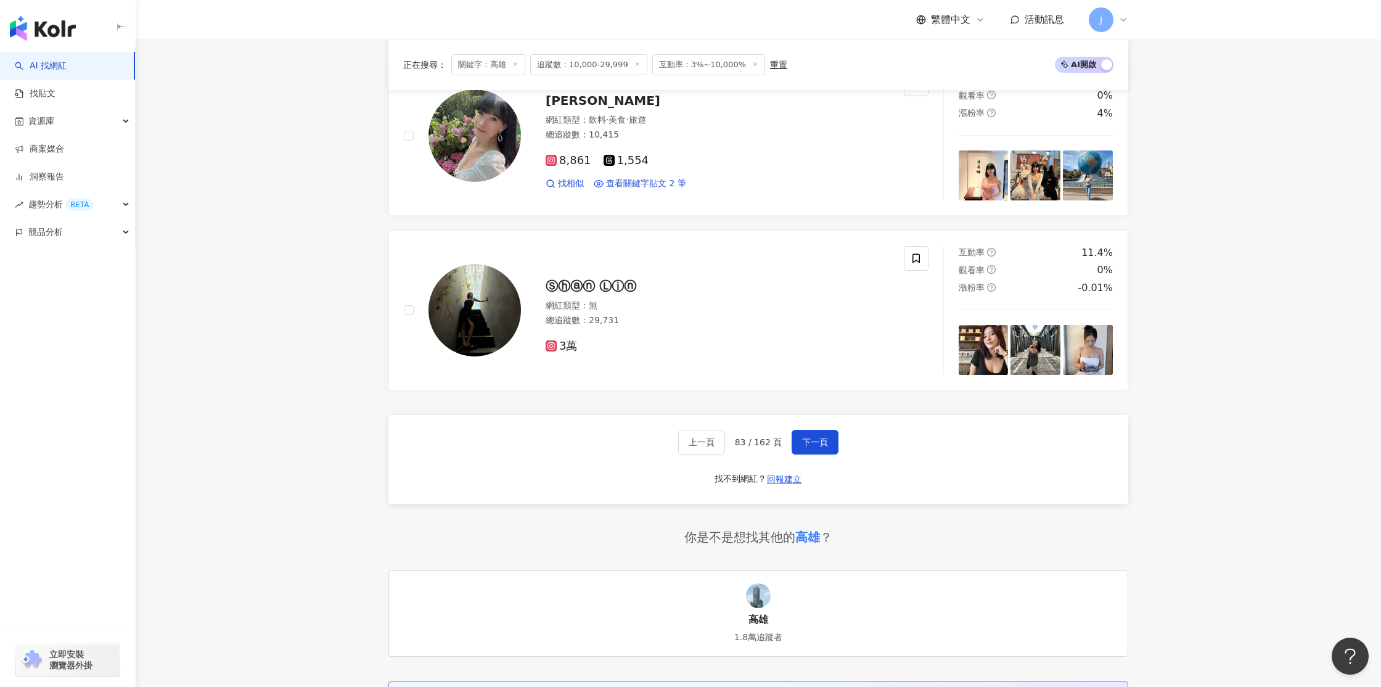
scroll to position [1969, 0]
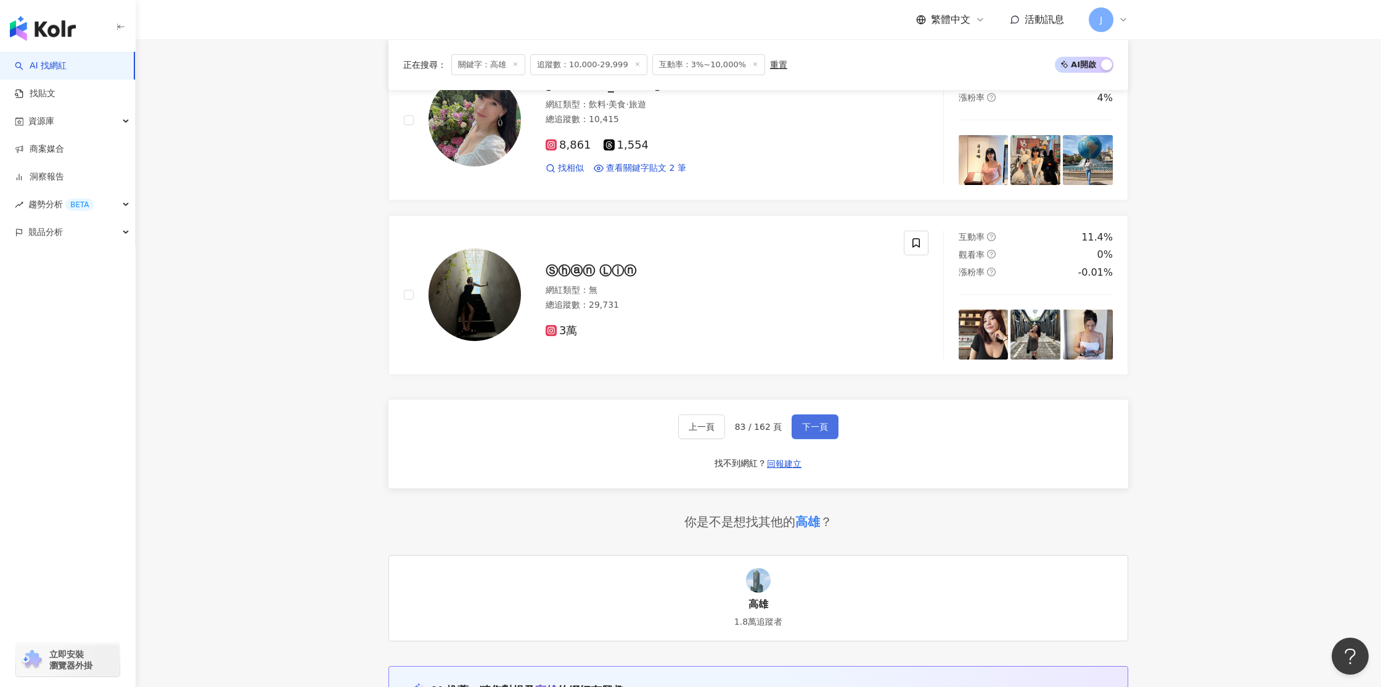
click at [806, 430] on span "下一頁" at bounding box center [815, 427] width 26 height 10
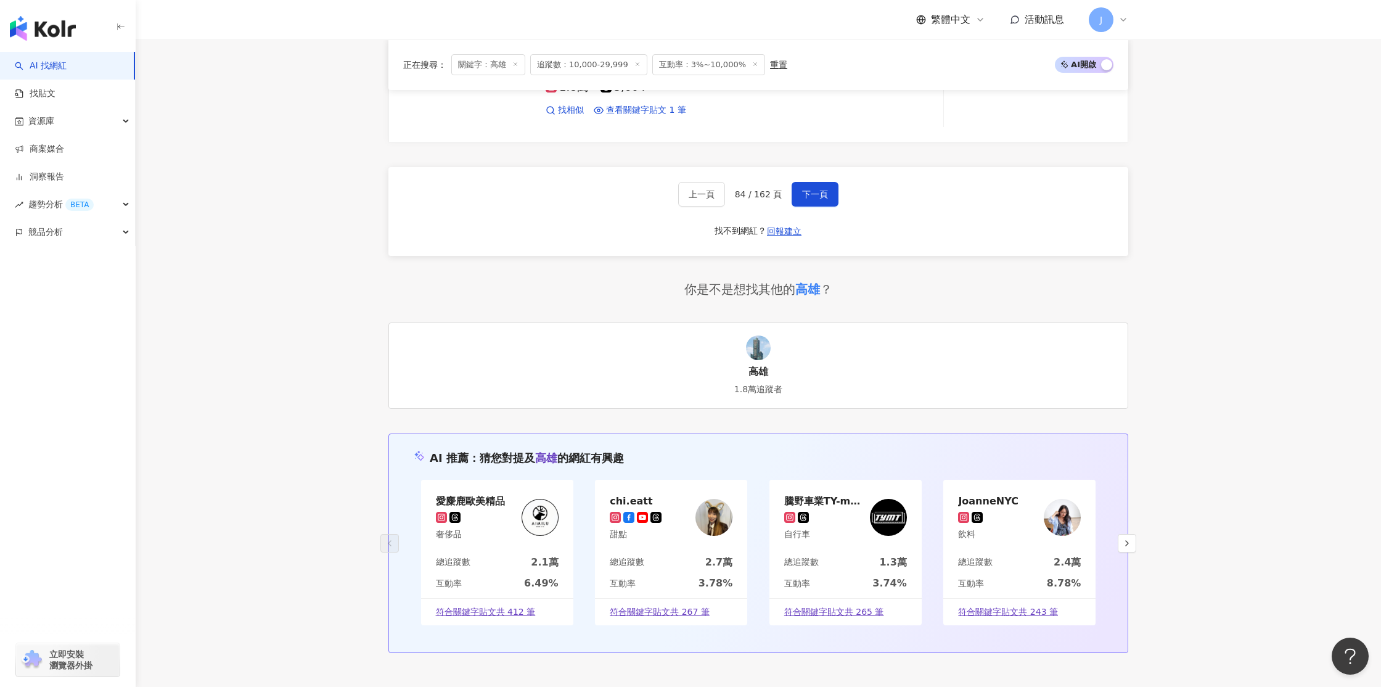
scroll to position [2193, 0]
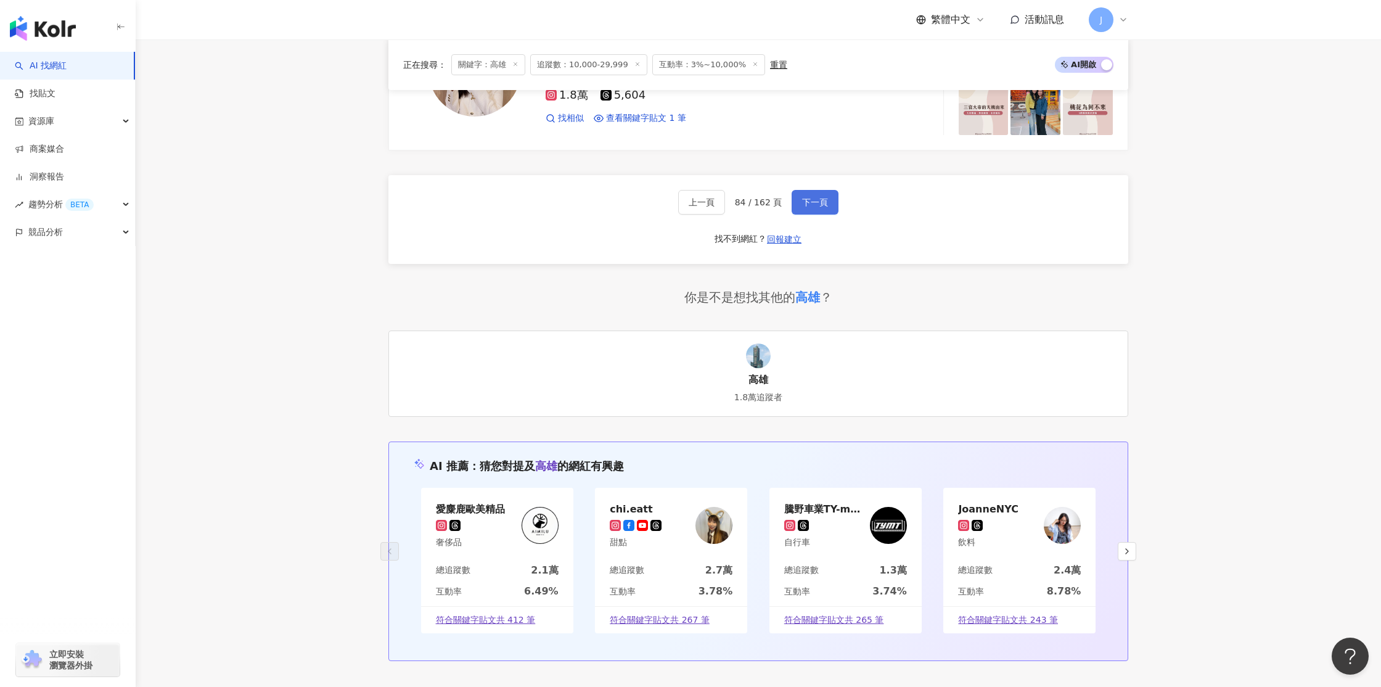
click at [809, 204] on span "下一頁" at bounding box center [815, 202] width 26 height 10
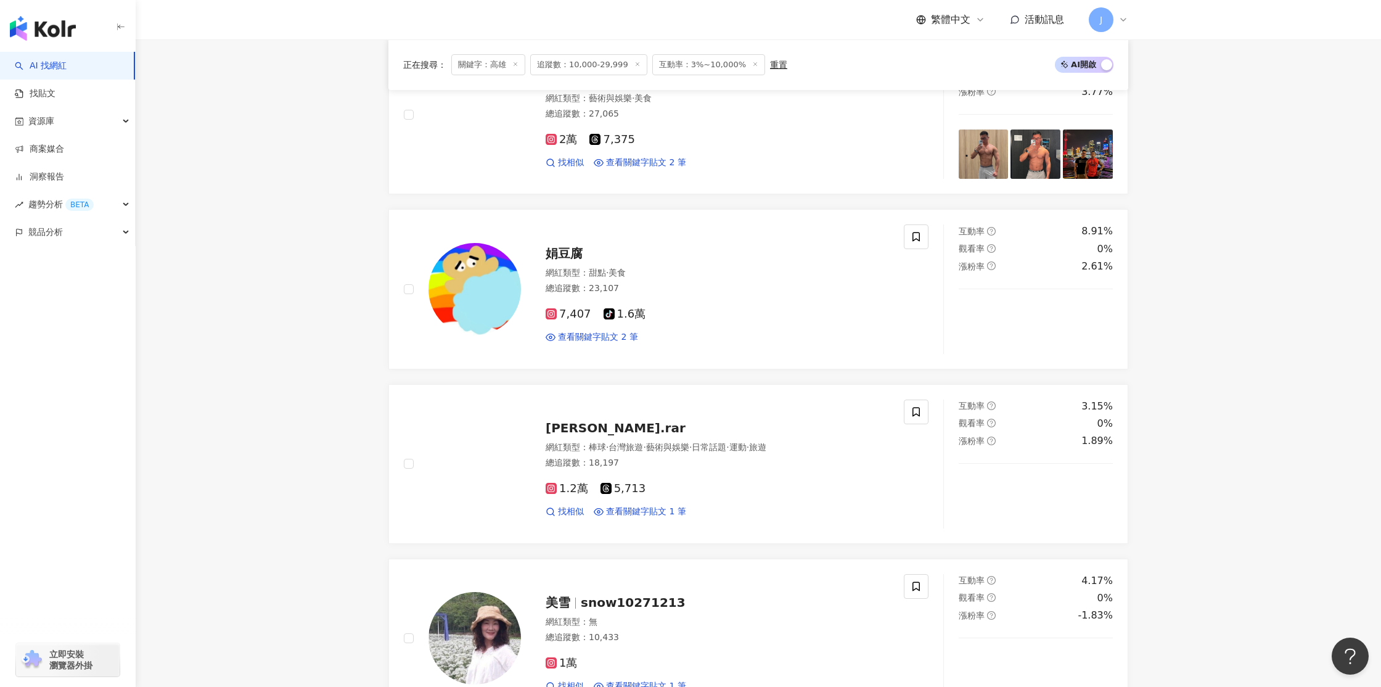
scroll to position [1599, 0]
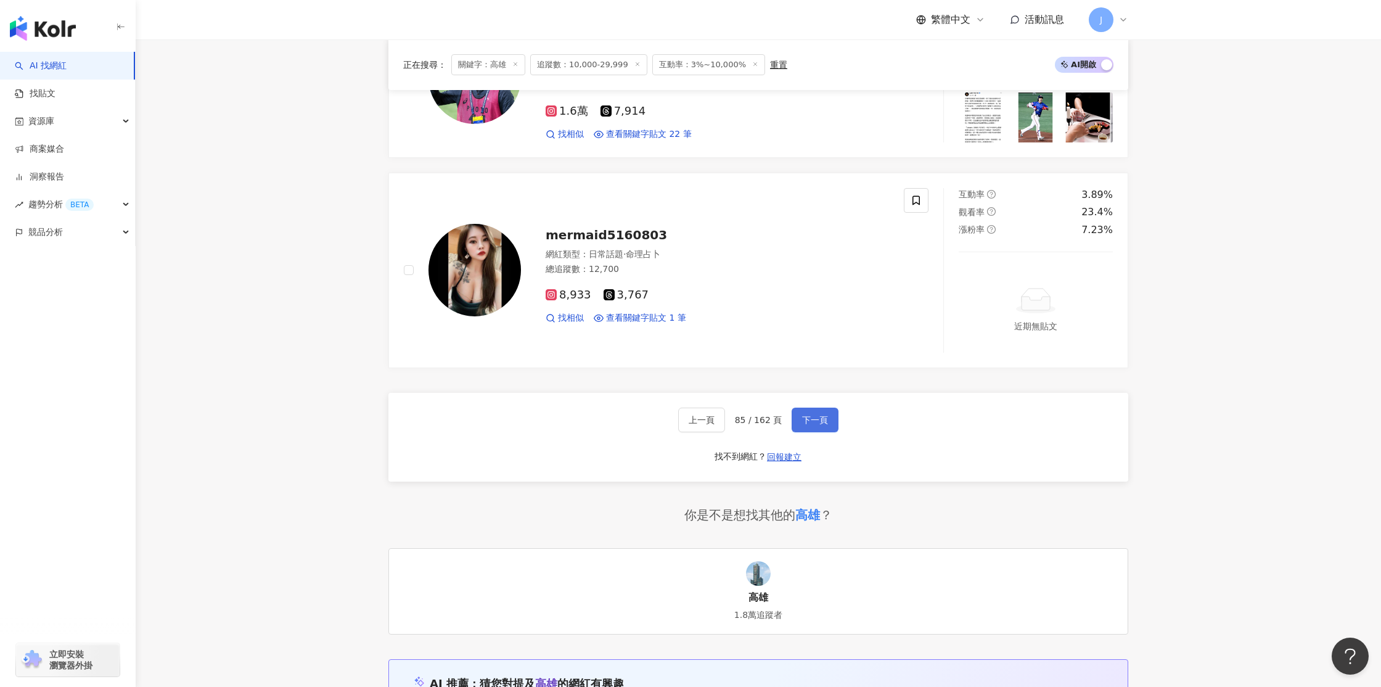
click at [809, 422] on span "下一頁" at bounding box center [815, 420] width 26 height 10
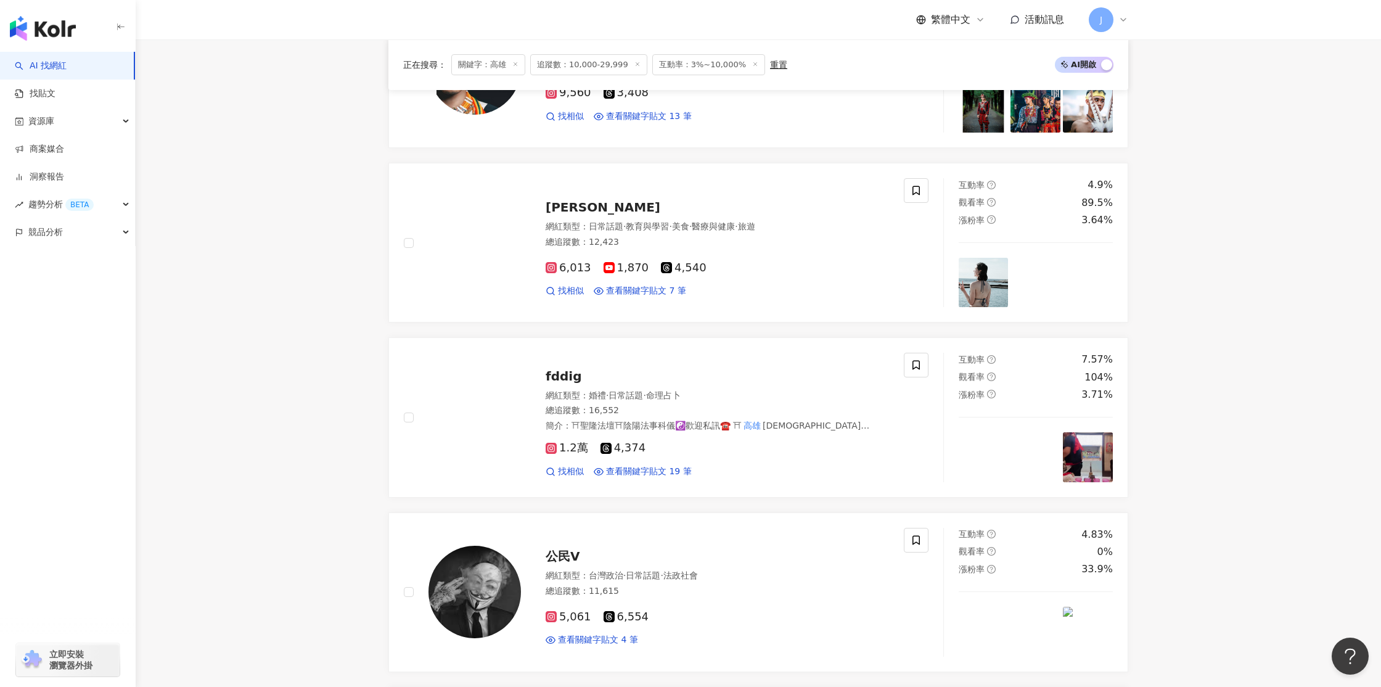
scroll to position [1971, 0]
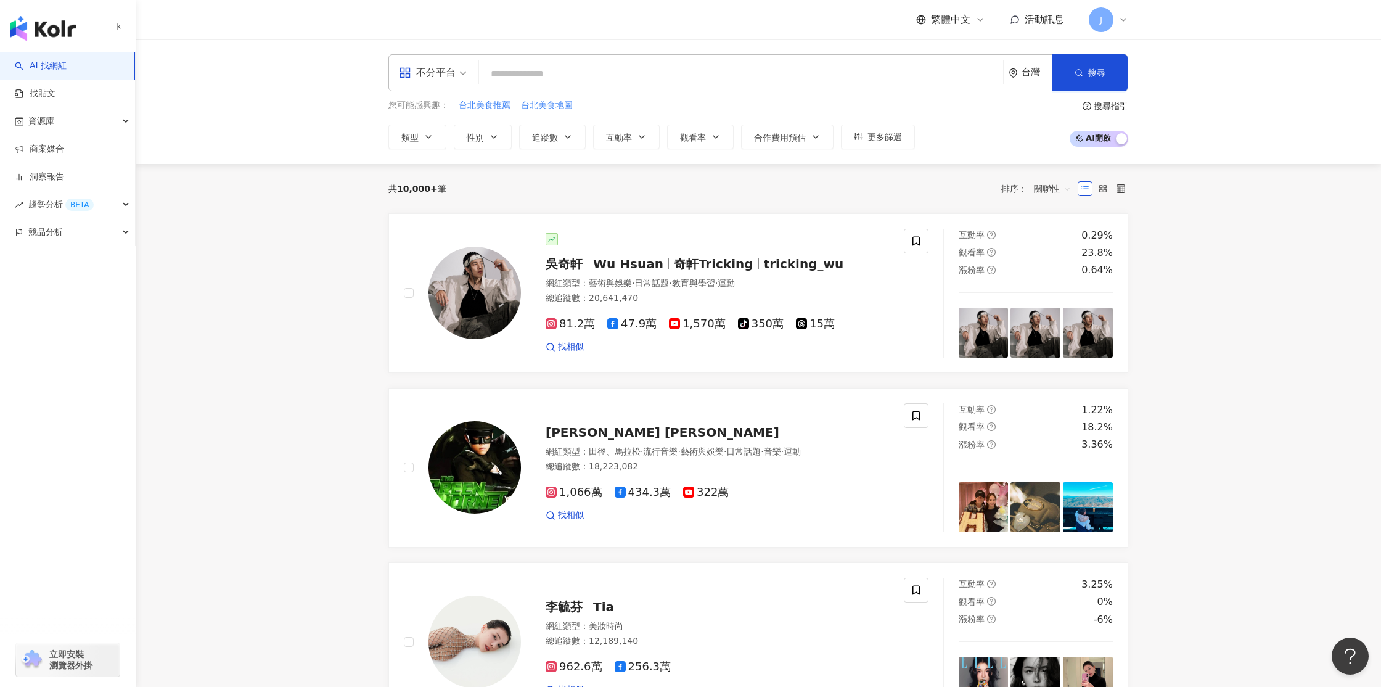
click at [508, 73] on input "search" at bounding box center [741, 73] width 514 height 23
paste input "**********"
type input "**********"
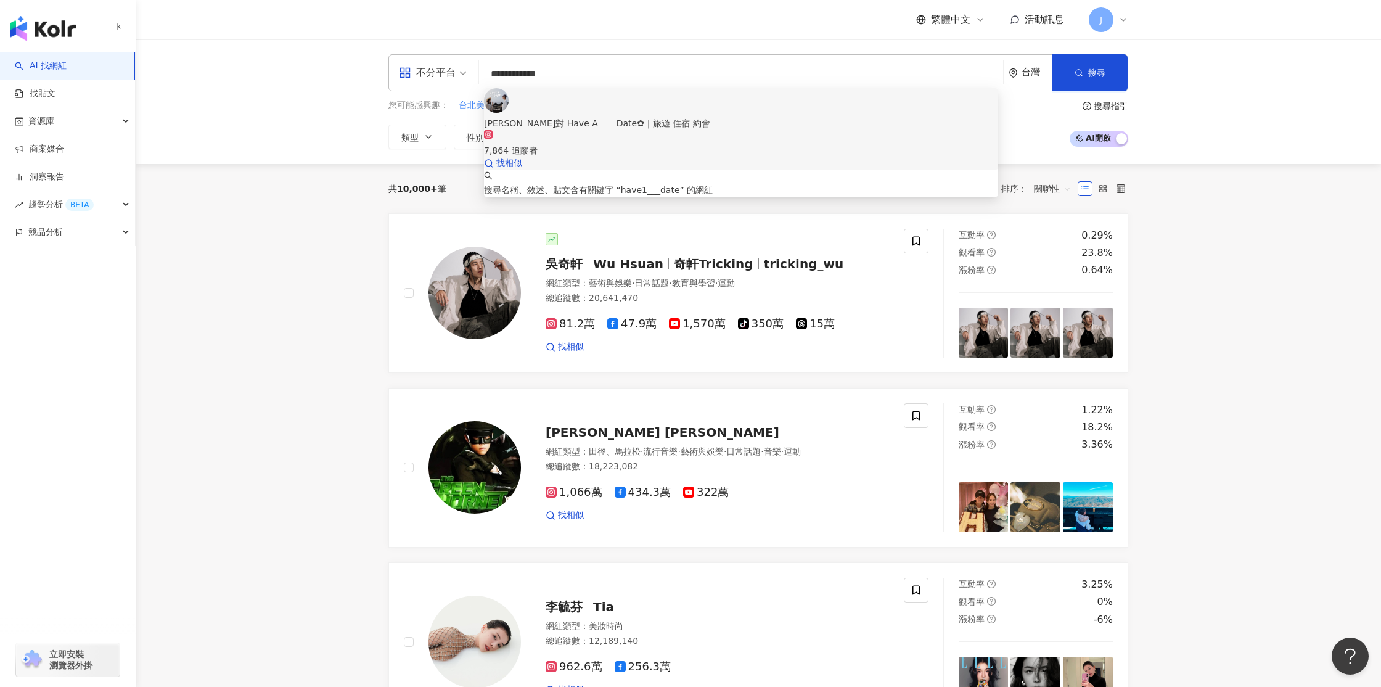
click at [509, 113] on img at bounding box center [496, 100] width 25 height 25
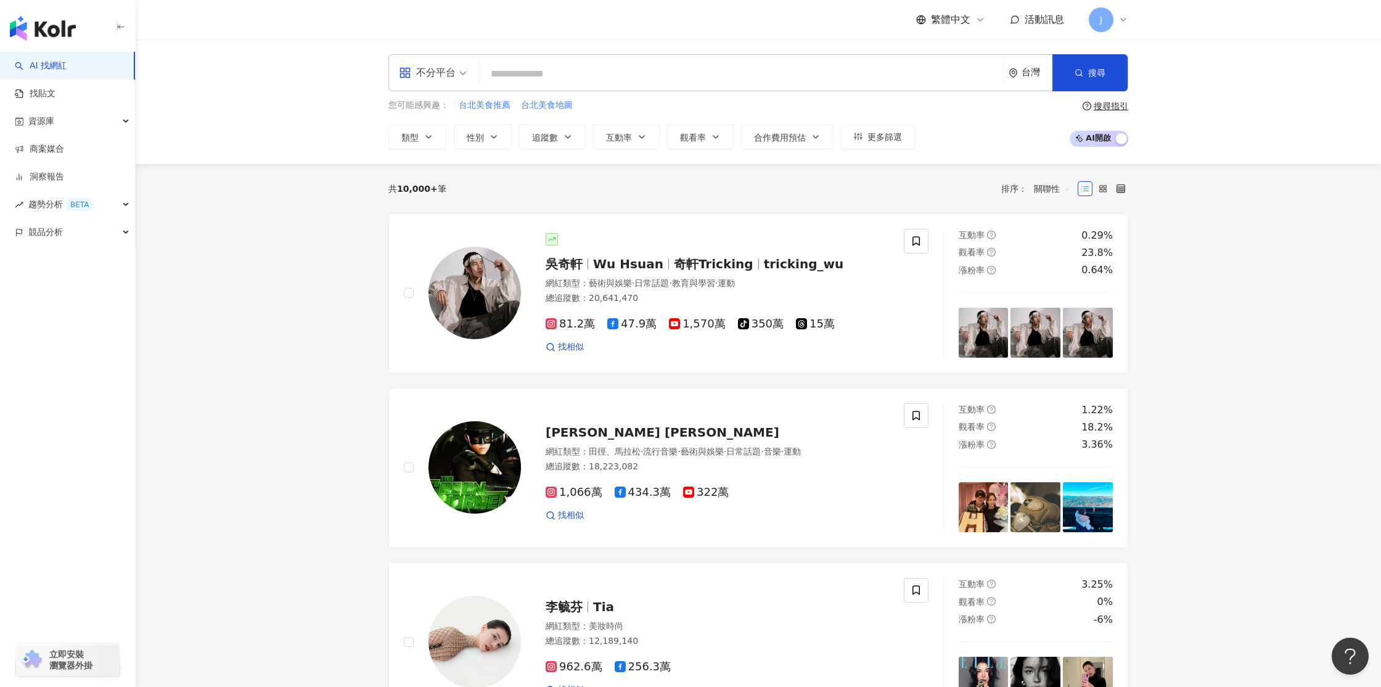
click at [516, 77] on input "search" at bounding box center [741, 73] width 514 height 23
paste input "**********"
type input "**********"
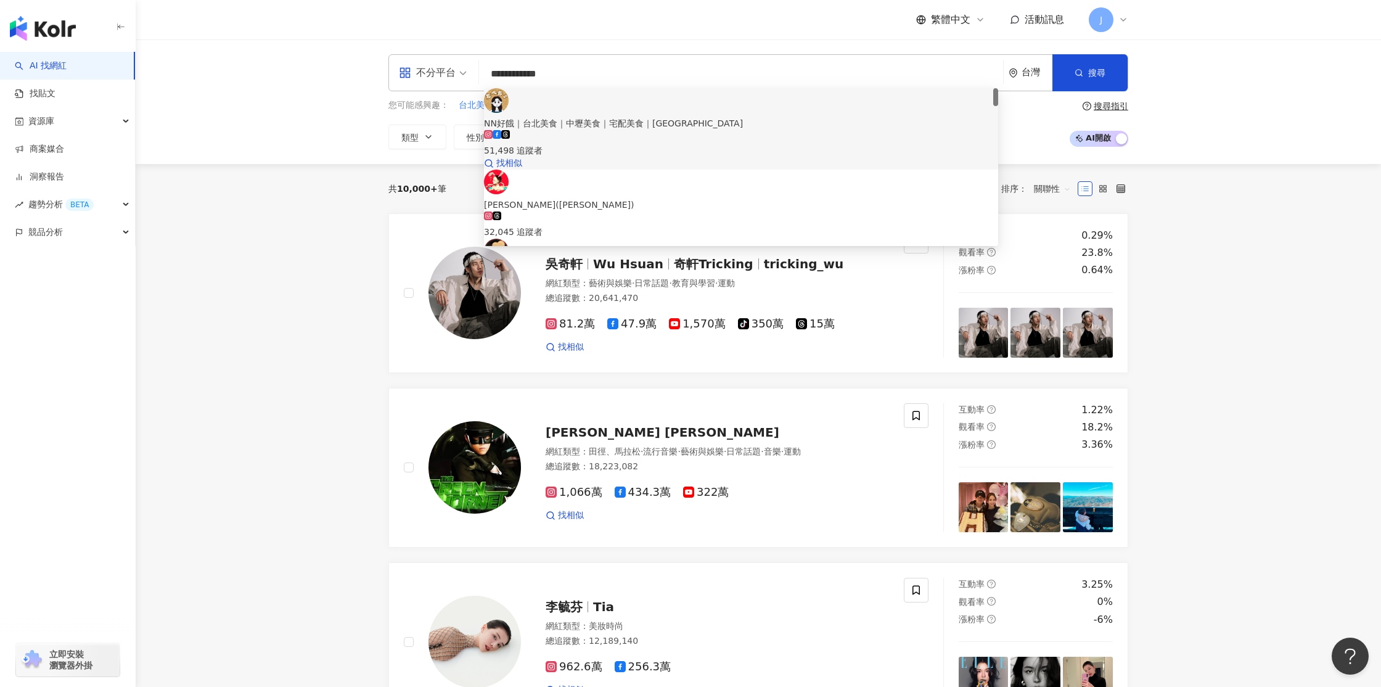
click at [668, 130] on div "51,498 追蹤者" at bounding box center [741, 143] width 514 height 27
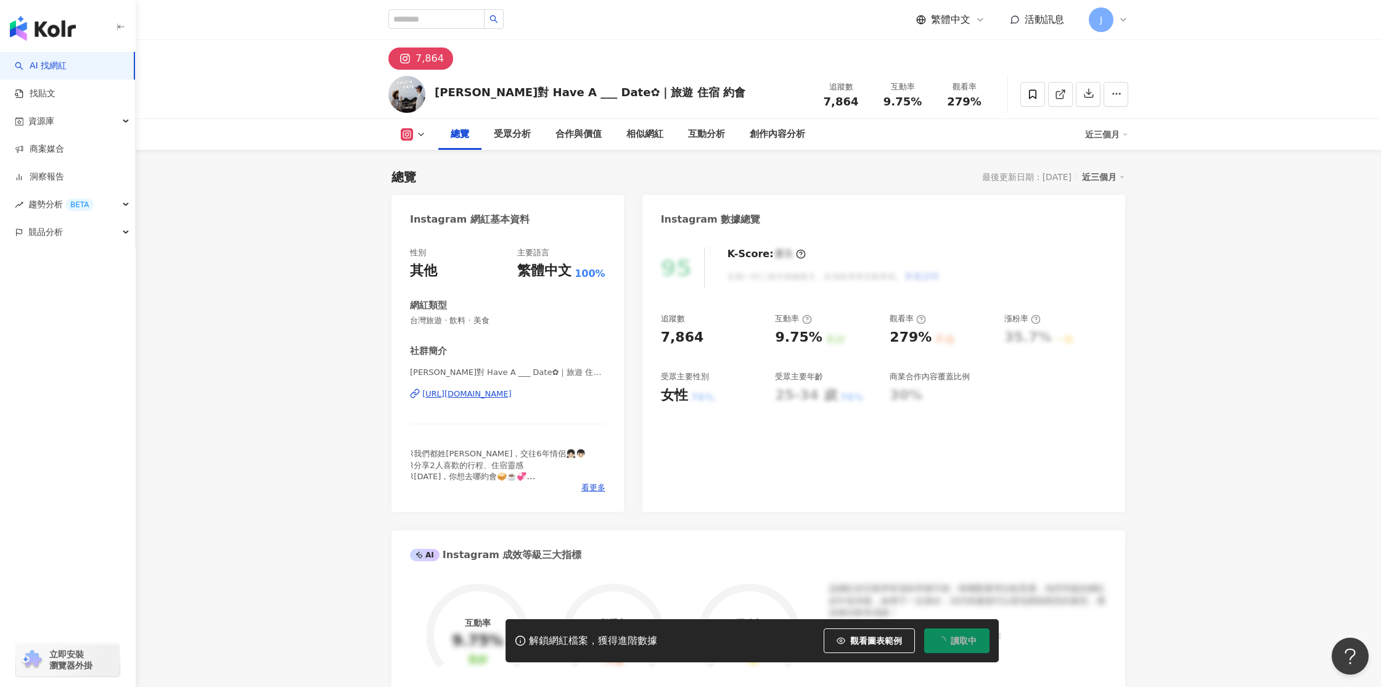
drag, startPoint x: 864, startPoint y: 647, endPoint x: 1300, endPoint y: 285, distance: 566.0
click at [864, 647] on button "觀看圖表範例" at bounding box center [869, 640] width 91 height 25
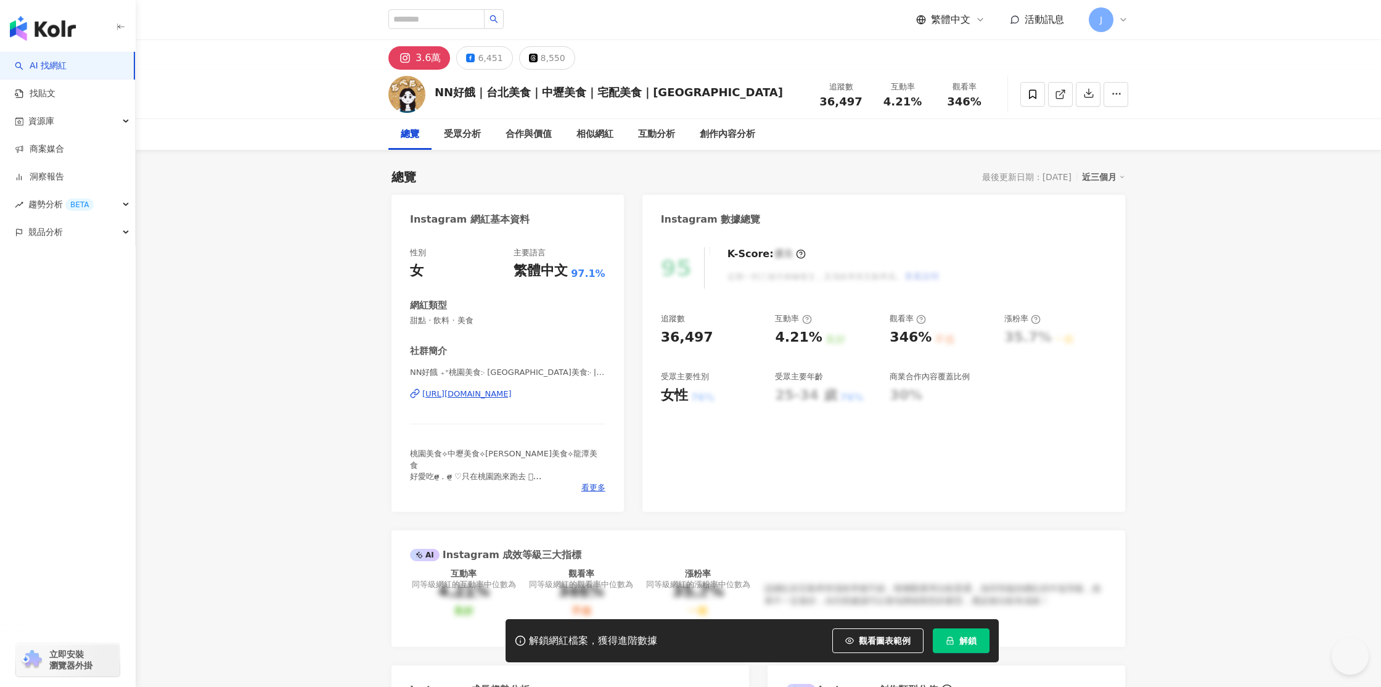
click at [868, 642] on span "觀看圖表範例" at bounding box center [885, 641] width 52 height 10
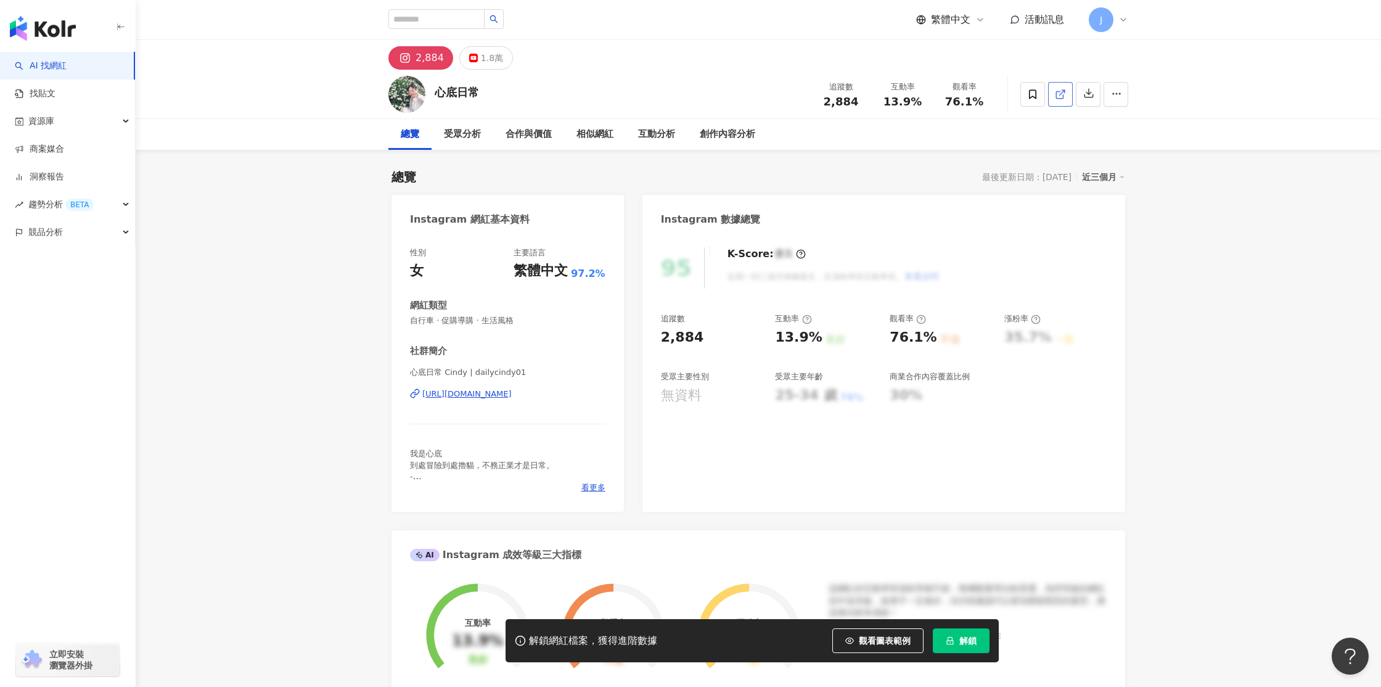
click at [1062, 94] on icon at bounding box center [1060, 94] width 11 height 11
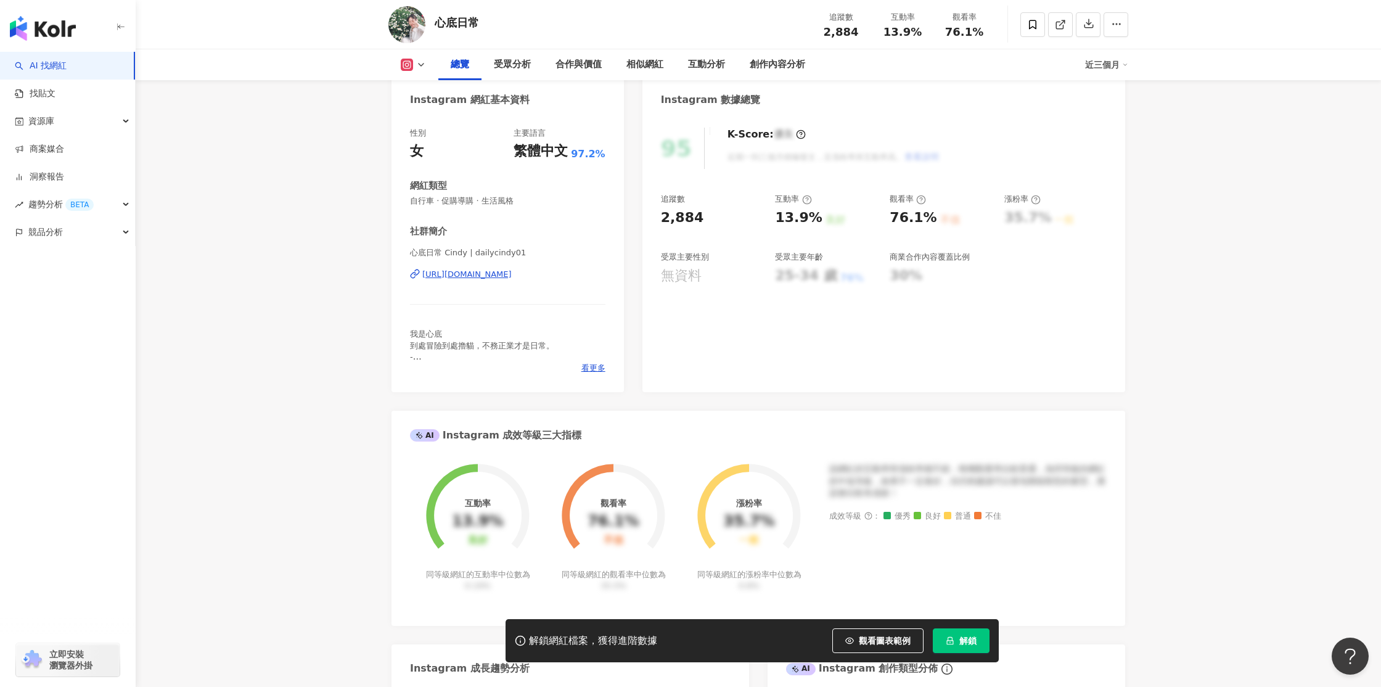
scroll to position [125, 0]
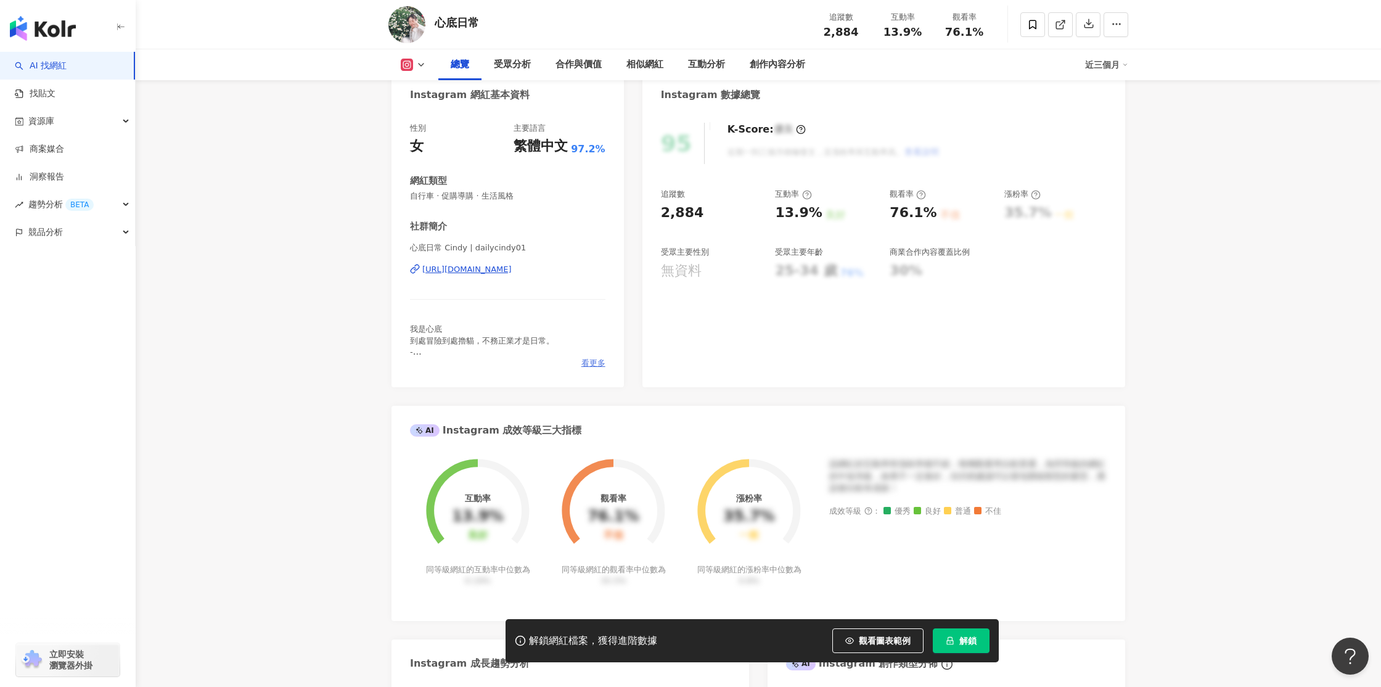
click at [600, 364] on span "看更多" at bounding box center [593, 363] width 24 height 11
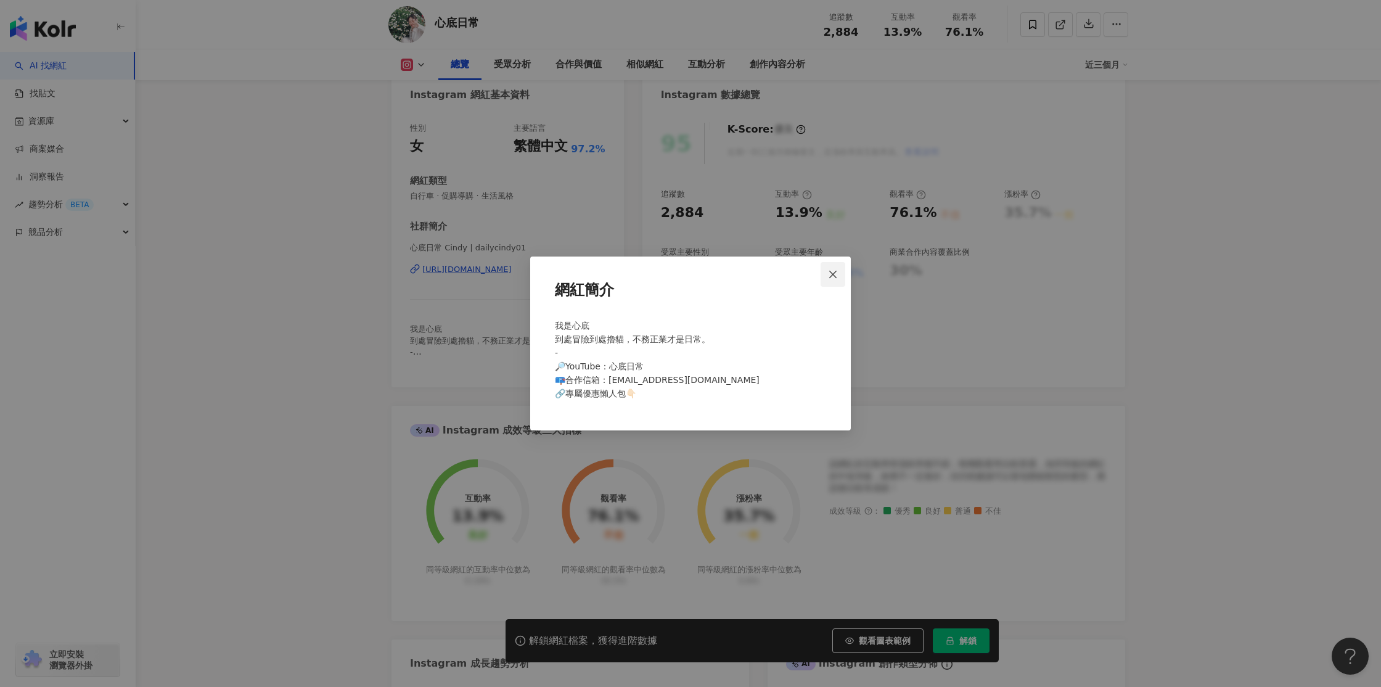
click at [833, 279] on button "Close" at bounding box center [833, 274] width 25 height 25
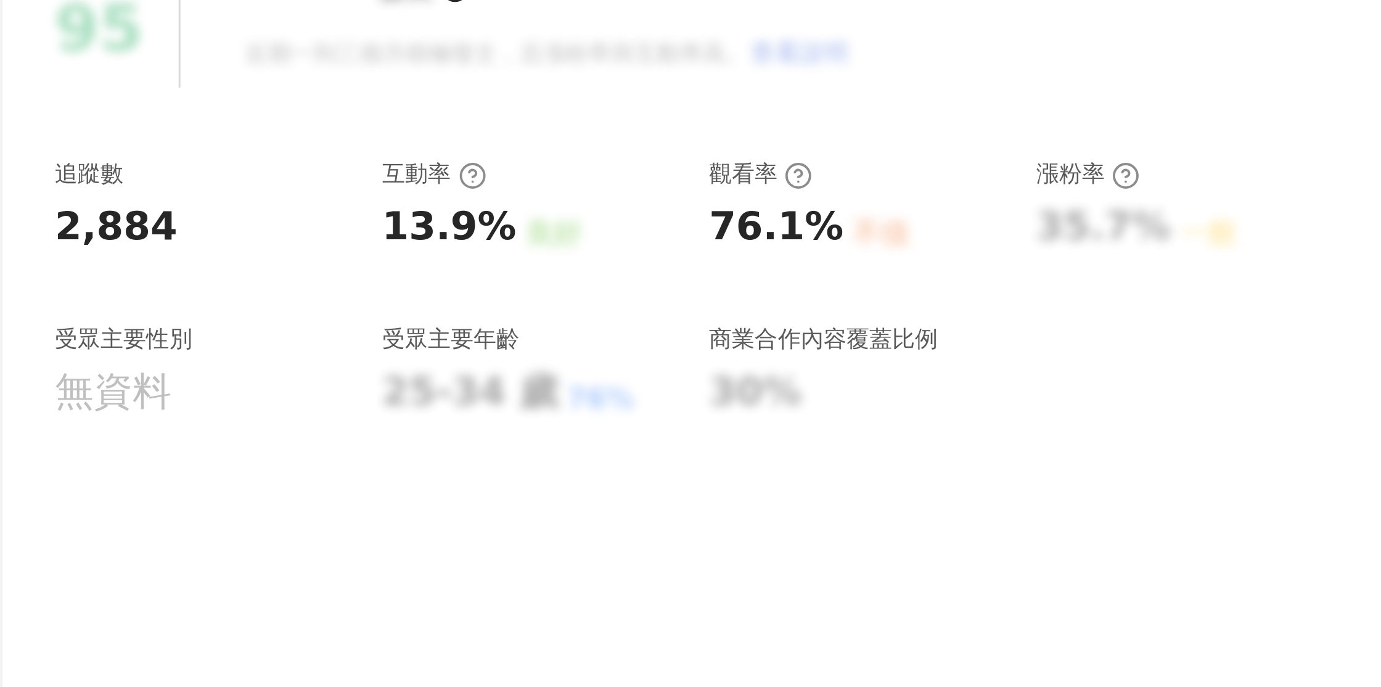
scroll to position [155, 0]
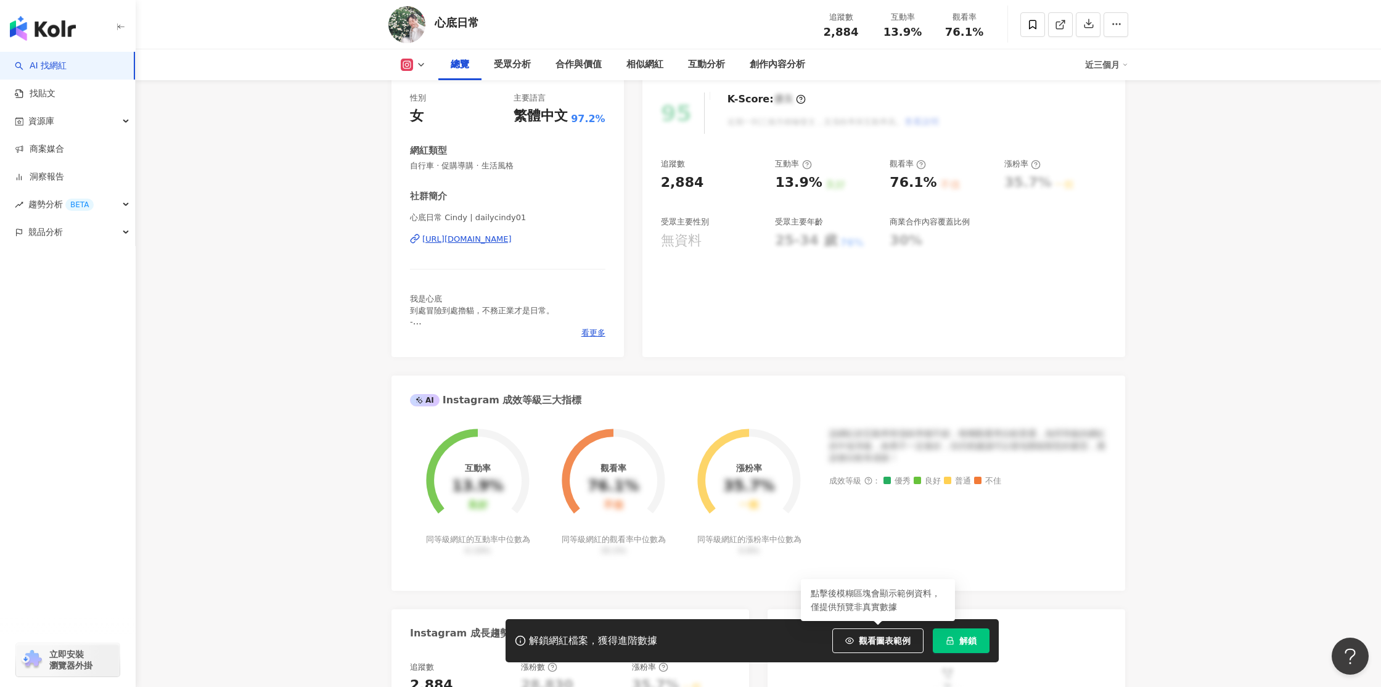
drag, startPoint x: 847, startPoint y: 640, endPoint x: 1243, endPoint y: 293, distance: 526.4
click at [847, 640] on icon "button" at bounding box center [849, 640] width 9 height 9
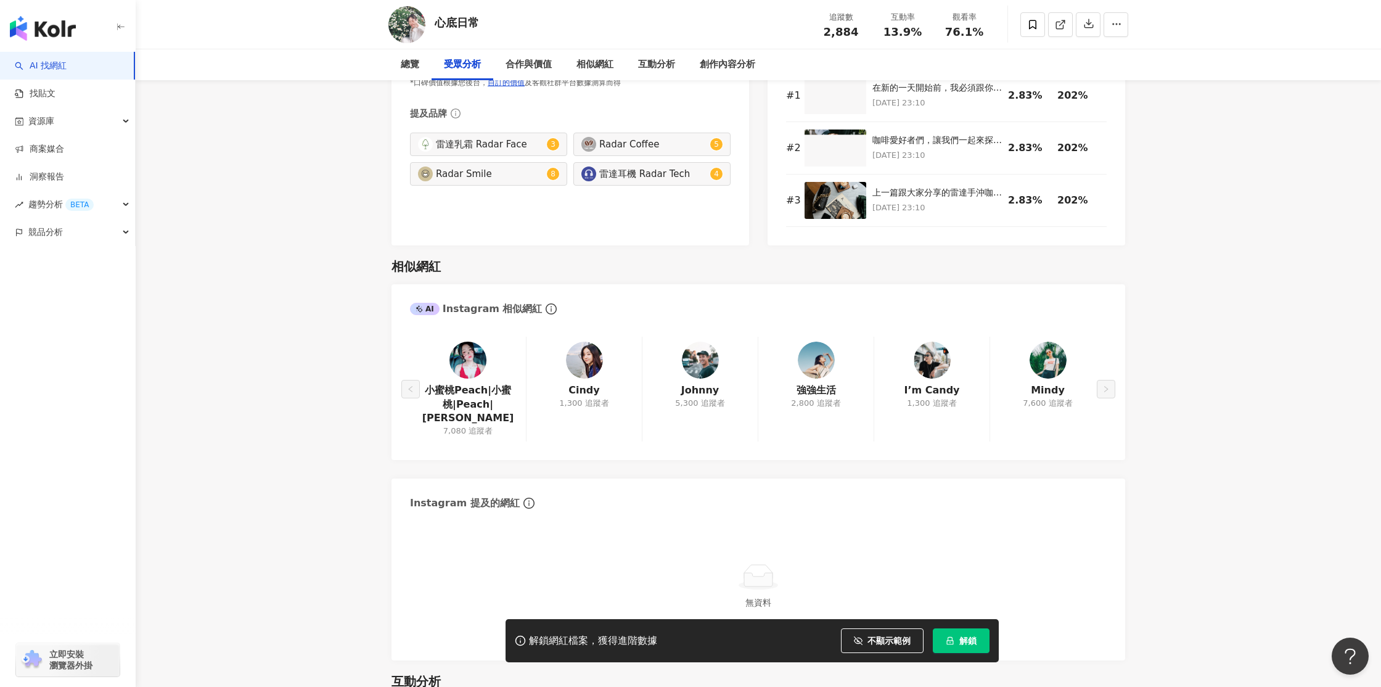
scroll to position [0, 0]
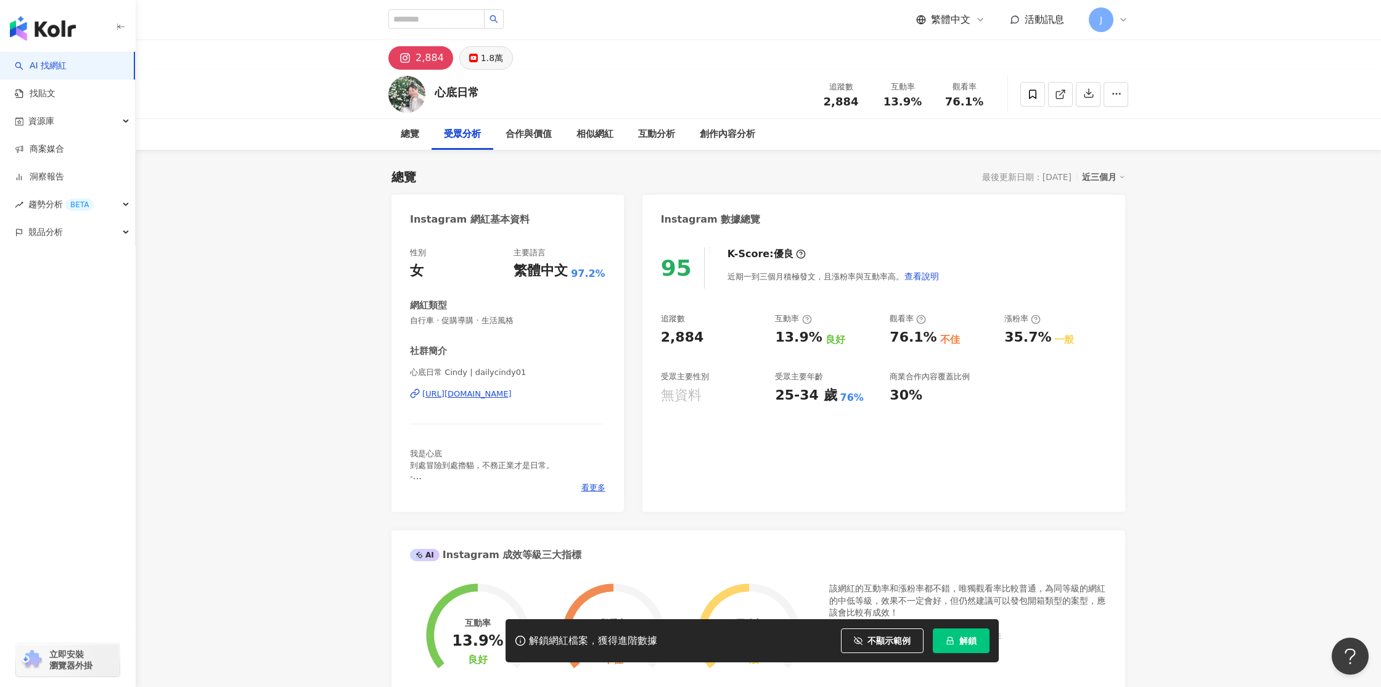
click at [488, 63] on div "1.8萬" at bounding box center [492, 57] width 22 height 17
click at [481, 62] on div "1.8萬" at bounding box center [492, 57] width 22 height 17
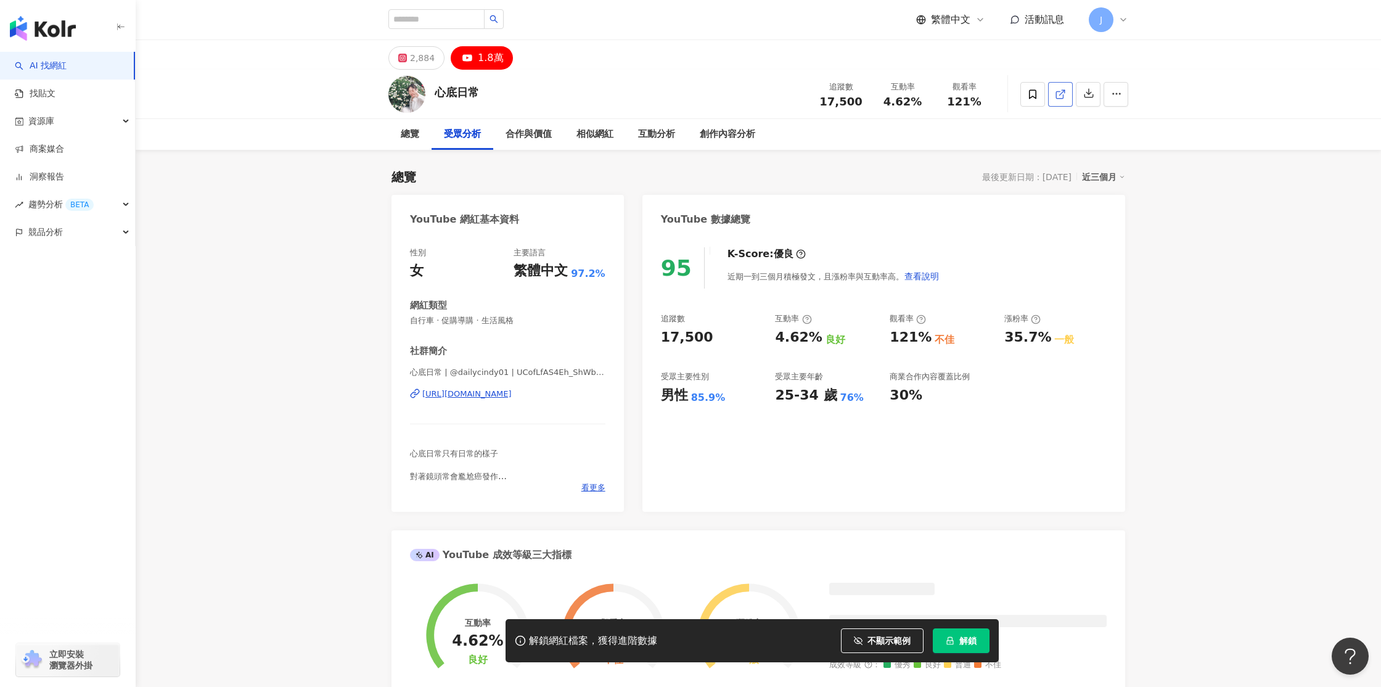
click at [1064, 96] on icon at bounding box center [1060, 94] width 11 height 11
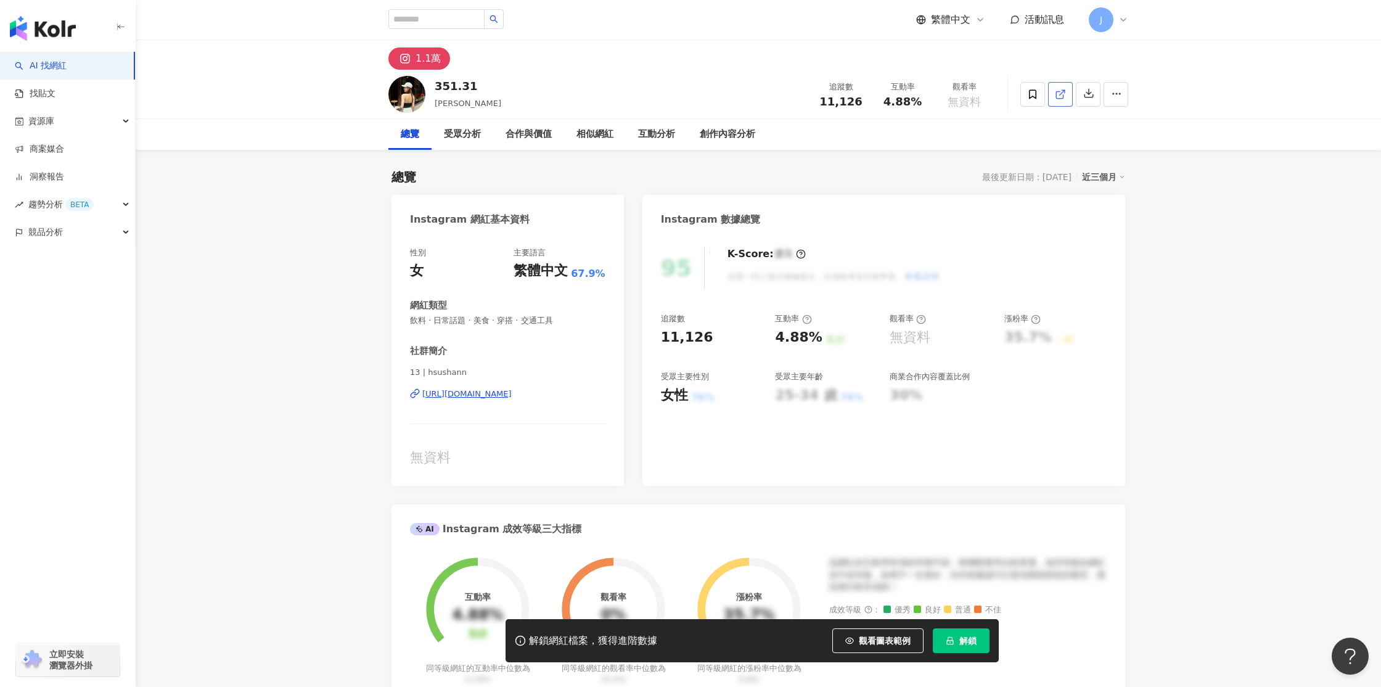
click at [1060, 96] on icon at bounding box center [1060, 94] width 11 height 11
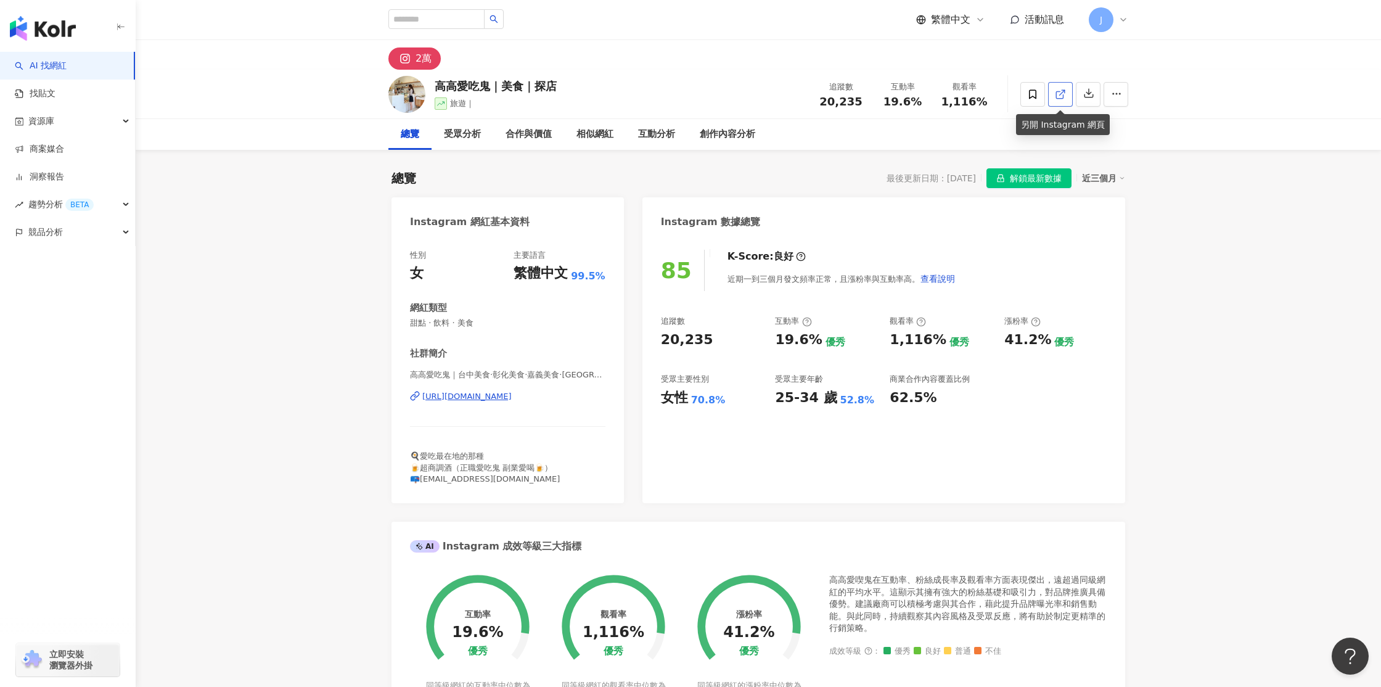
click at [1067, 94] on link at bounding box center [1060, 94] width 25 height 25
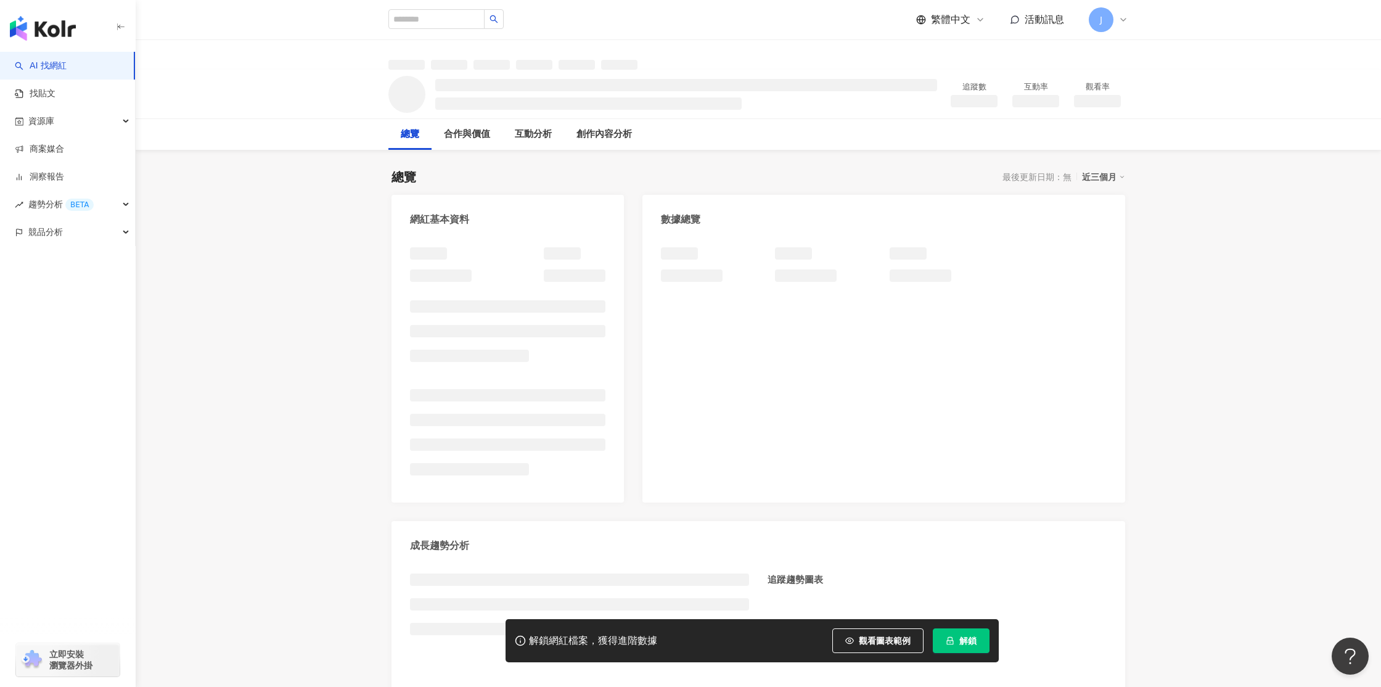
click at [878, 644] on span "觀看圖表範例" at bounding box center [885, 641] width 52 height 10
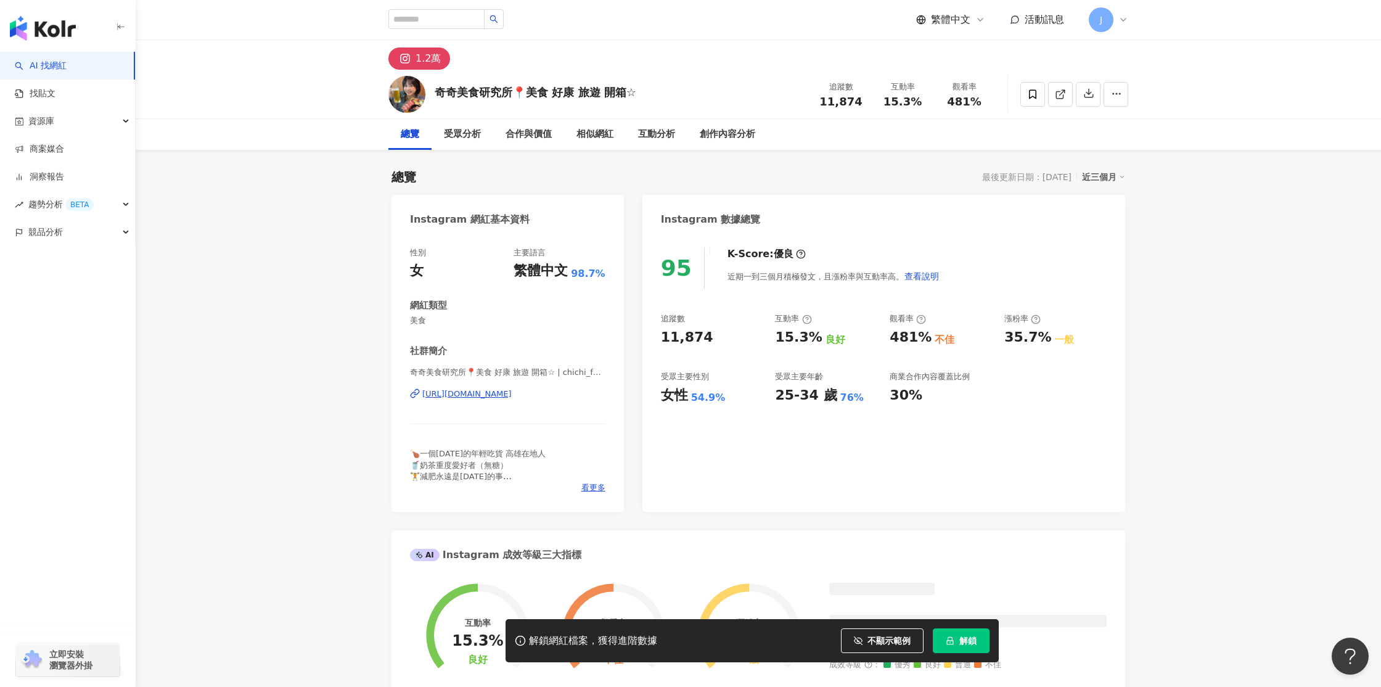
scroll to position [172, 0]
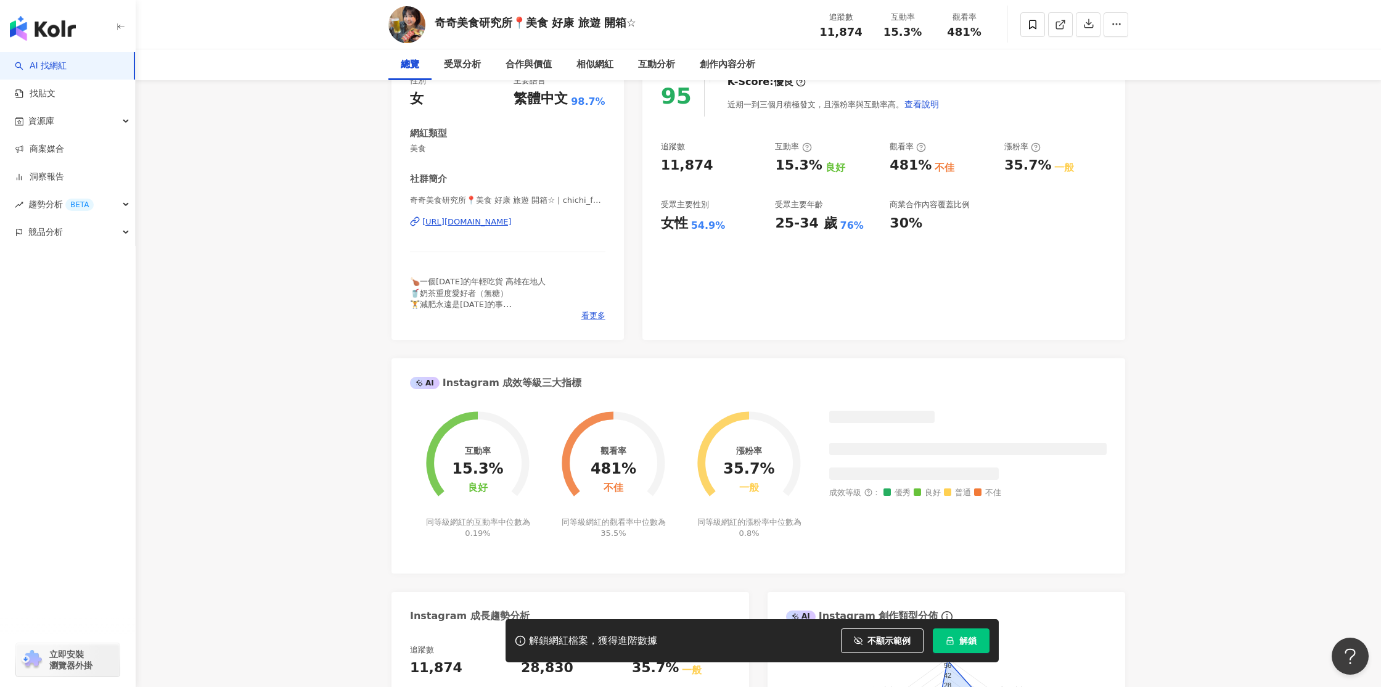
click at [1060, 37] on link at bounding box center [1060, 24] width 25 height 25
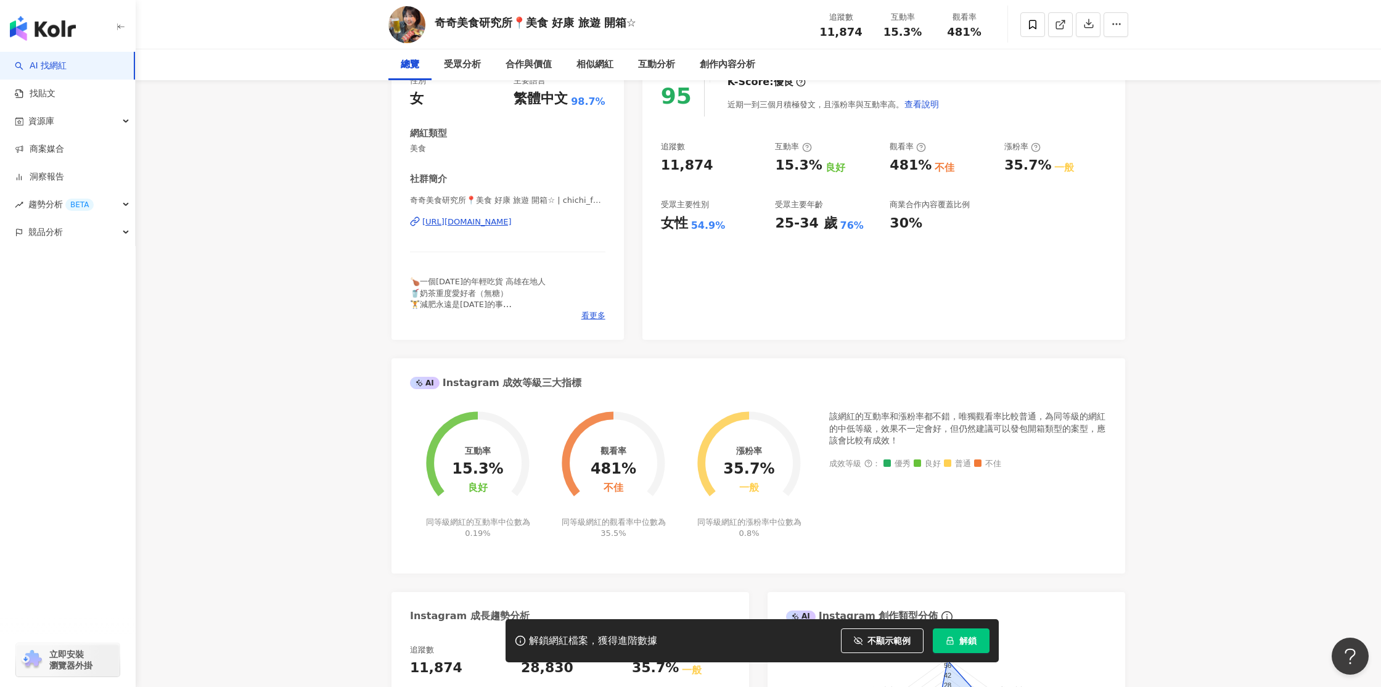
scroll to position [0, 0]
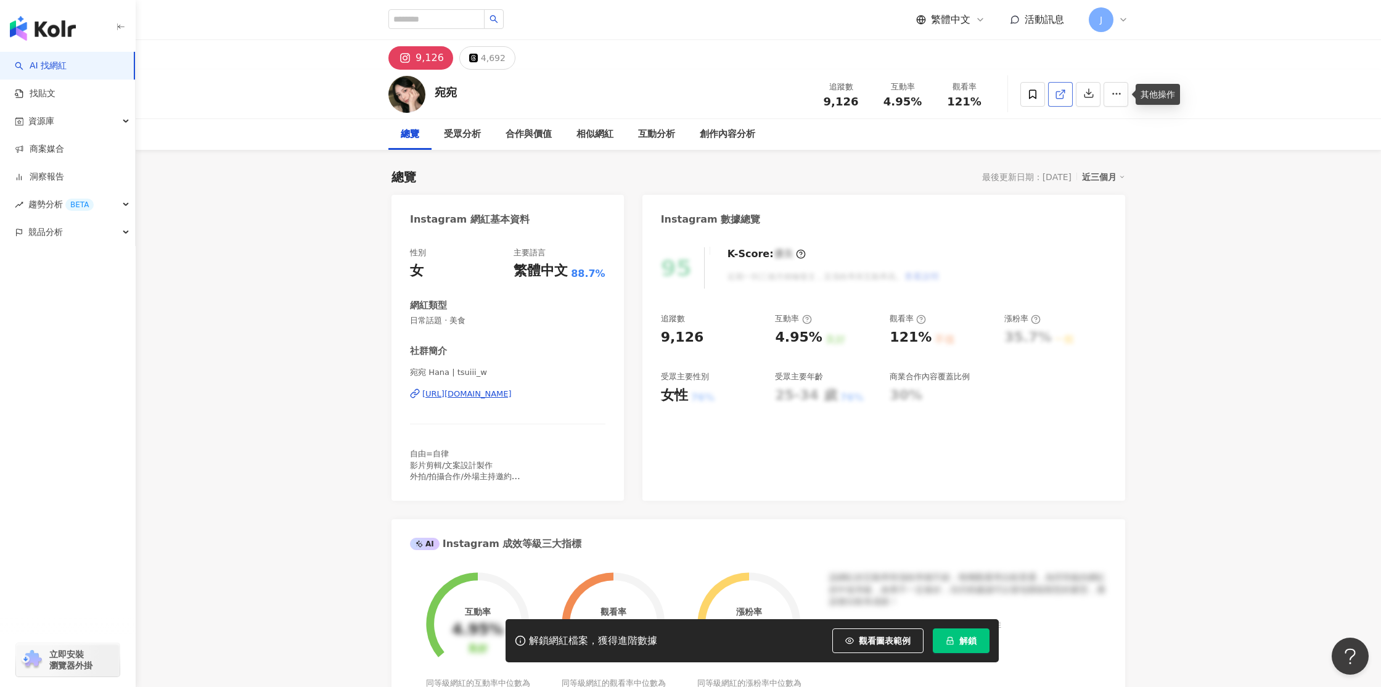
click at [1064, 96] on icon at bounding box center [1060, 94] width 11 height 11
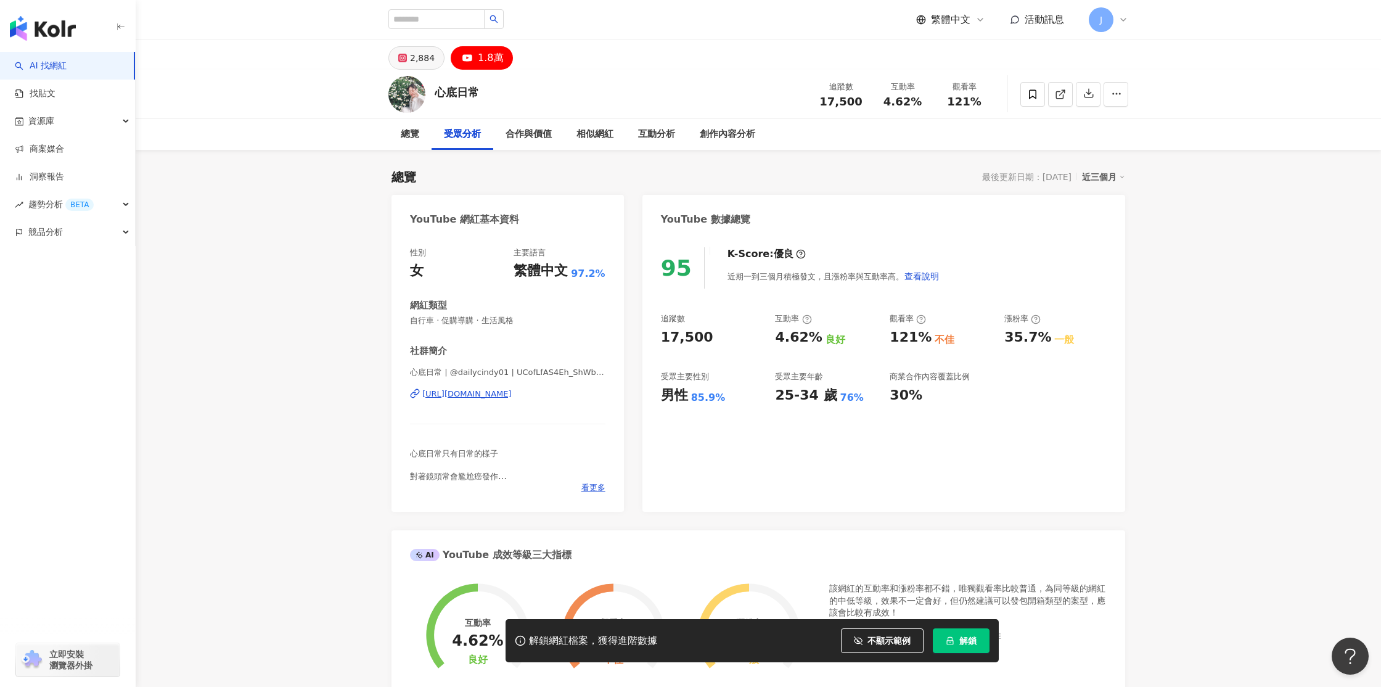
click at [405, 58] on icon at bounding box center [402, 58] width 9 height 9
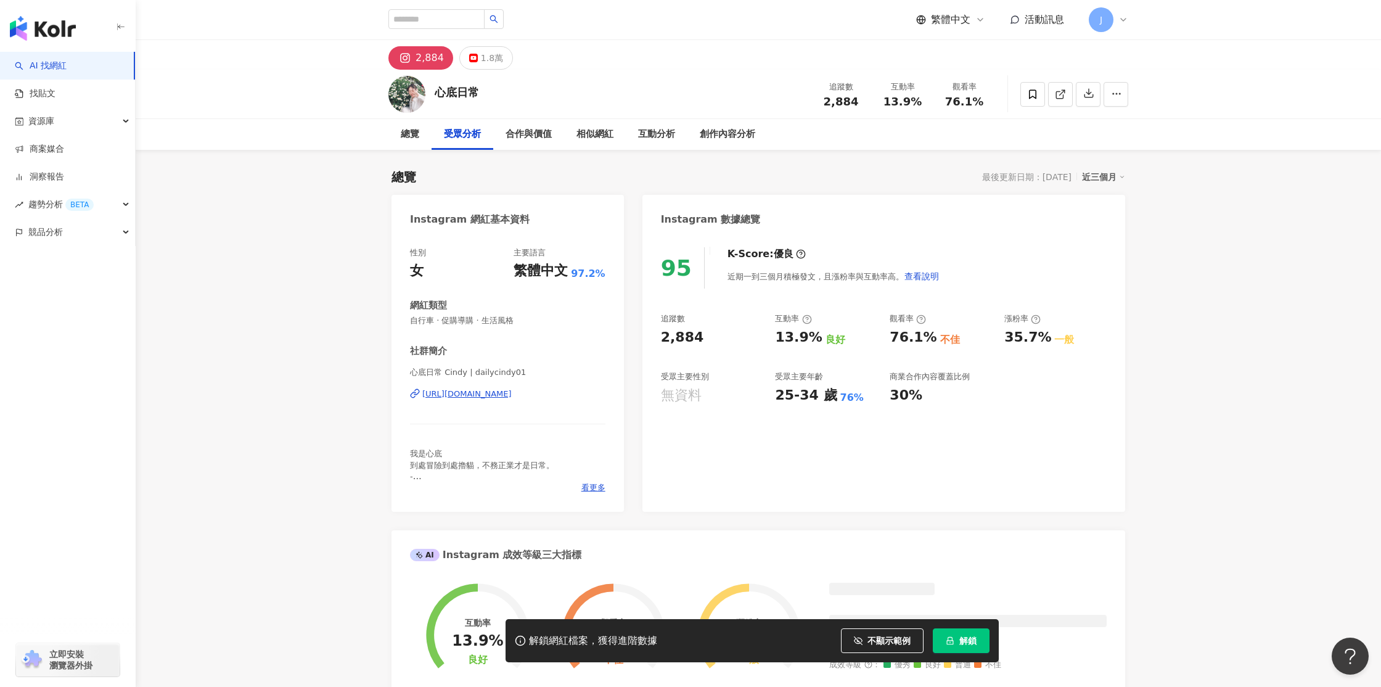
click at [422, 57] on div "2,884" at bounding box center [430, 57] width 28 height 17
